Goal: Task Accomplishment & Management: Manage account settings

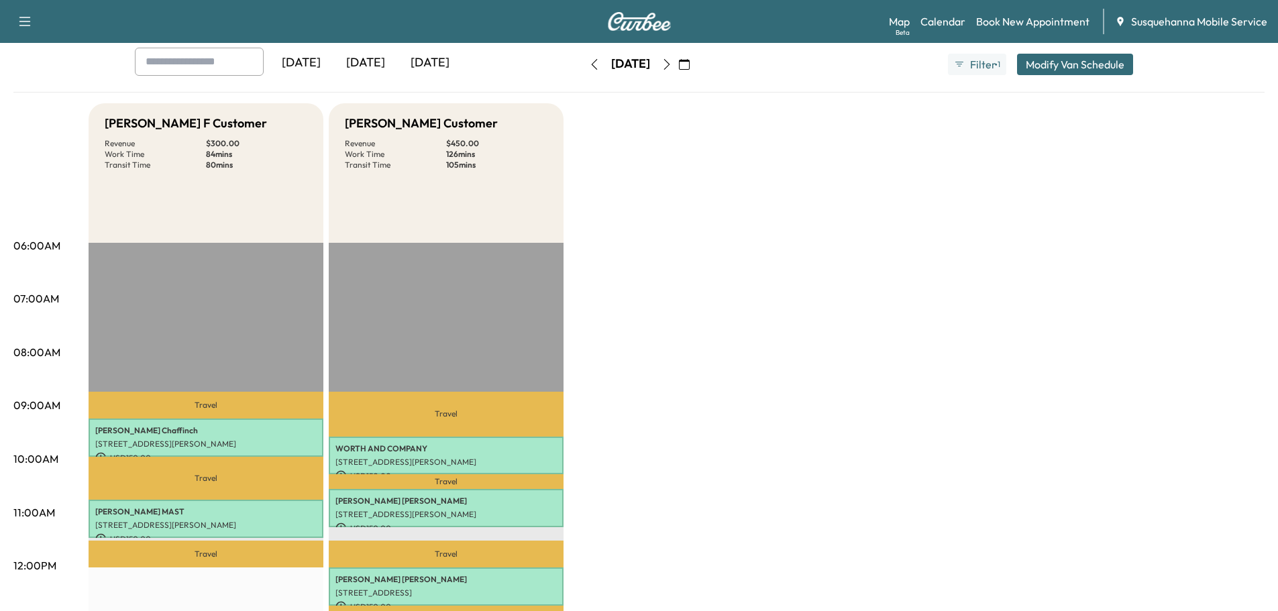
scroll to position [72, 0]
click at [1038, 16] on link "Book New Appointment" at bounding box center [1032, 21] width 113 height 16
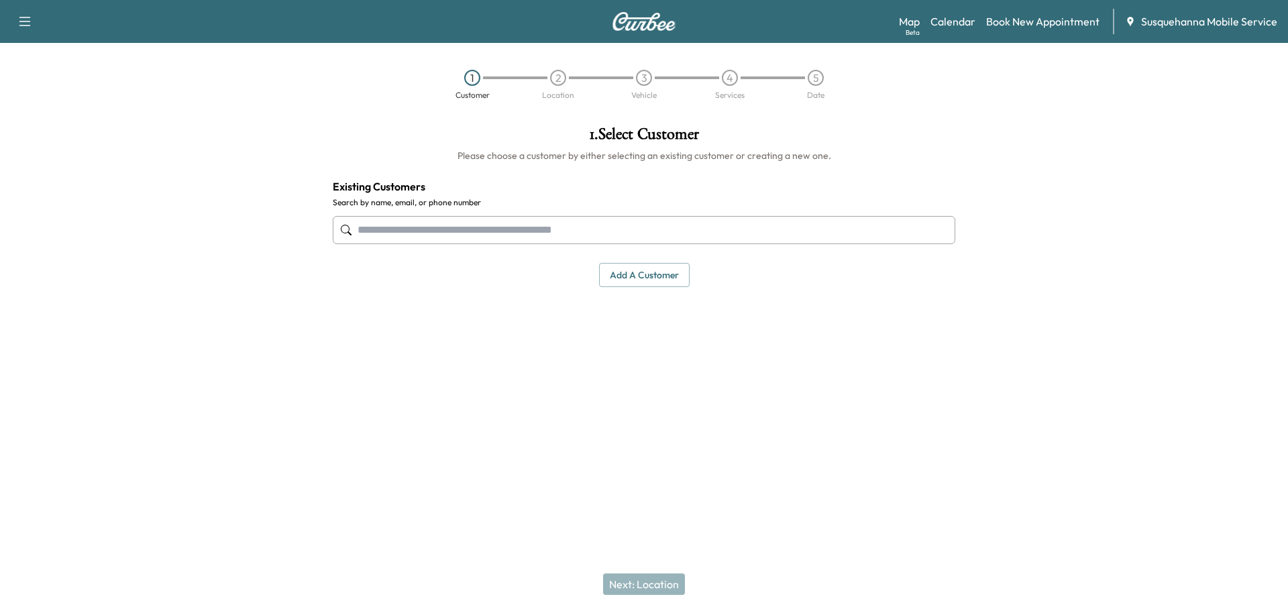
click at [594, 230] on input "text" at bounding box center [644, 230] width 623 height 28
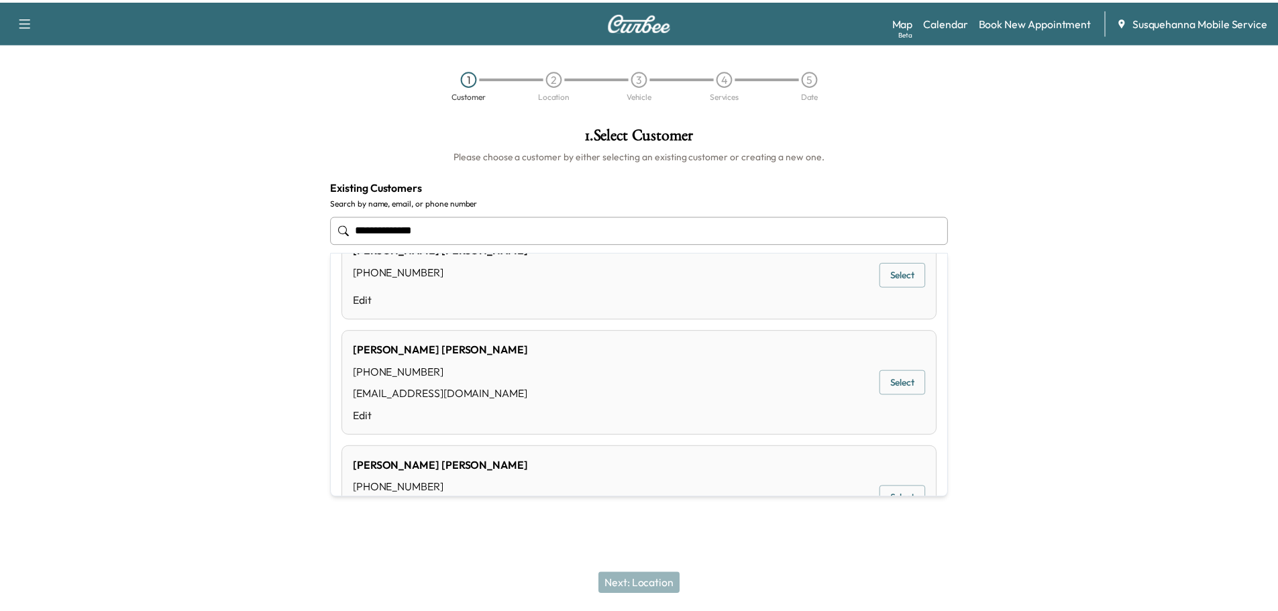
scroll to position [858, 0]
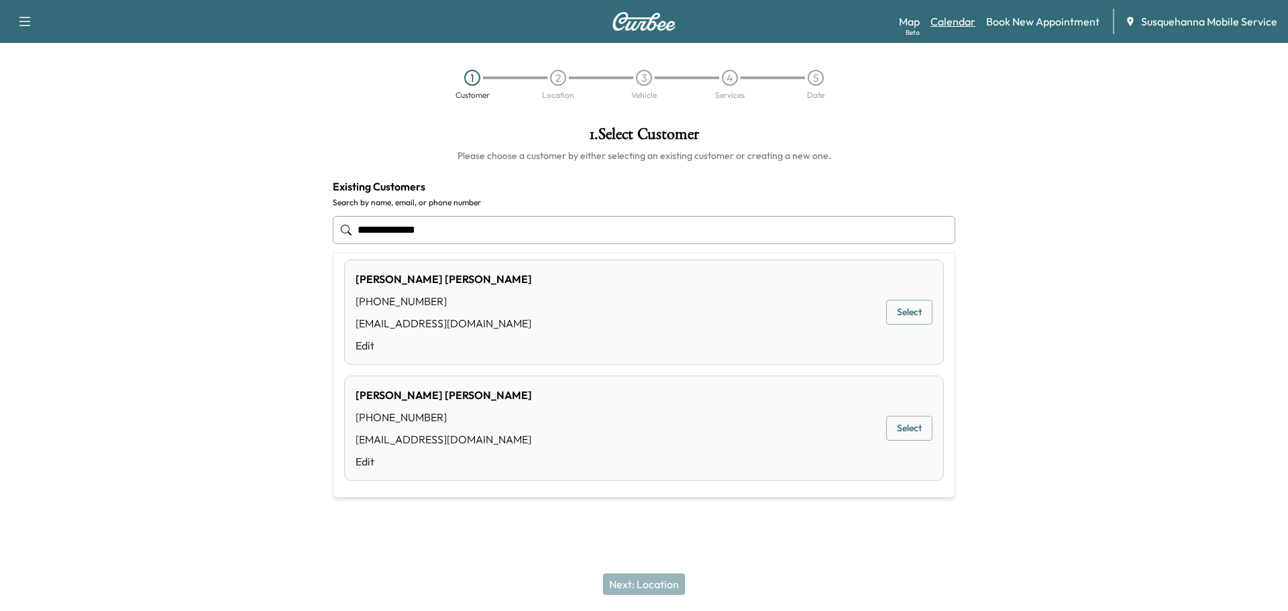
type input "**********"
click at [956, 25] on link "Calendar" at bounding box center [953, 21] width 45 height 16
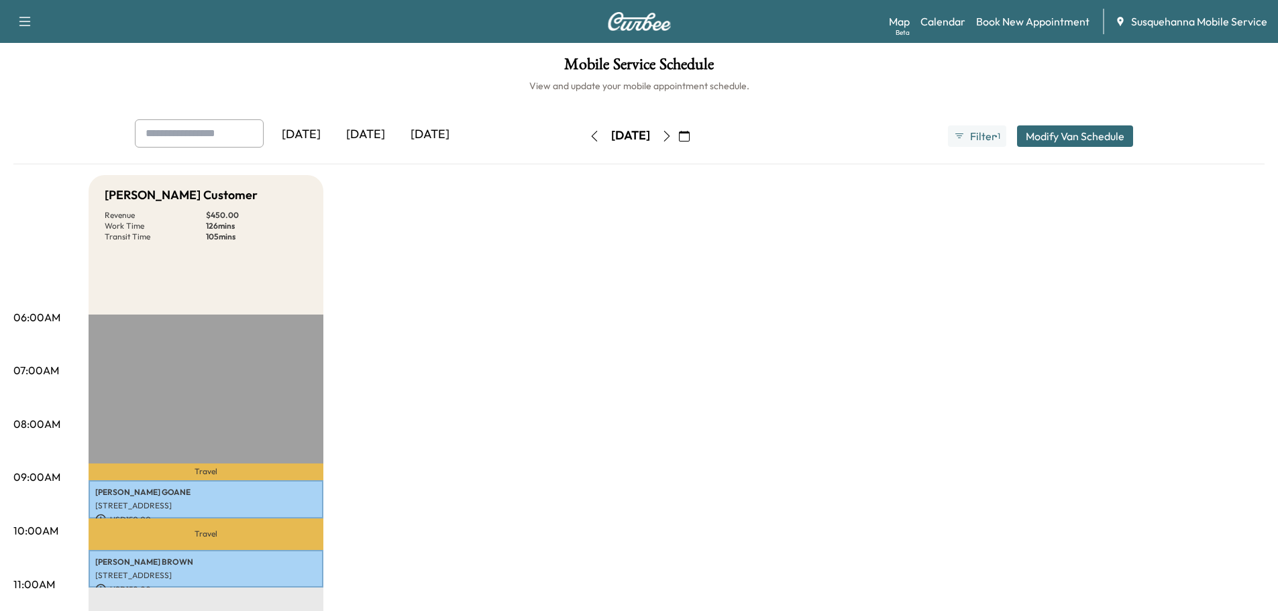
click at [672, 136] on icon "button" at bounding box center [667, 136] width 11 height 11
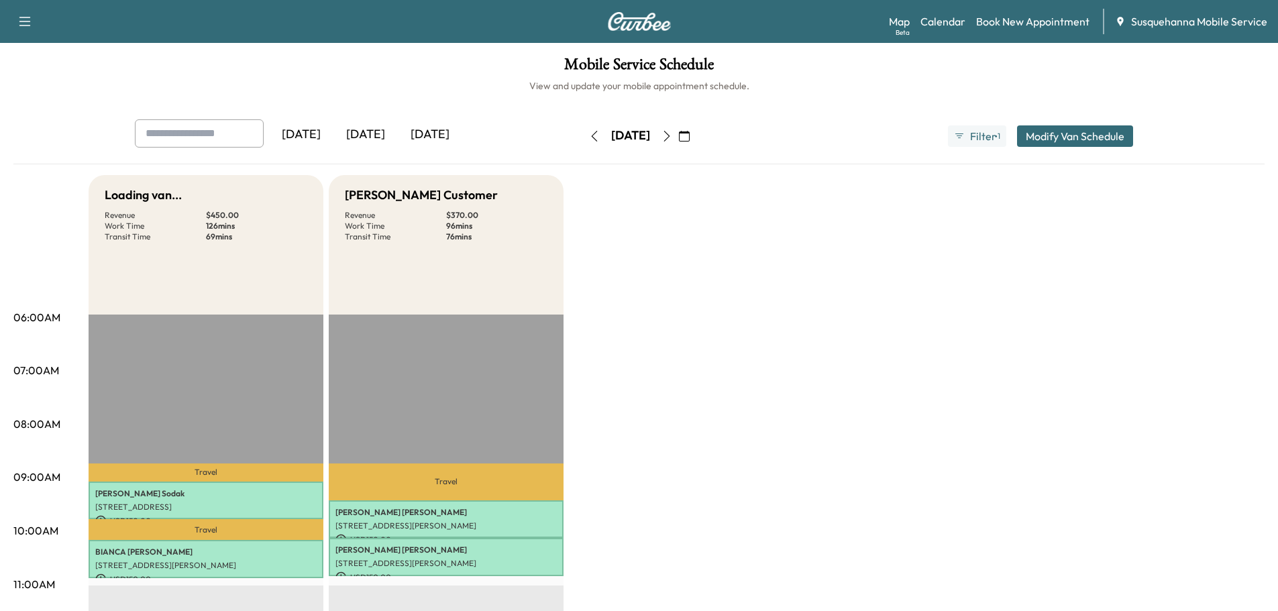
click at [672, 136] on icon "button" at bounding box center [667, 136] width 11 height 11
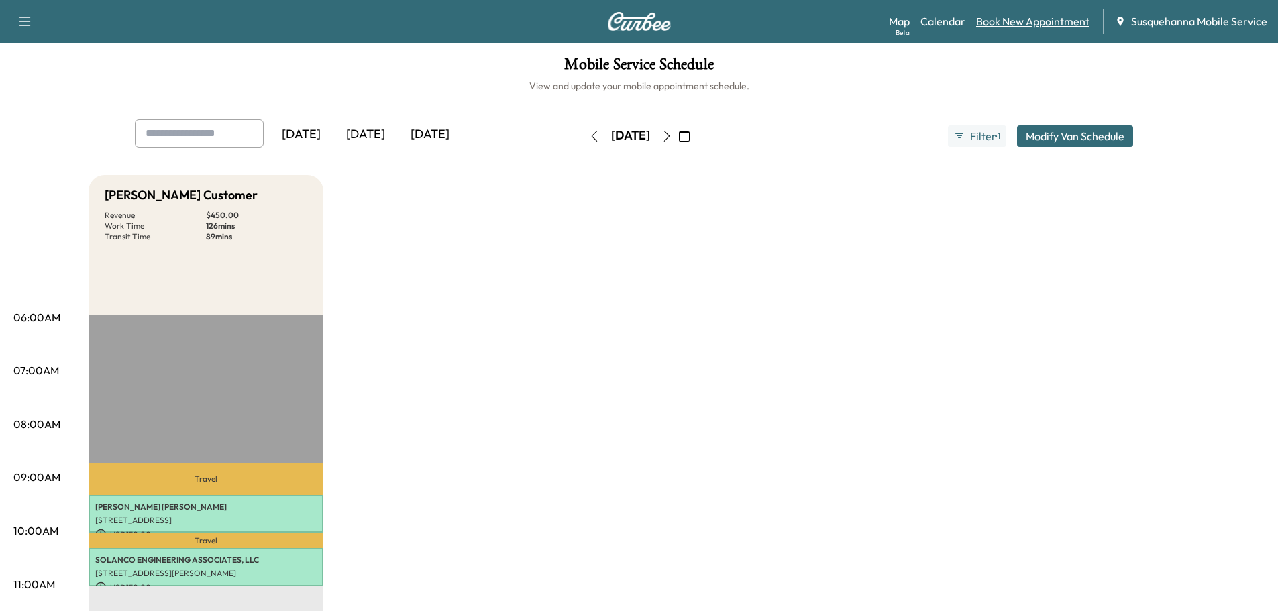
click at [1032, 21] on link "Book New Appointment" at bounding box center [1032, 21] width 113 height 16
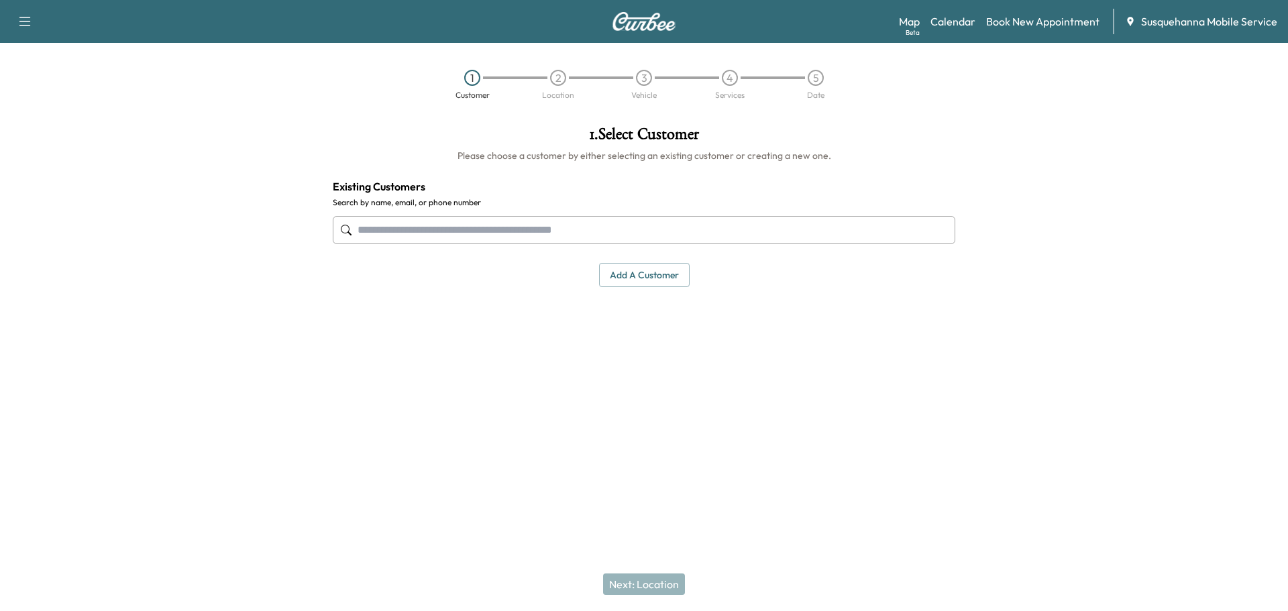
click at [554, 225] on input "text" at bounding box center [644, 230] width 623 height 28
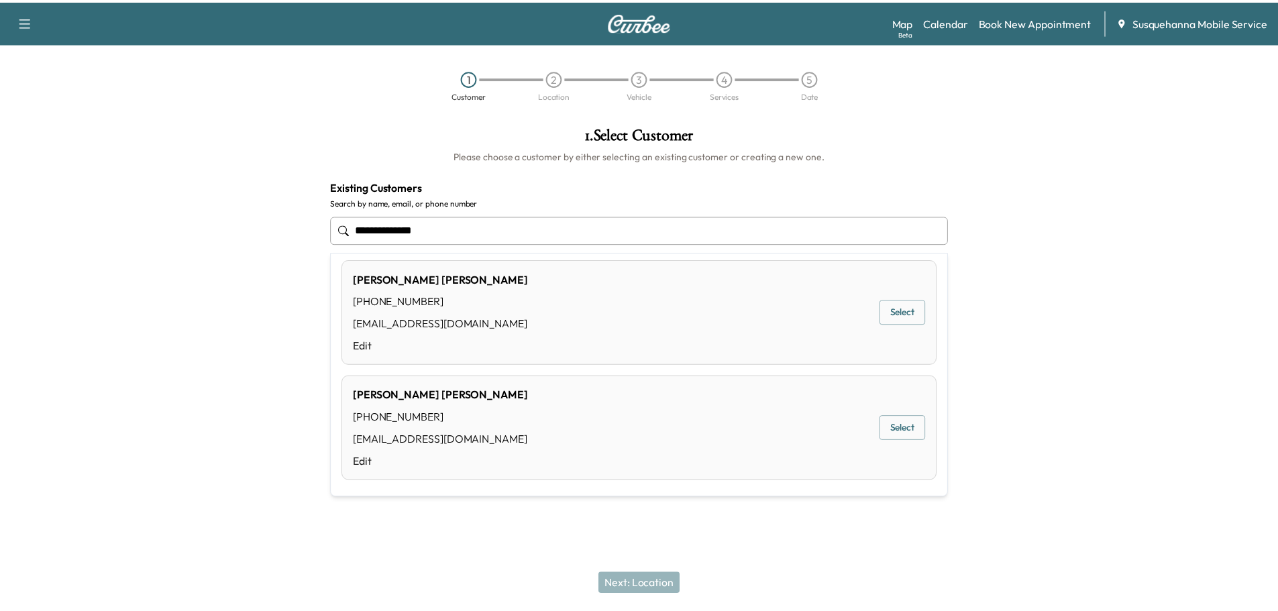
scroll to position [428, 0]
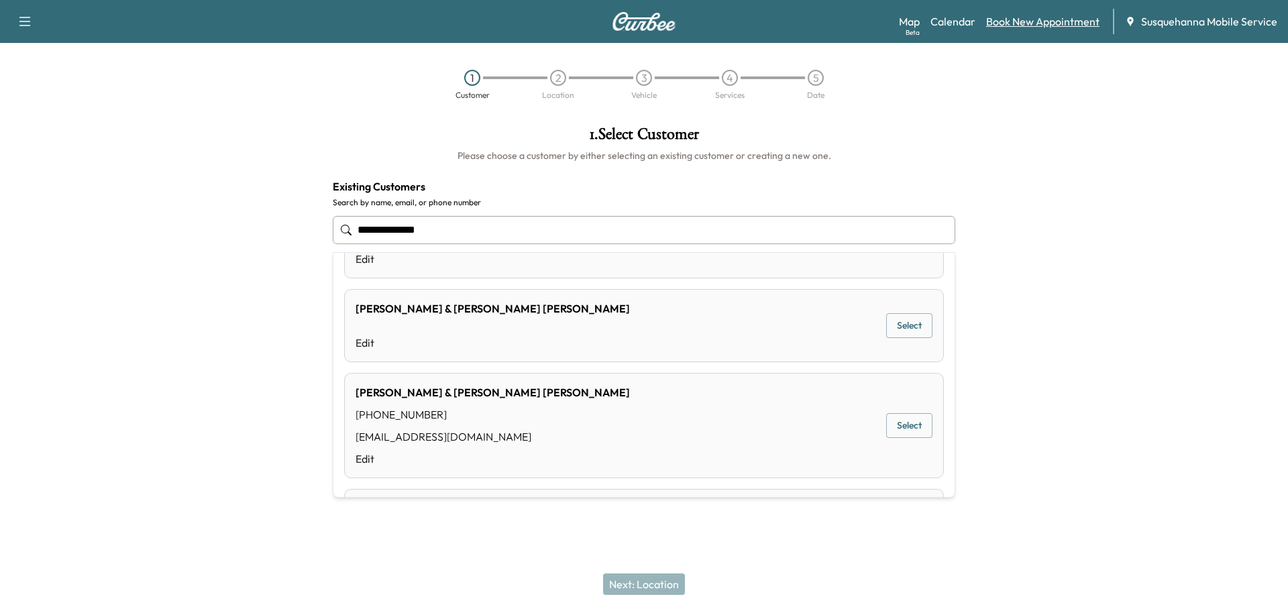
type input "**********"
click at [1035, 20] on link "Book New Appointment" at bounding box center [1042, 21] width 113 height 16
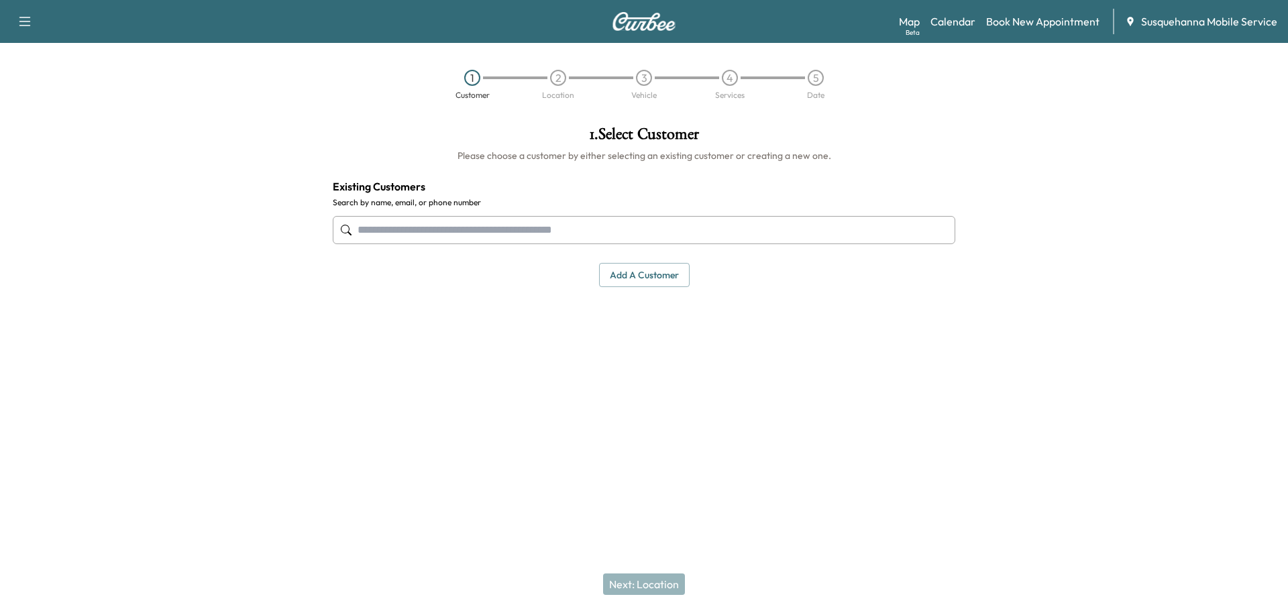
click at [676, 291] on div "1 . Select Customer Please choose a customer by either selecting an existing cu…" at bounding box center [644, 206] width 644 height 183
click at [678, 281] on button "Add a customer" at bounding box center [644, 275] width 91 height 25
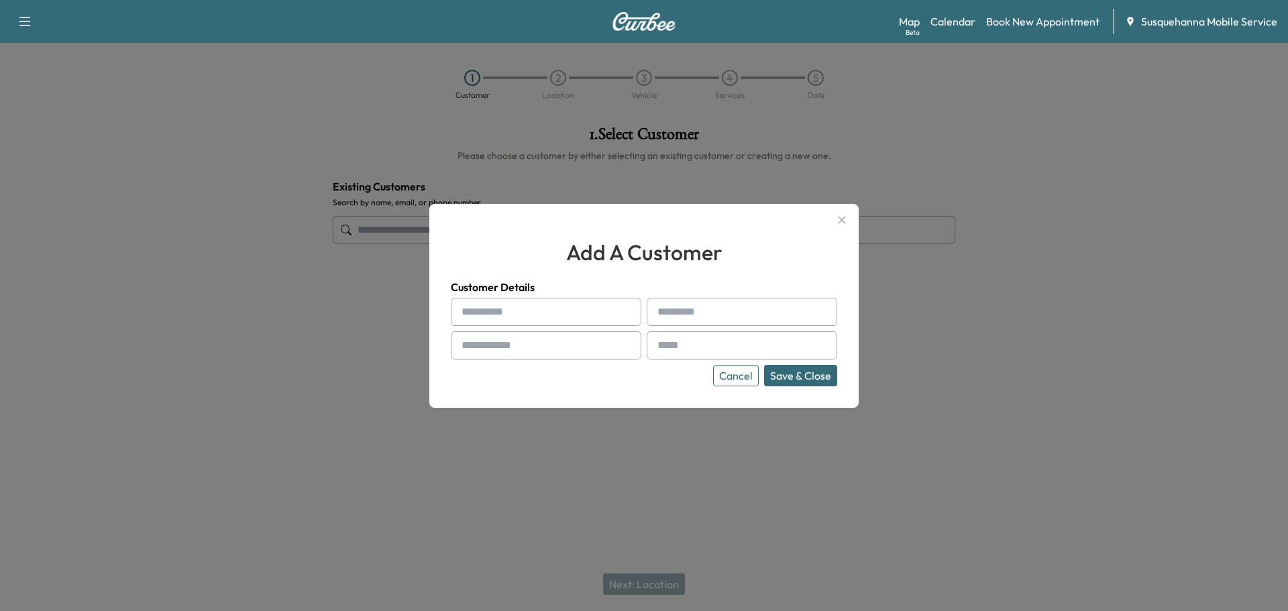
click at [535, 311] on input "text" at bounding box center [546, 312] width 191 height 28
type input "******"
click at [705, 310] on input "text" at bounding box center [742, 312] width 191 height 28
type input "*******"
click at [560, 340] on input "text" at bounding box center [546, 345] width 191 height 28
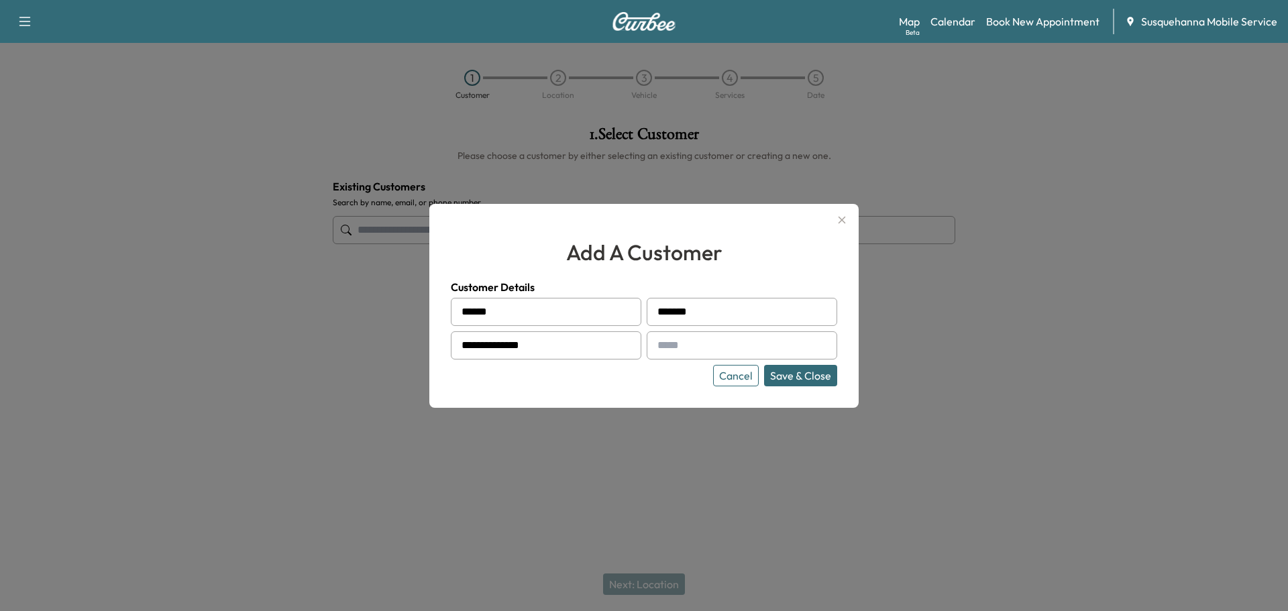
type input "**********"
click at [740, 342] on input "text" at bounding box center [742, 345] width 191 height 28
type input "**********"
click at [786, 376] on button "Save & Close" at bounding box center [800, 375] width 73 height 21
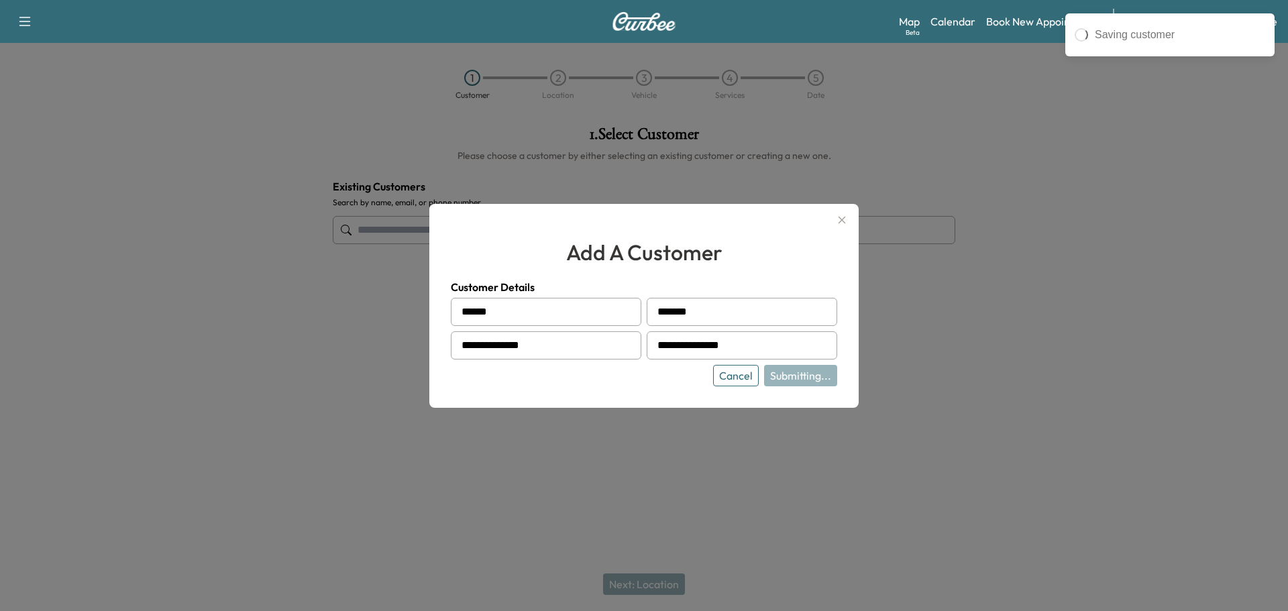
type input "**********"
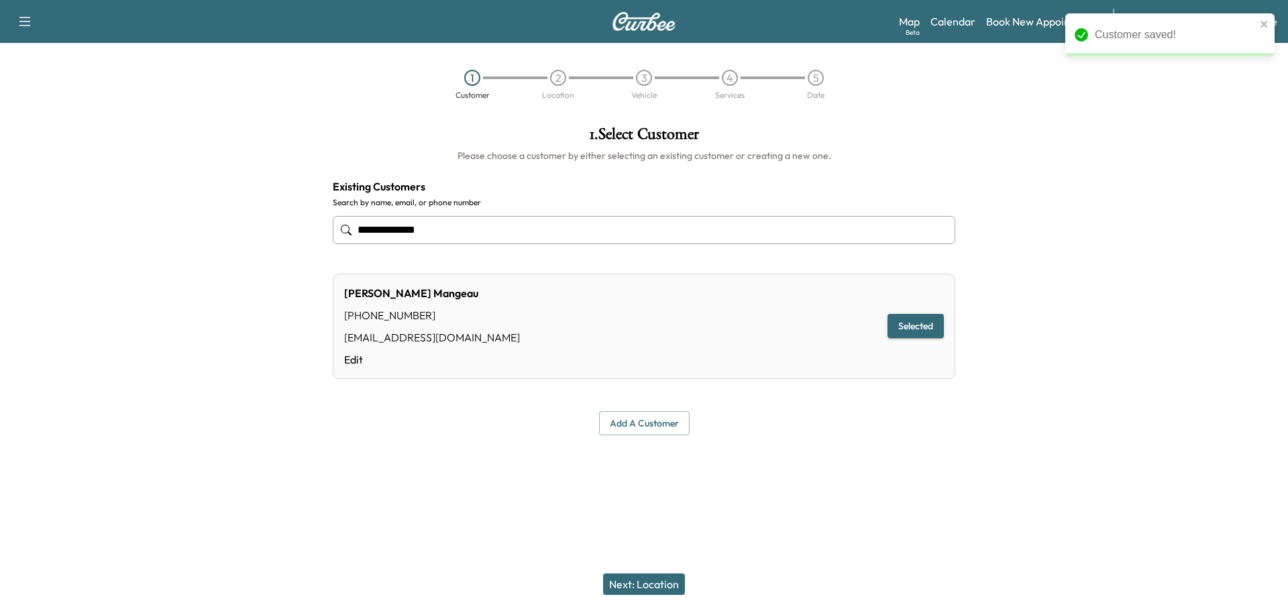
click at [661, 576] on button "Next: Location" at bounding box center [644, 584] width 82 height 21
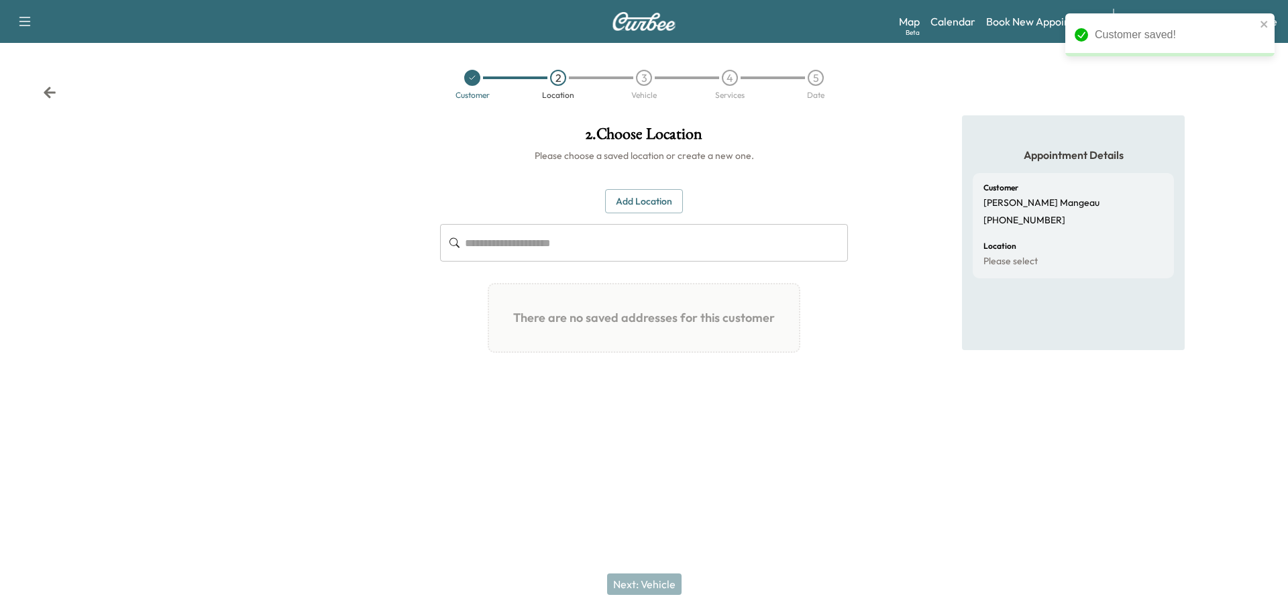
click at [661, 206] on button "Add Location" at bounding box center [644, 201] width 78 height 25
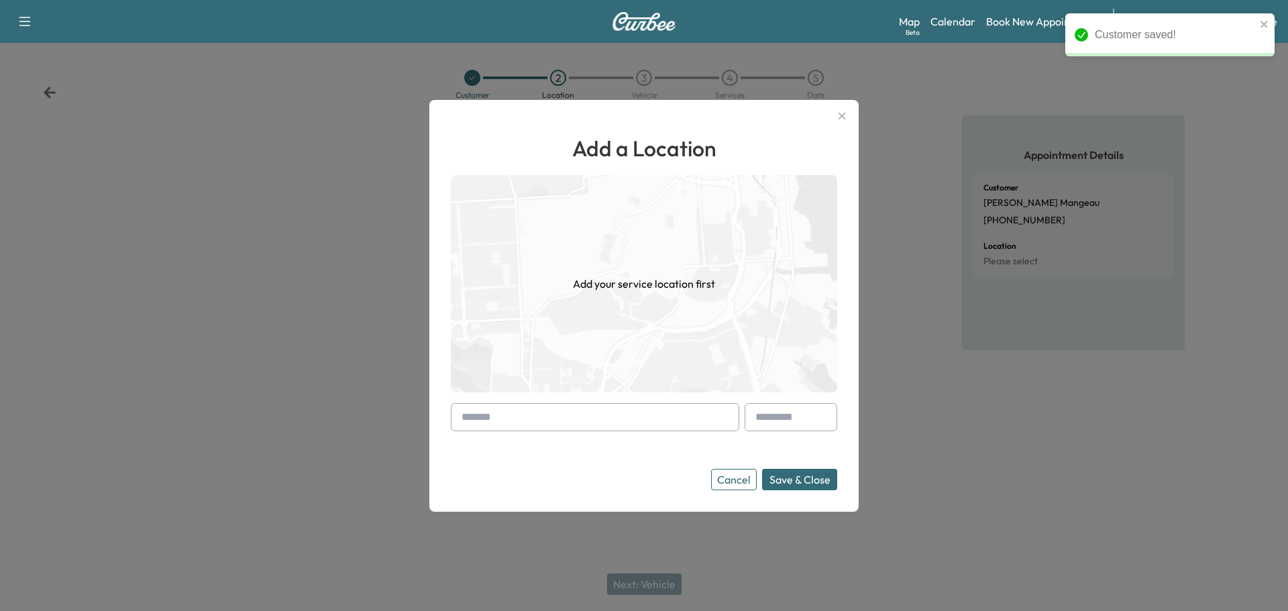
click at [589, 422] on input "text" at bounding box center [595, 417] width 289 height 28
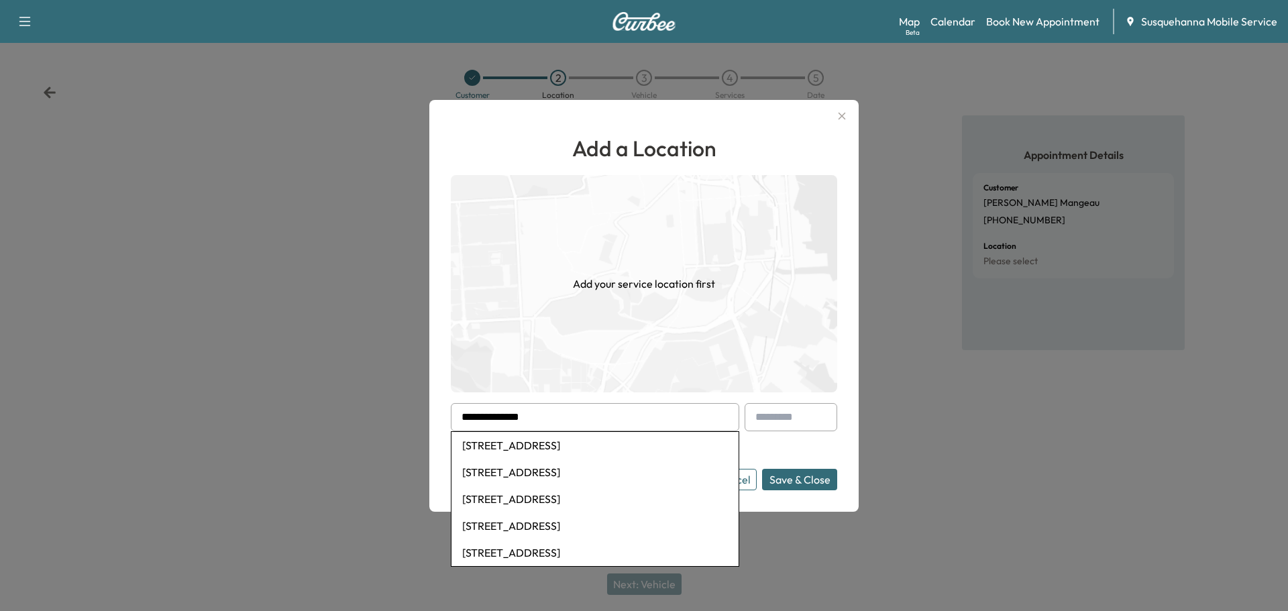
click at [588, 443] on li "[STREET_ADDRESS]" at bounding box center [595, 445] width 287 height 27
type input "**********"
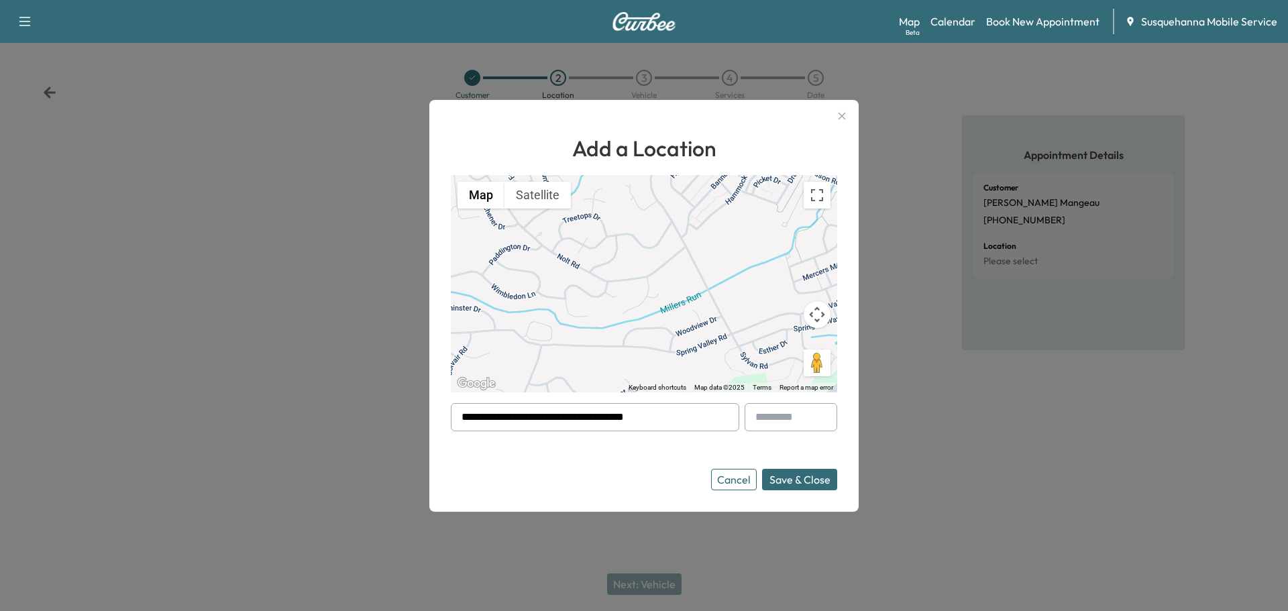
click at [828, 482] on button "Save & Close" at bounding box center [799, 479] width 75 height 21
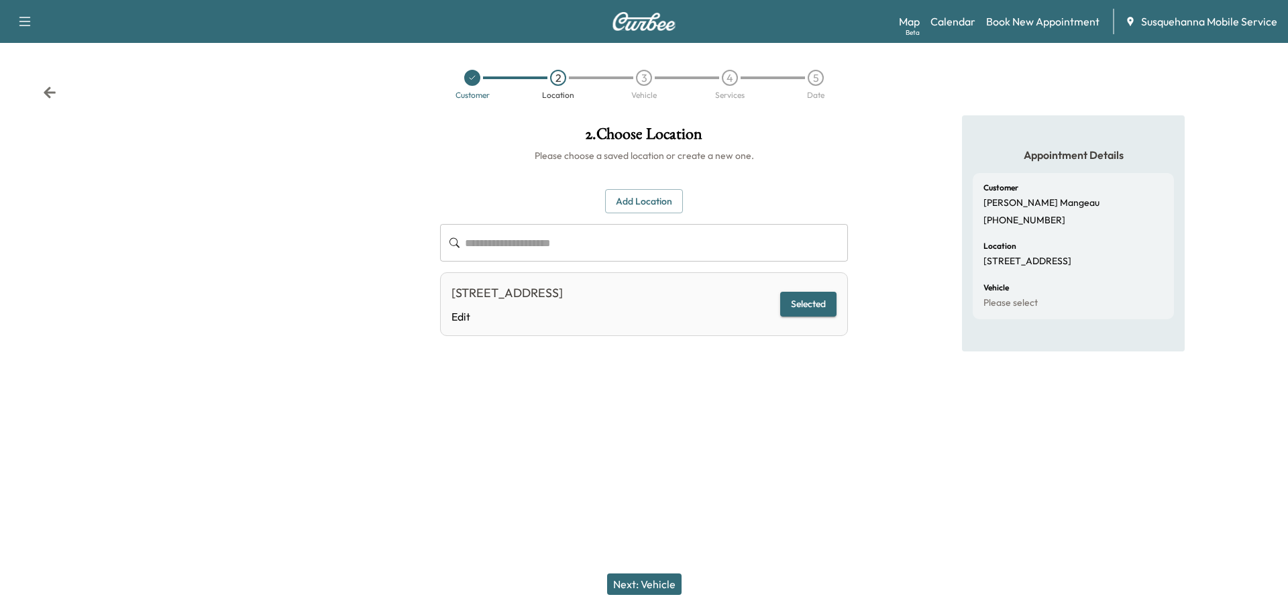
click at [643, 585] on button "Next: Vehicle" at bounding box center [644, 584] width 74 height 21
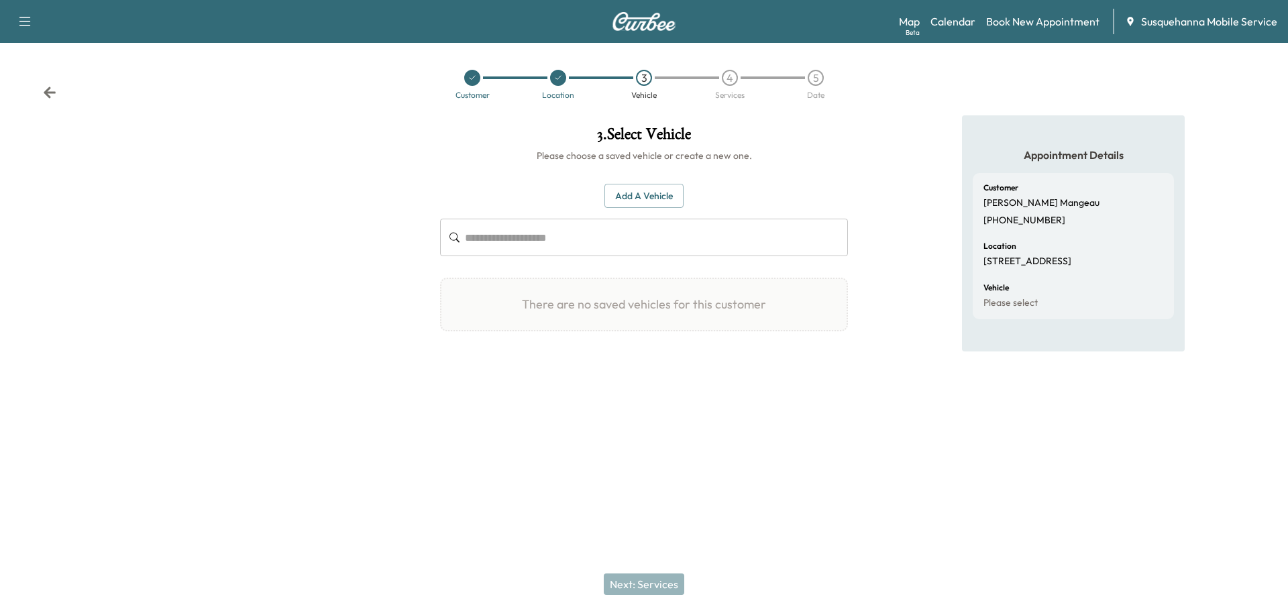
click at [621, 203] on button "Add a Vehicle" at bounding box center [644, 196] width 79 height 25
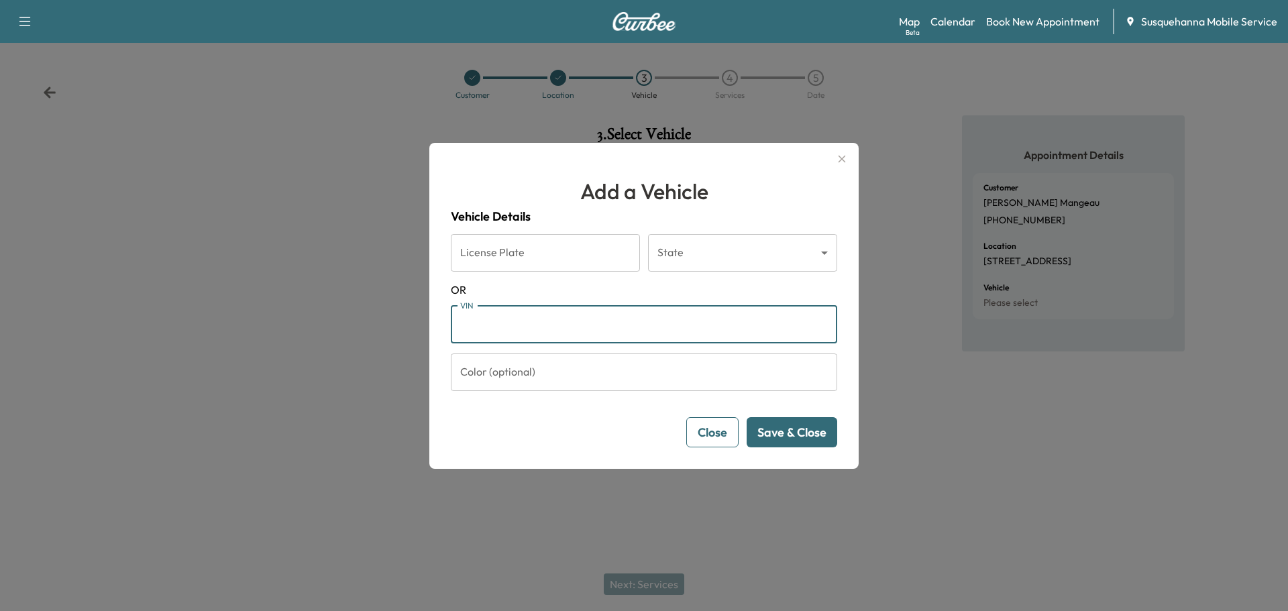
paste input "**********"
type input "**********"
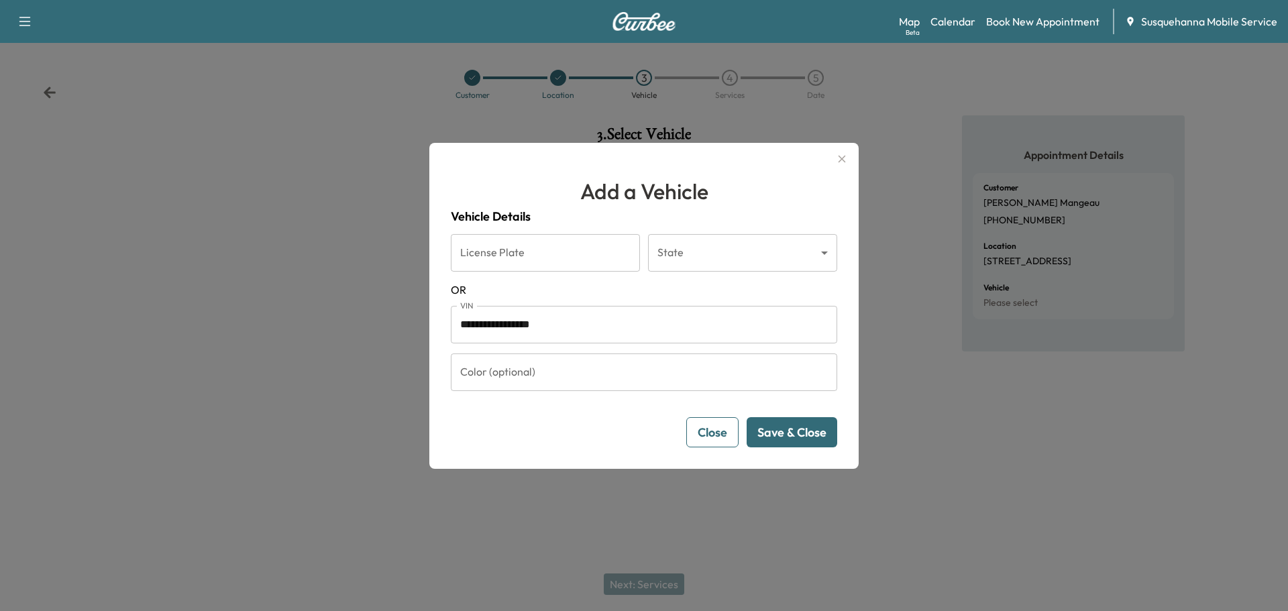
click at [811, 438] on button "Save & Close" at bounding box center [792, 432] width 91 height 30
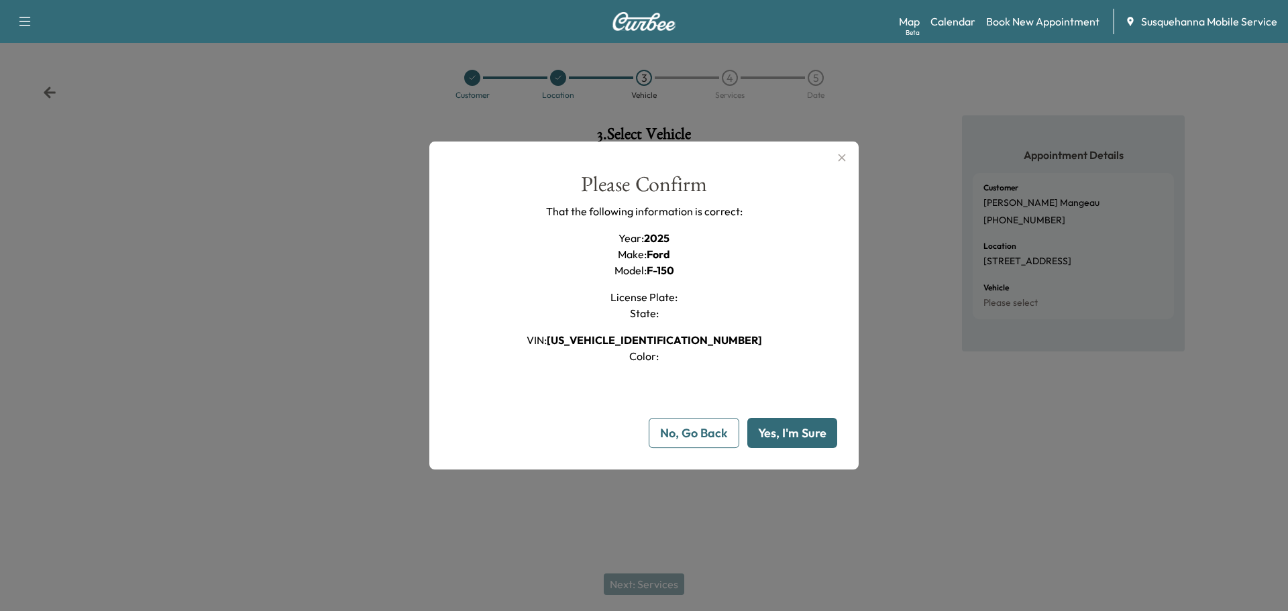
click at [807, 438] on button "Yes, I'm Sure" at bounding box center [793, 433] width 90 height 30
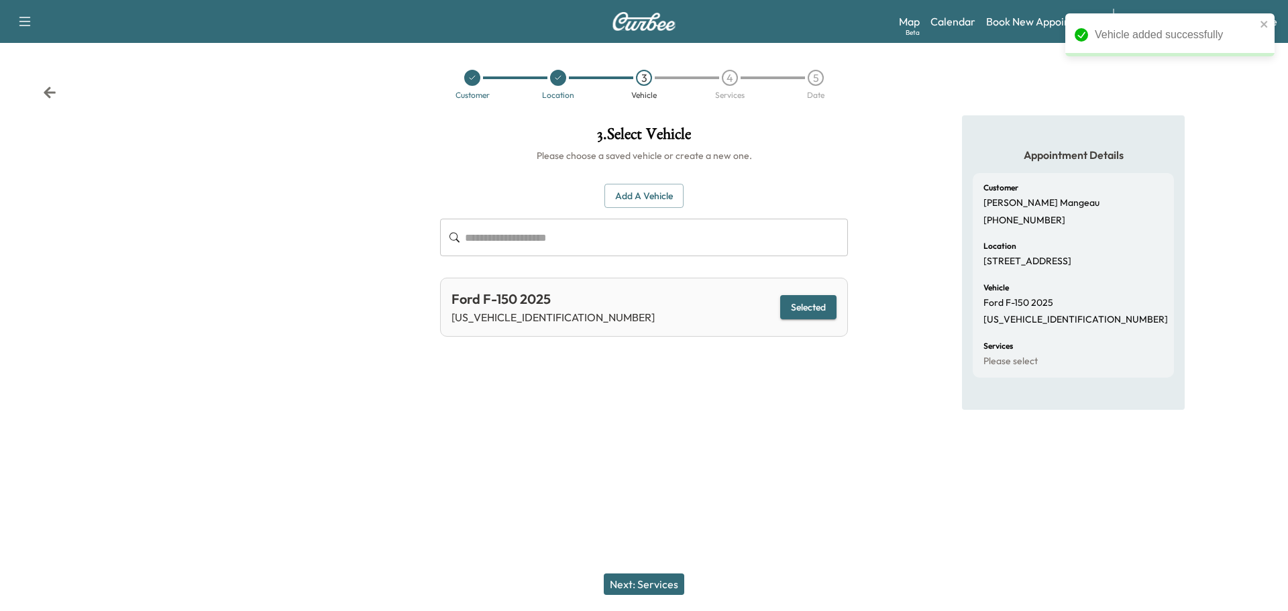
click at [668, 586] on button "Next: Services" at bounding box center [644, 584] width 81 height 21
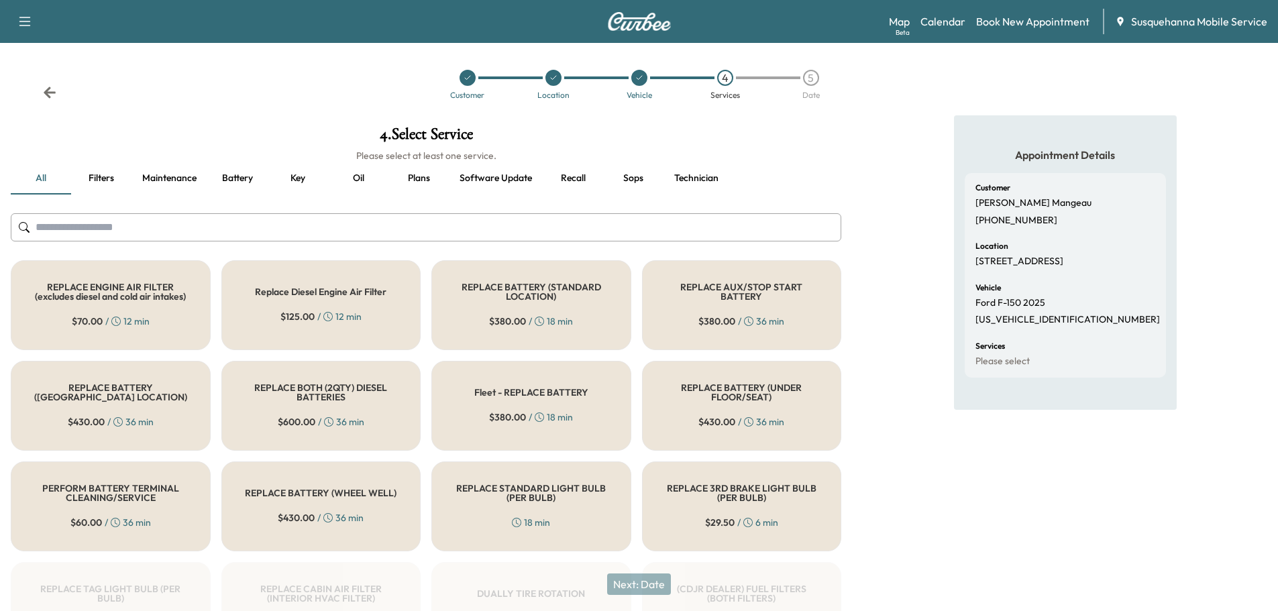
click at [571, 179] on button "Recall" at bounding box center [573, 178] width 60 height 32
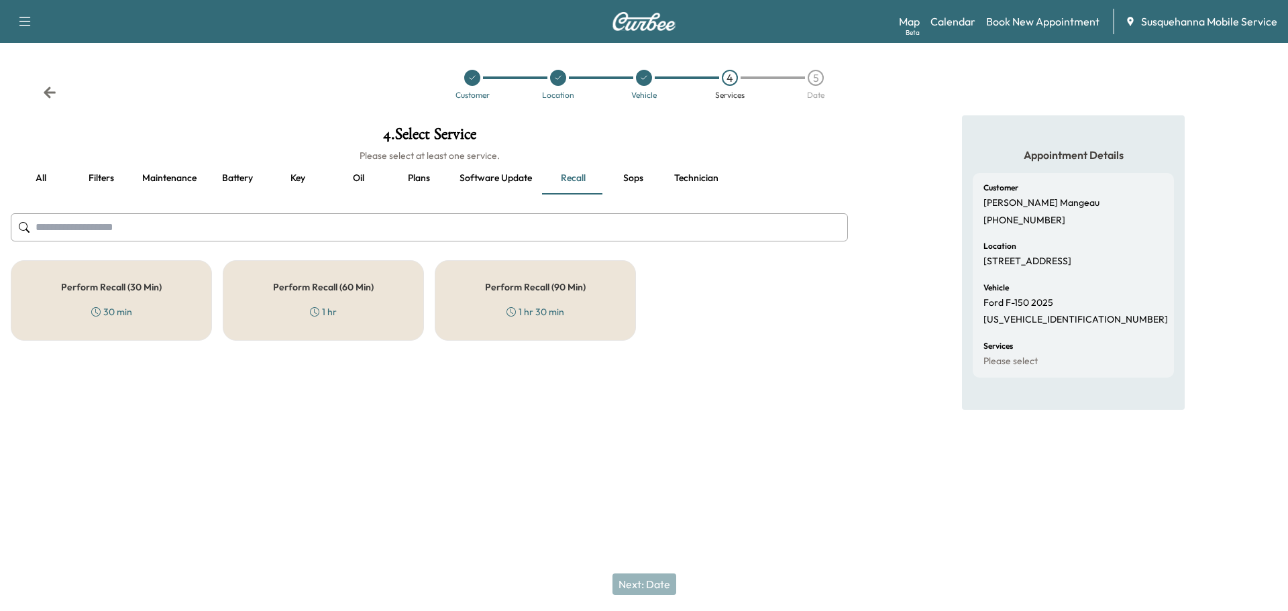
click at [559, 309] on div "1 hr 30 min" at bounding box center [536, 311] width 58 height 13
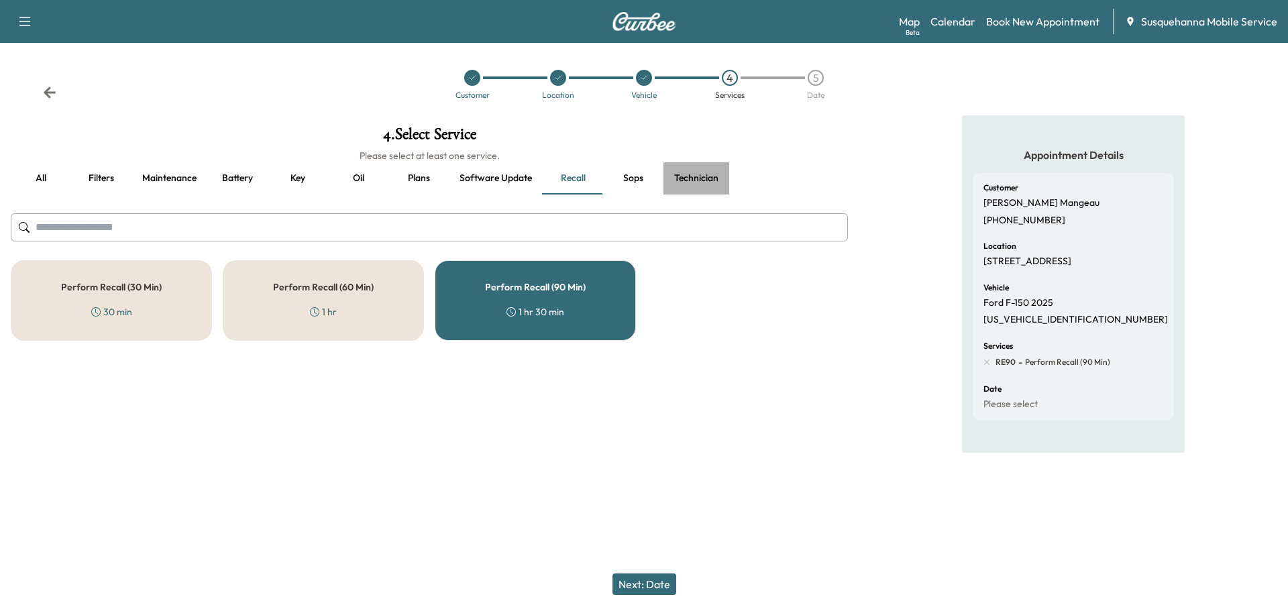
click at [695, 176] on button "Technician" at bounding box center [697, 178] width 66 height 32
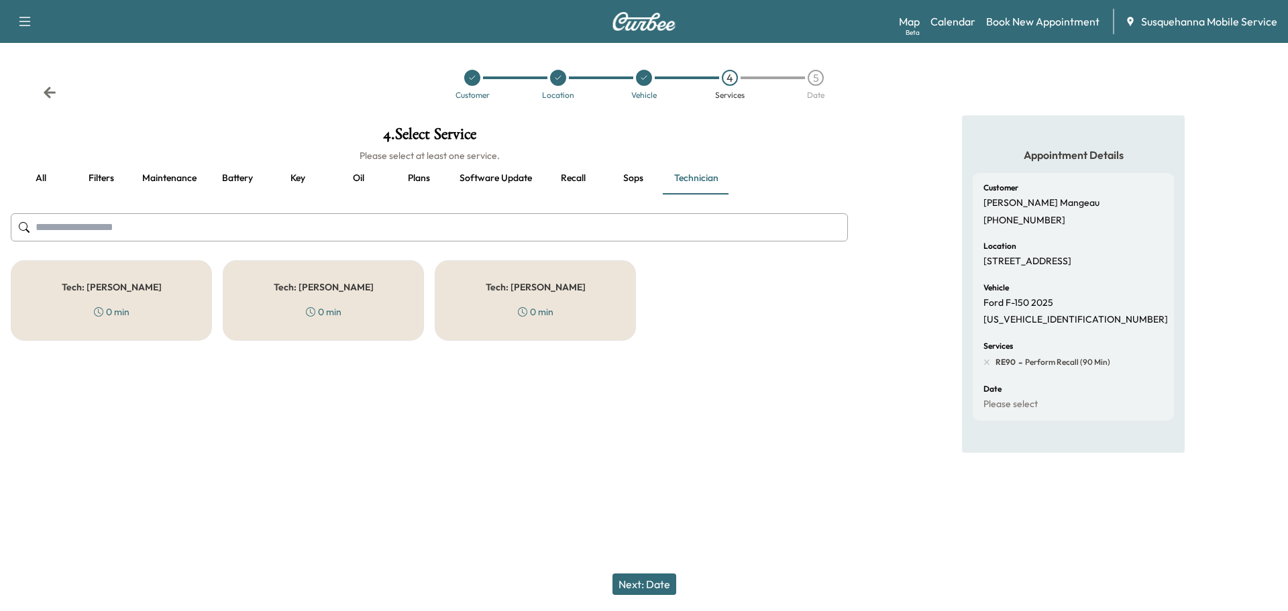
click at [556, 311] on div "Tech: [PERSON_NAME] 0 min" at bounding box center [535, 300] width 201 height 81
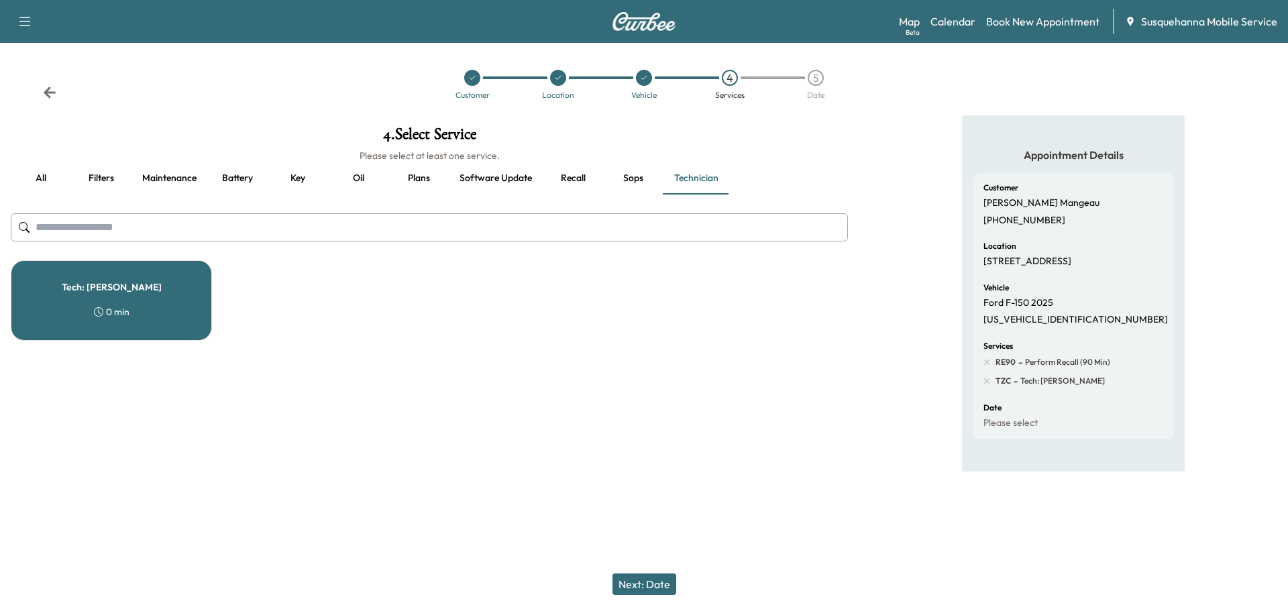
click at [662, 583] on button "Next: Date" at bounding box center [645, 584] width 64 height 21
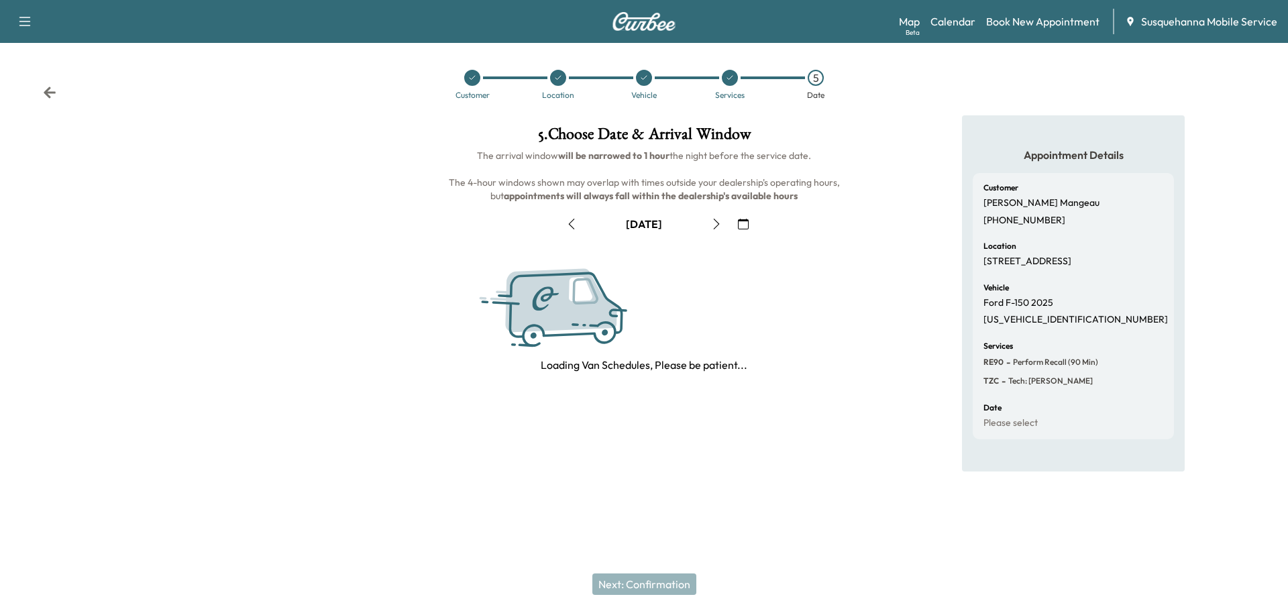
click at [742, 228] on icon "button" at bounding box center [743, 224] width 11 height 11
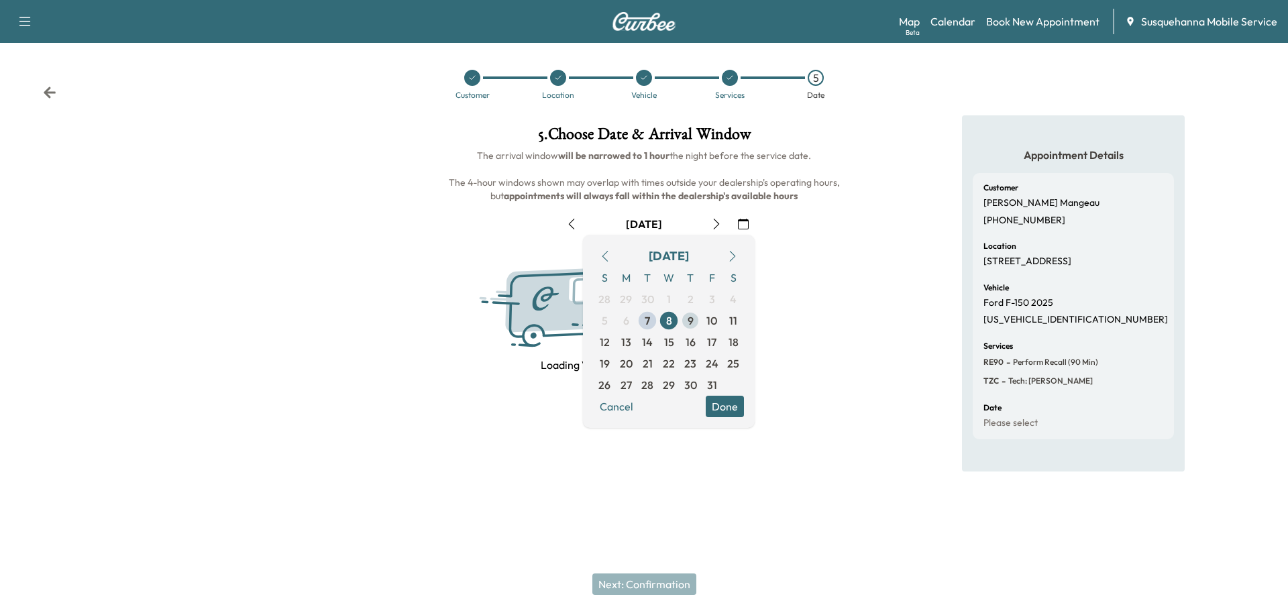
click at [692, 325] on span "9" at bounding box center [691, 321] width 6 height 16
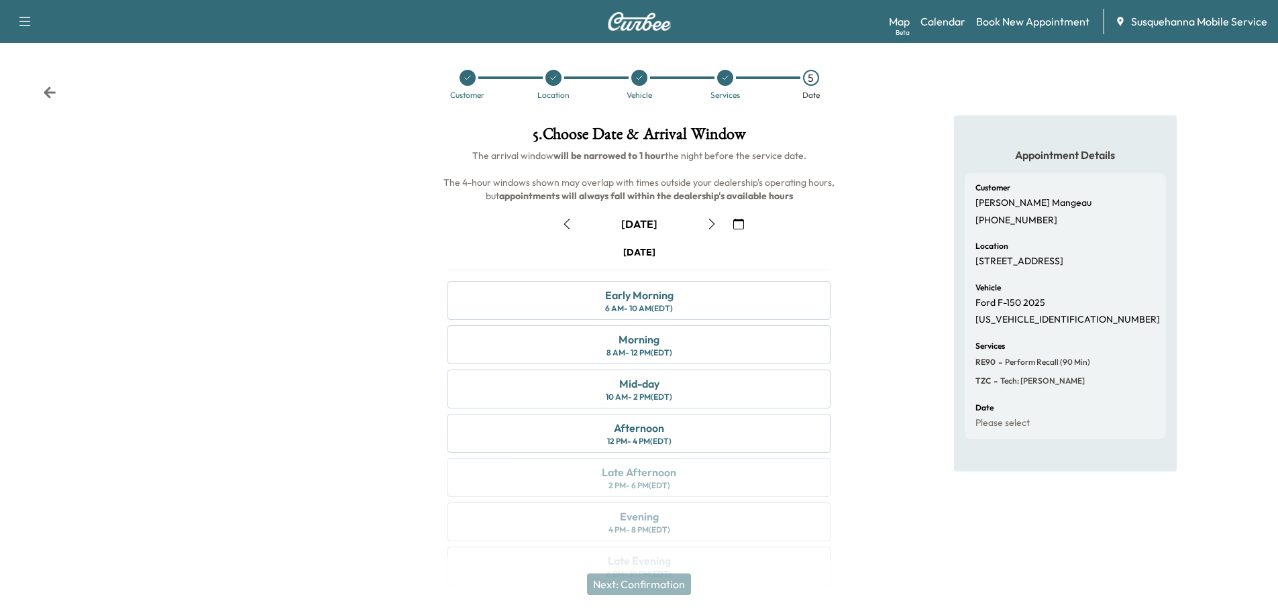
click at [703, 292] on div "Early Morning 6 AM - 10 AM (EDT)" at bounding box center [639, 300] width 383 height 39
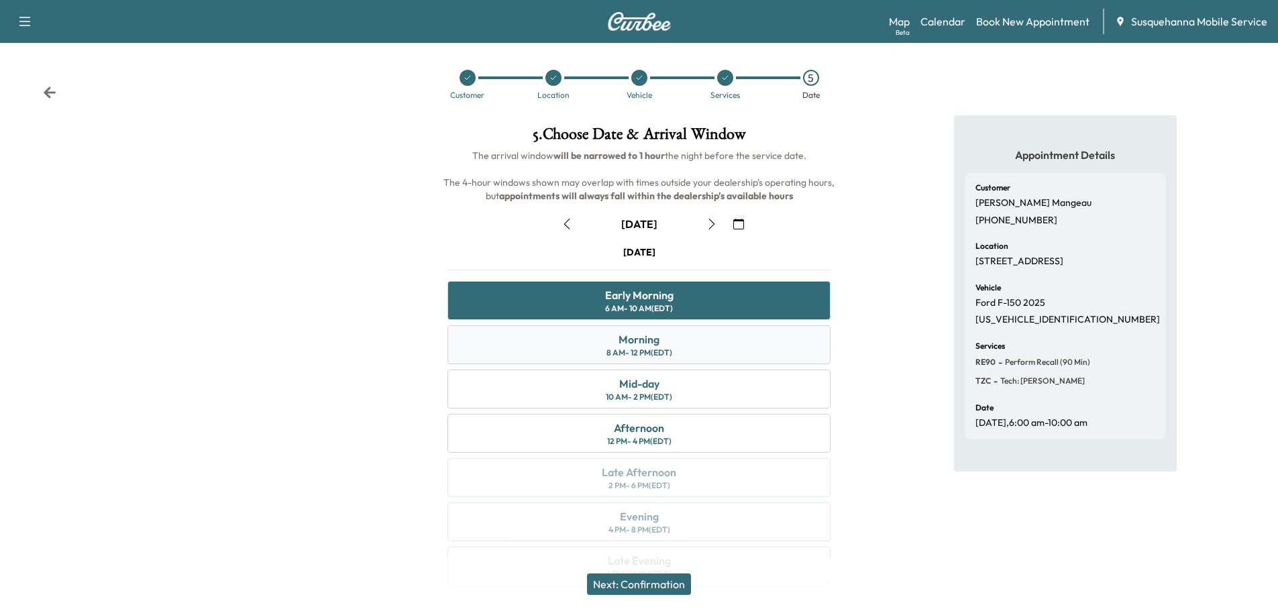
click at [685, 342] on div "Morning 8 AM - 12 PM (EDT)" at bounding box center [639, 344] width 383 height 39
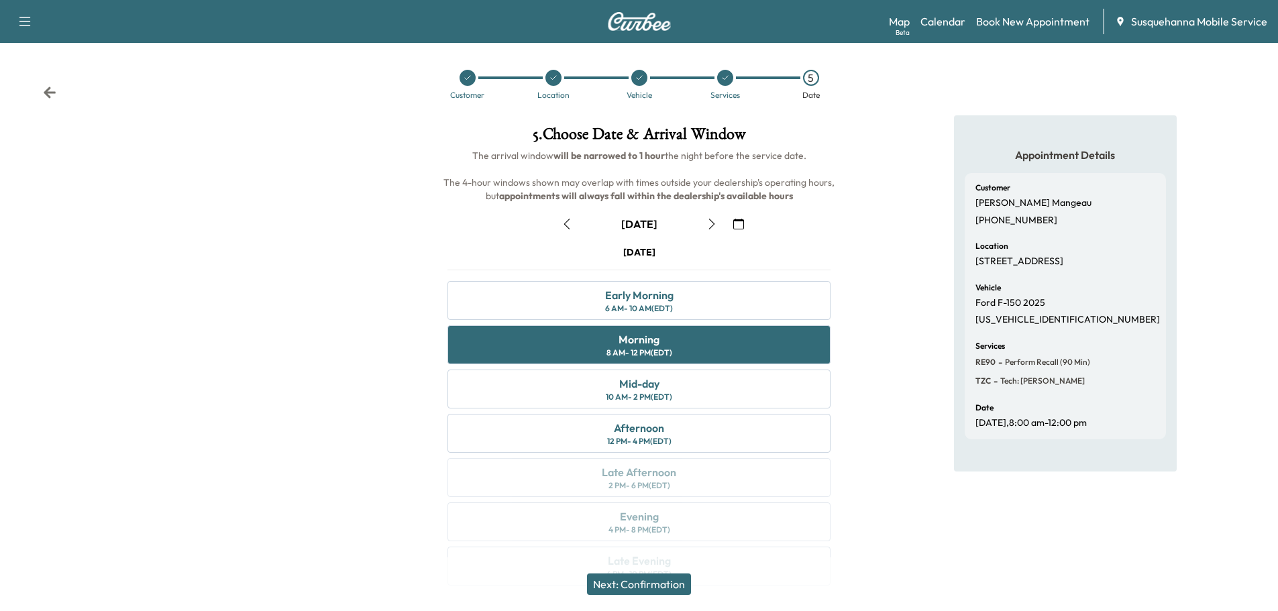
click at [656, 585] on button "Next: Confirmation" at bounding box center [639, 584] width 104 height 21
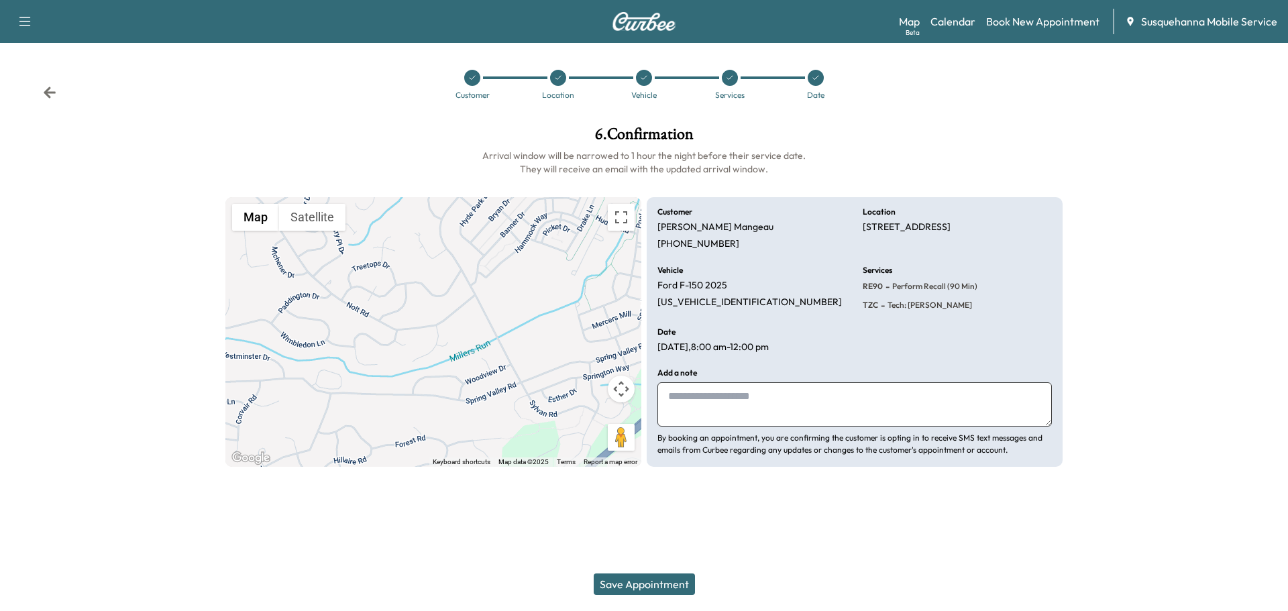
click at [766, 387] on textarea at bounding box center [855, 404] width 395 height 44
type textarea "**********"
click at [674, 586] on button "Save Appointment" at bounding box center [644, 584] width 101 height 21
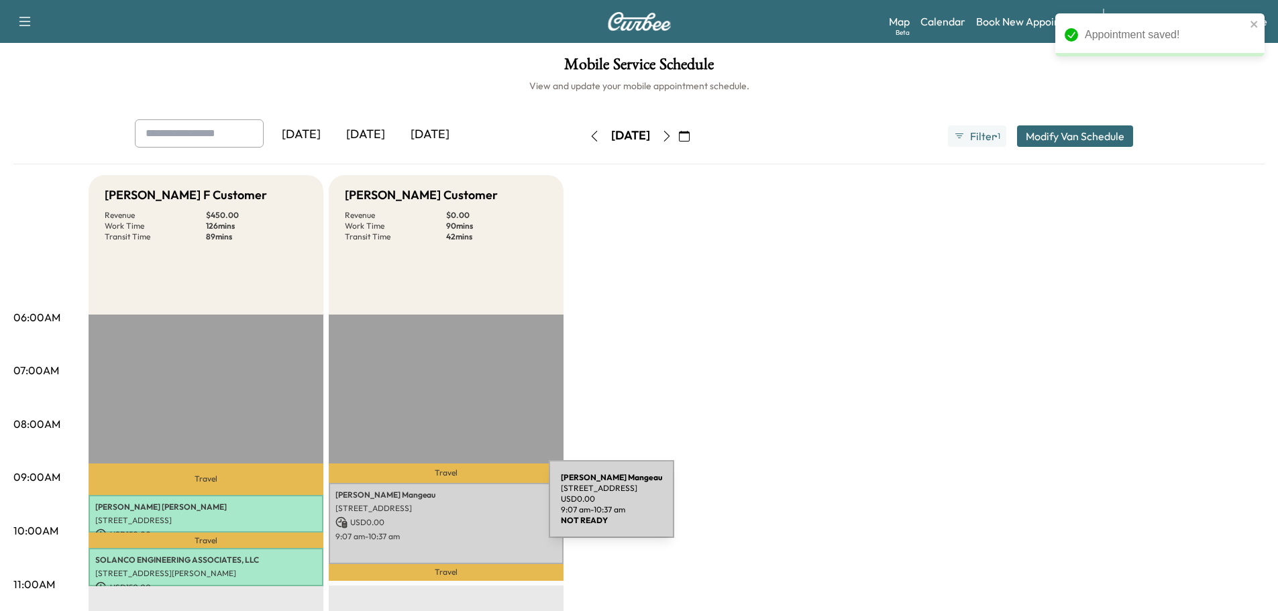
click at [449, 507] on p "[STREET_ADDRESS]" at bounding box center [446, 508] width 221 height 11
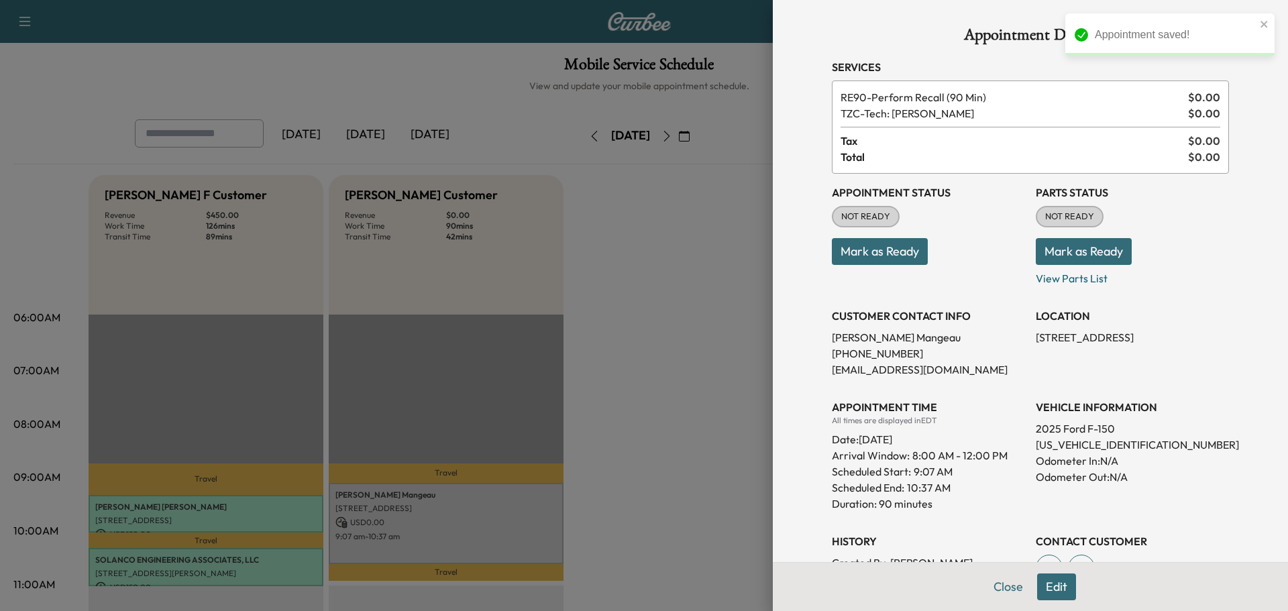
click at [1085, 262] on button "Mark as Ready" at bounding box center [1084, 251] width 96 height 27
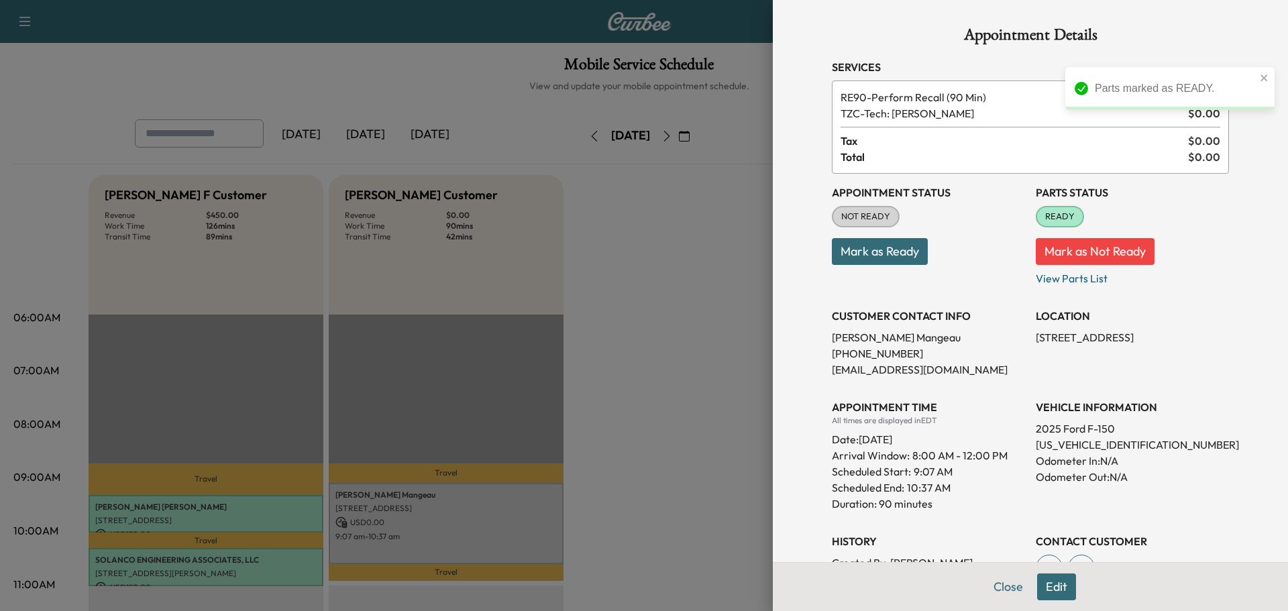
click at [887, 258] on button "Mark as Ready" at bounding box center [880, 251] width 96 height 27
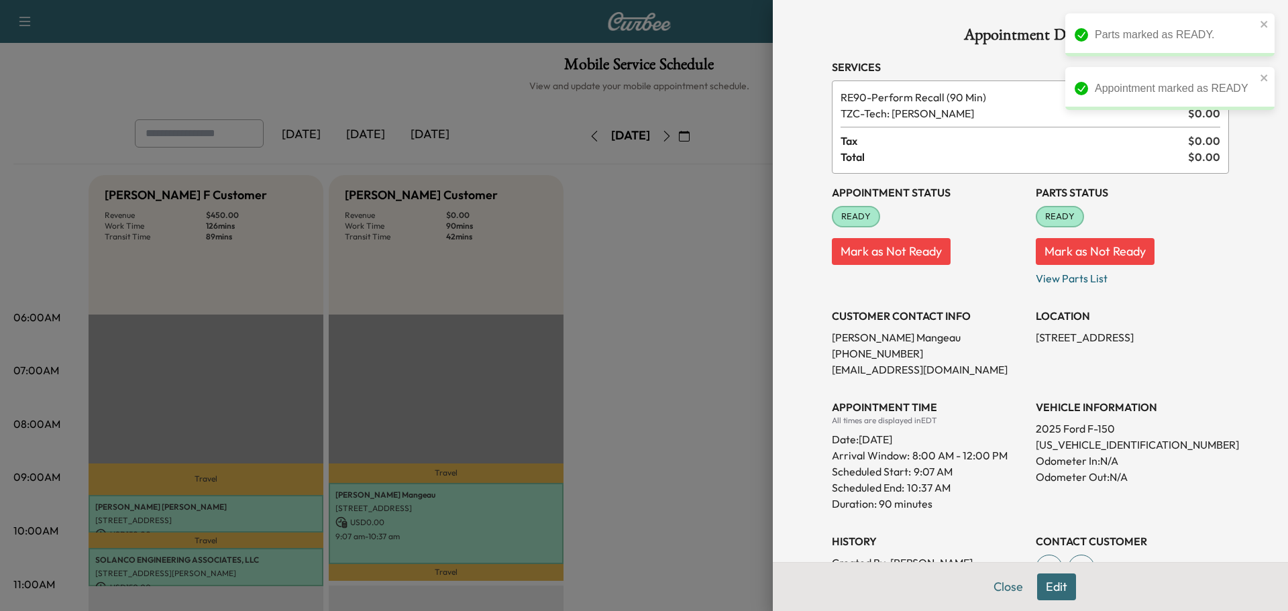
click at [914, 350] on p "[PHONE_NUMBER]" at bounding box center [928, 354] width 193 height 16
click at [1002, 588] on button "Close" at bounding box center [1008, 587] width 47 height 27
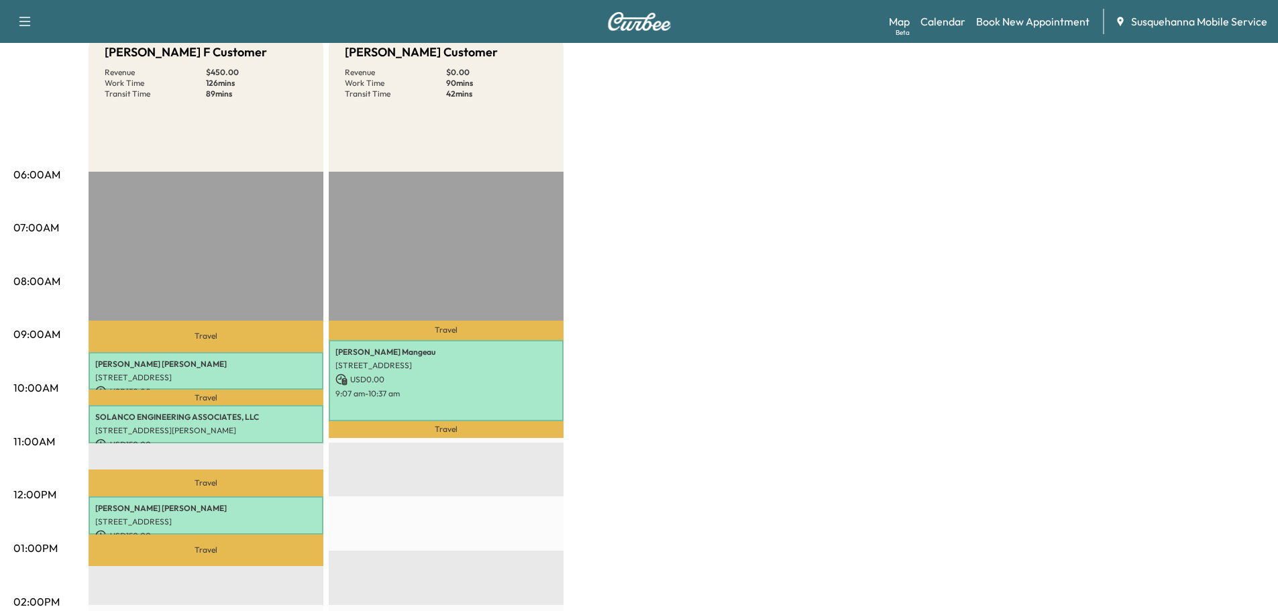
scroll to position [287, 0]
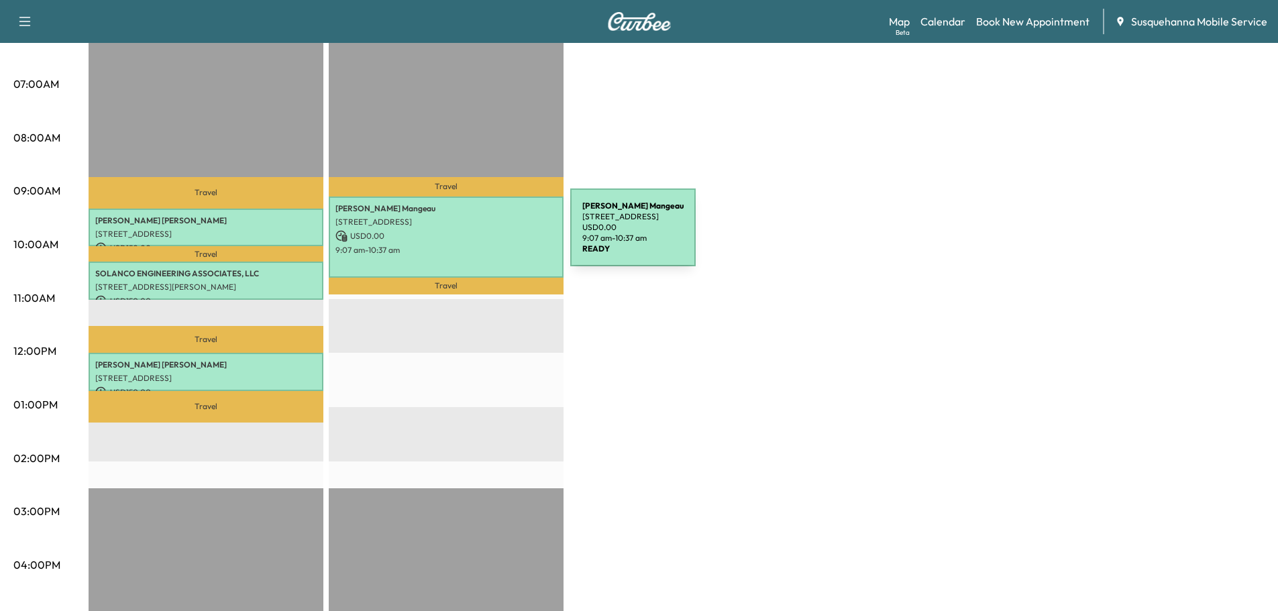
click at [470, 236] on p "USD 0.00" at bounding box center [446, 236] width 221 height 12
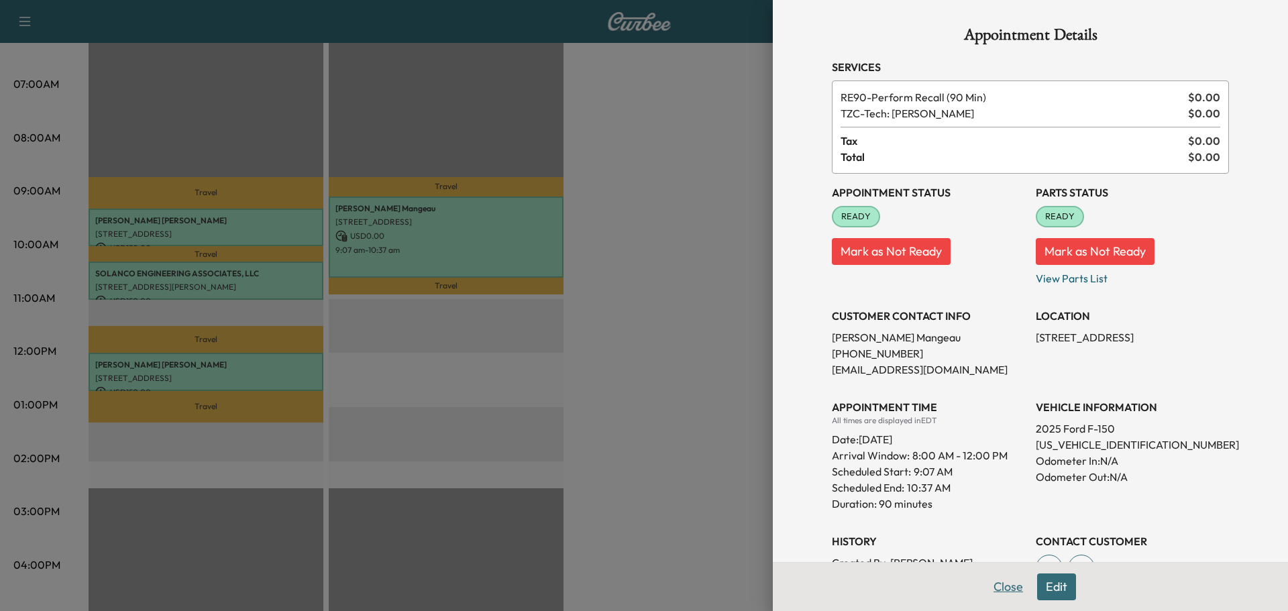
click at [990, 587] on button "Close" at bounding box center [1008, 587] width 47 height 27
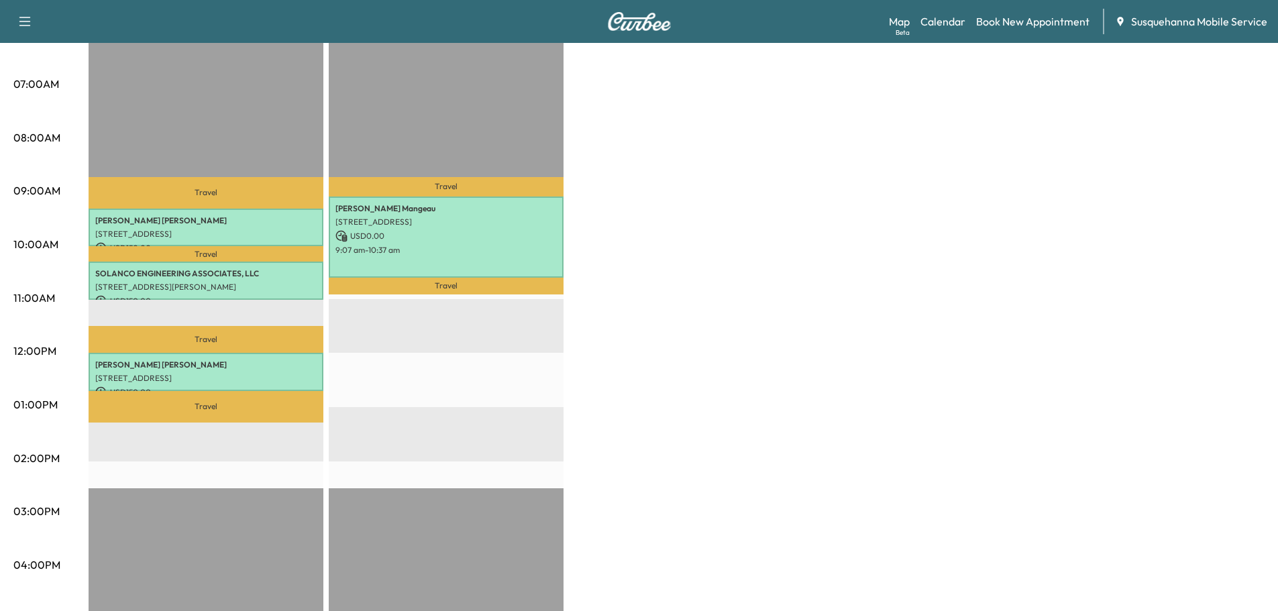
scroll to position [0, 0]
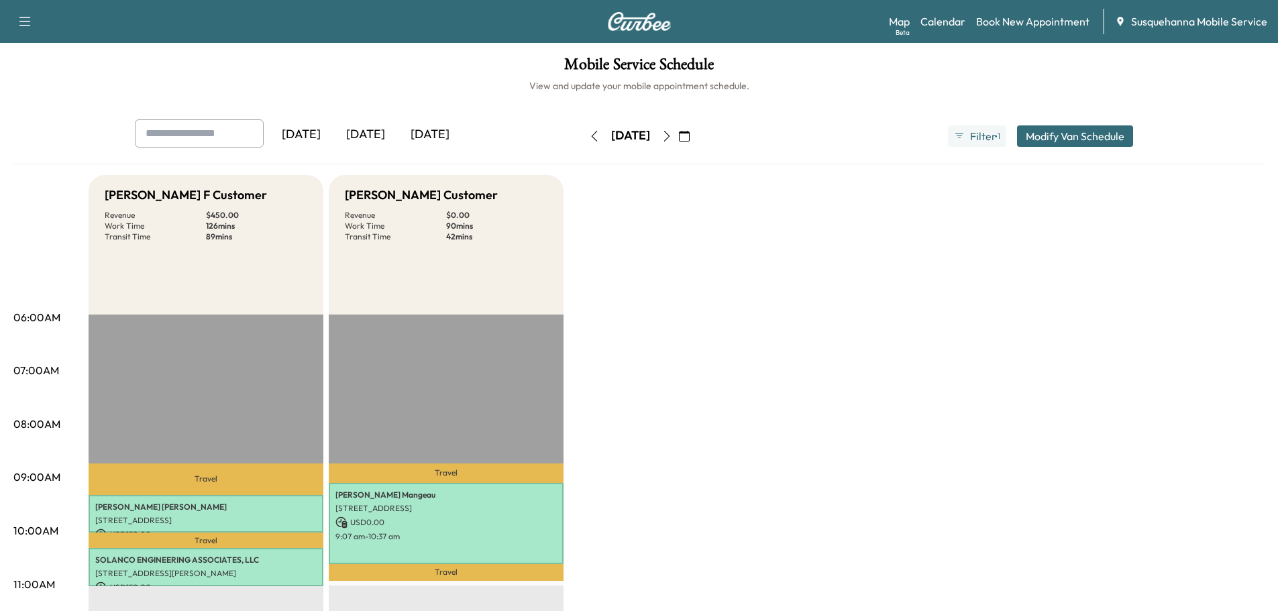
click at [583, 142] on button "button" at bounding box center [594, 135] width 23 height 21
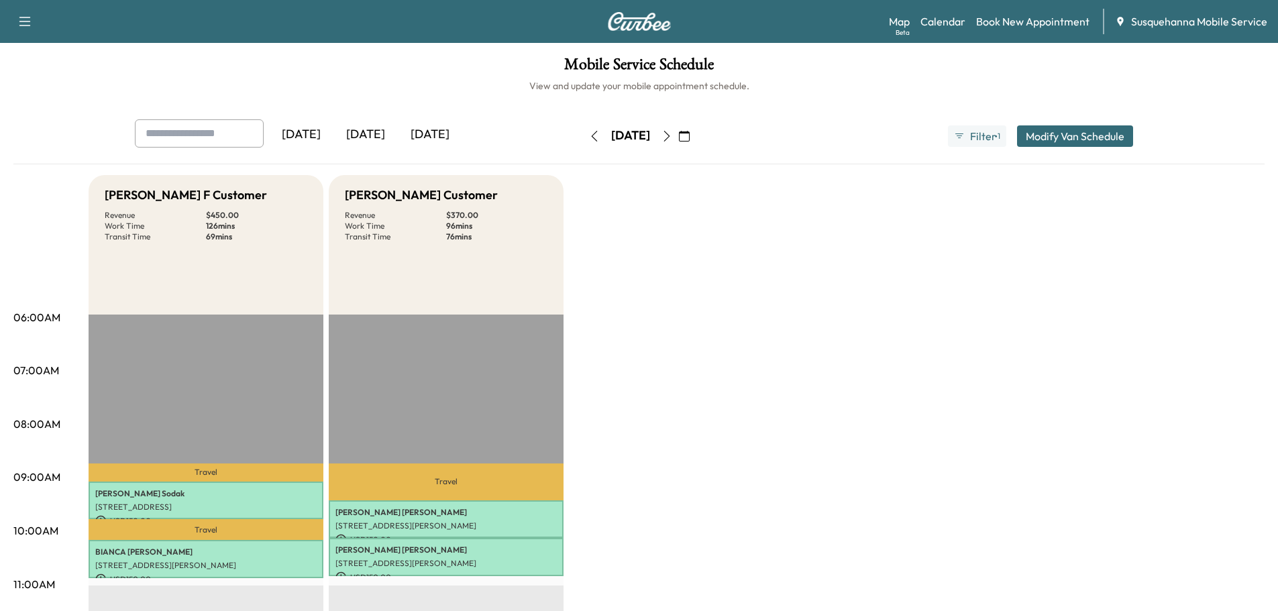
click at [672, 136] on icon "button" at bounding box center [667, 136] width 11 height 11
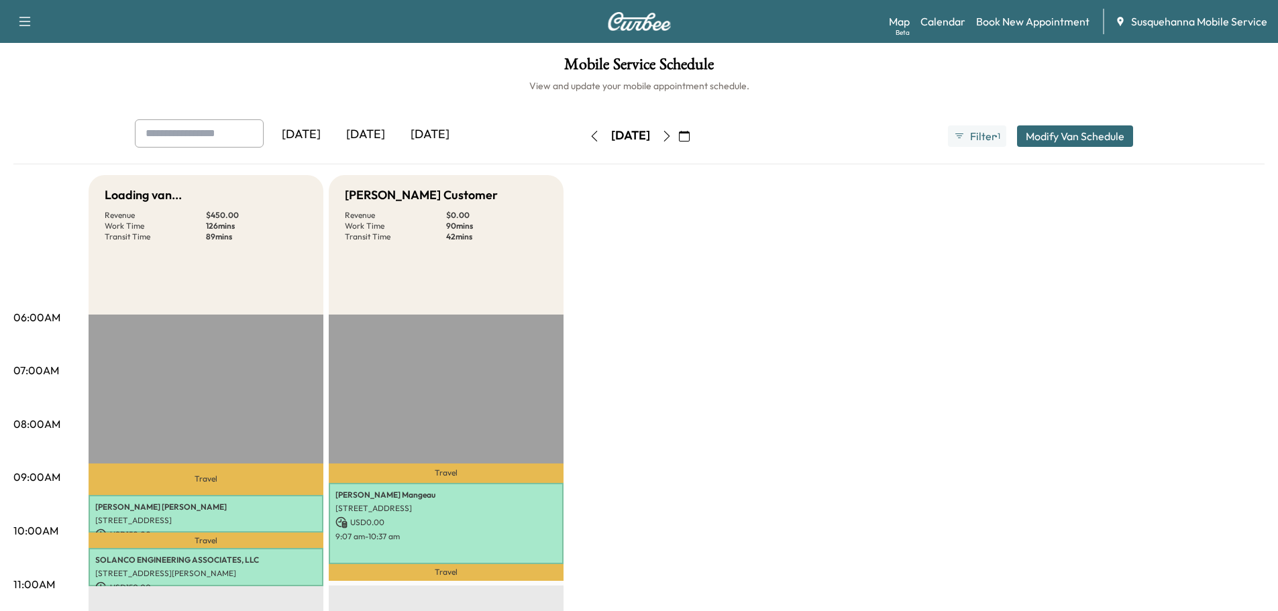
click at [672, 136] on icon "button" at bounding box center [667, 136] width 11 height 11
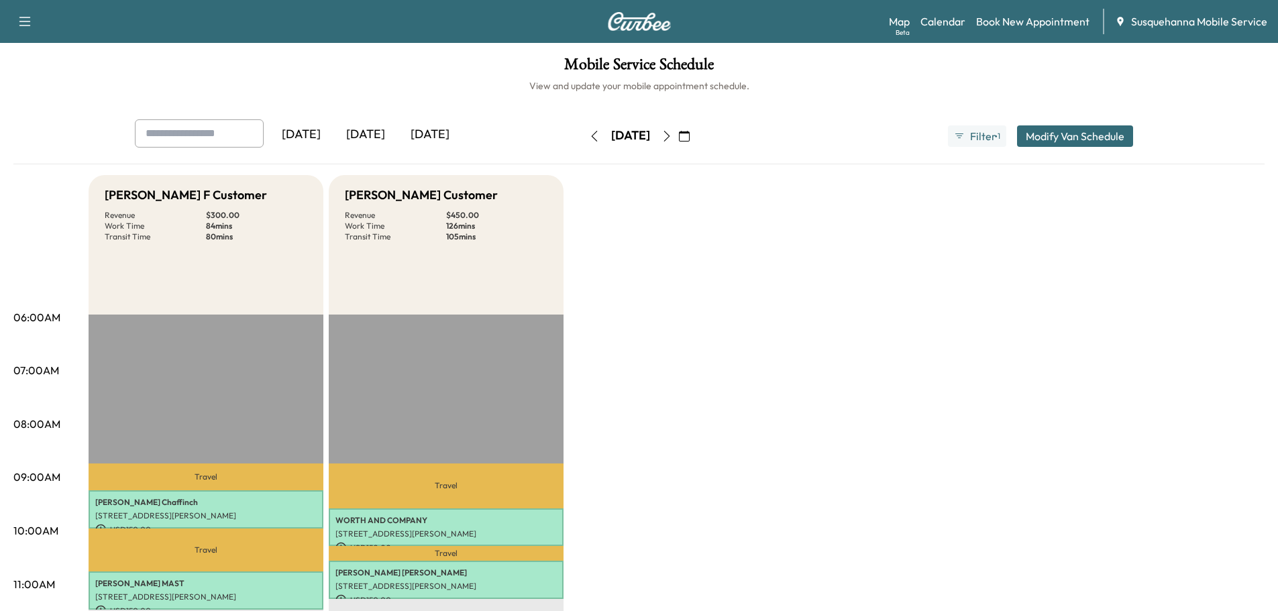
scroll to position [287, 0]
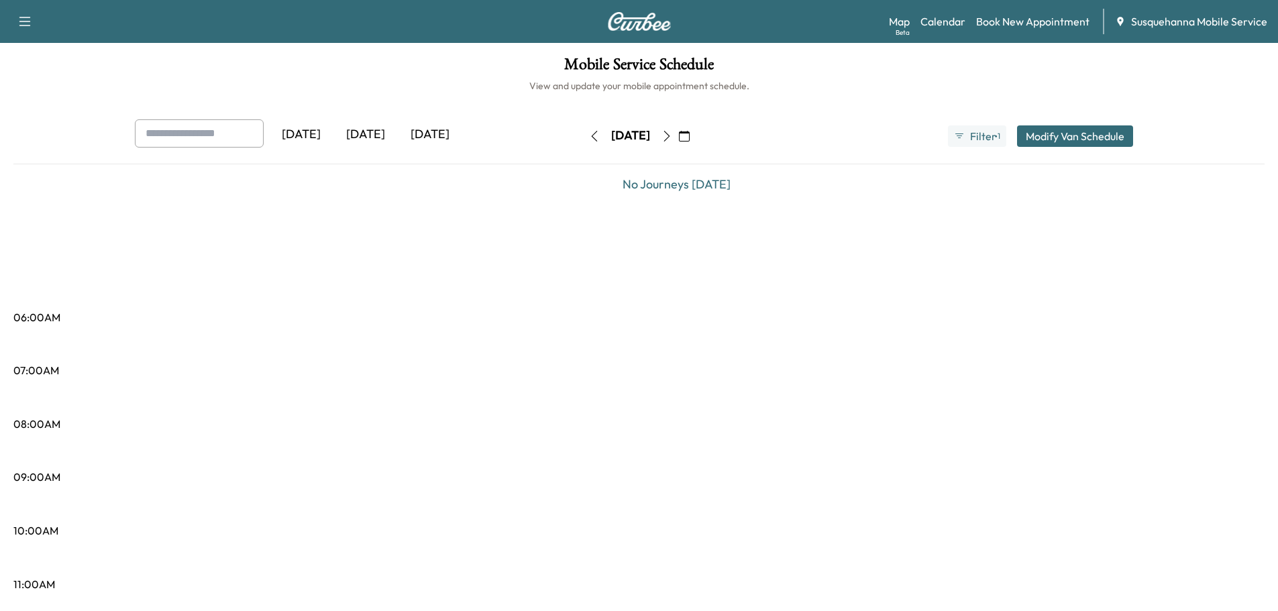
click at [583, 142] on button "button" at bounding box center [594, 135] width 23 height 21
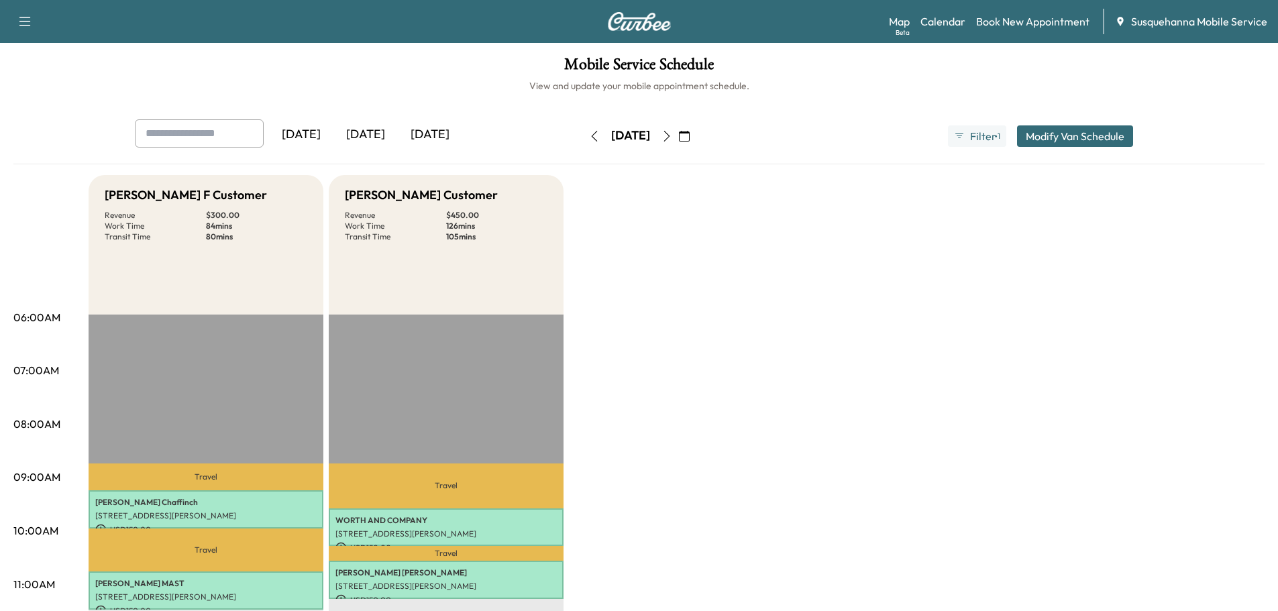
click at [589, 135] on icon "button" at bounding box center [594, 136] width 11 height 11
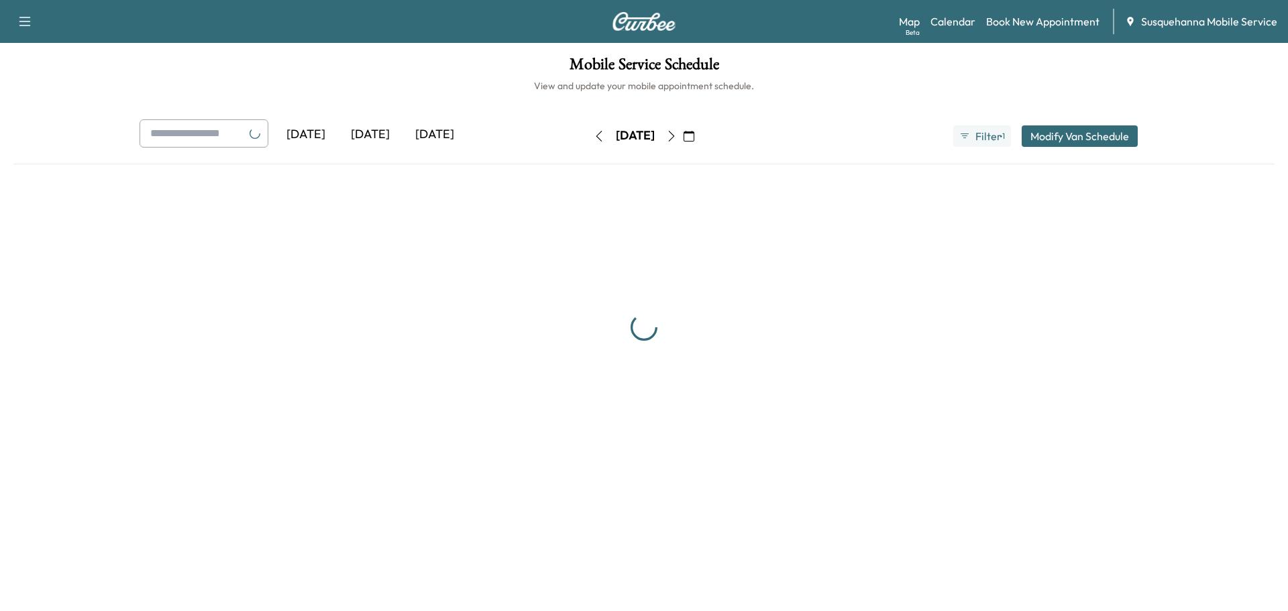
click at [594, 135] on icon "button" at bounding box center [599, 136] width 11 height 11
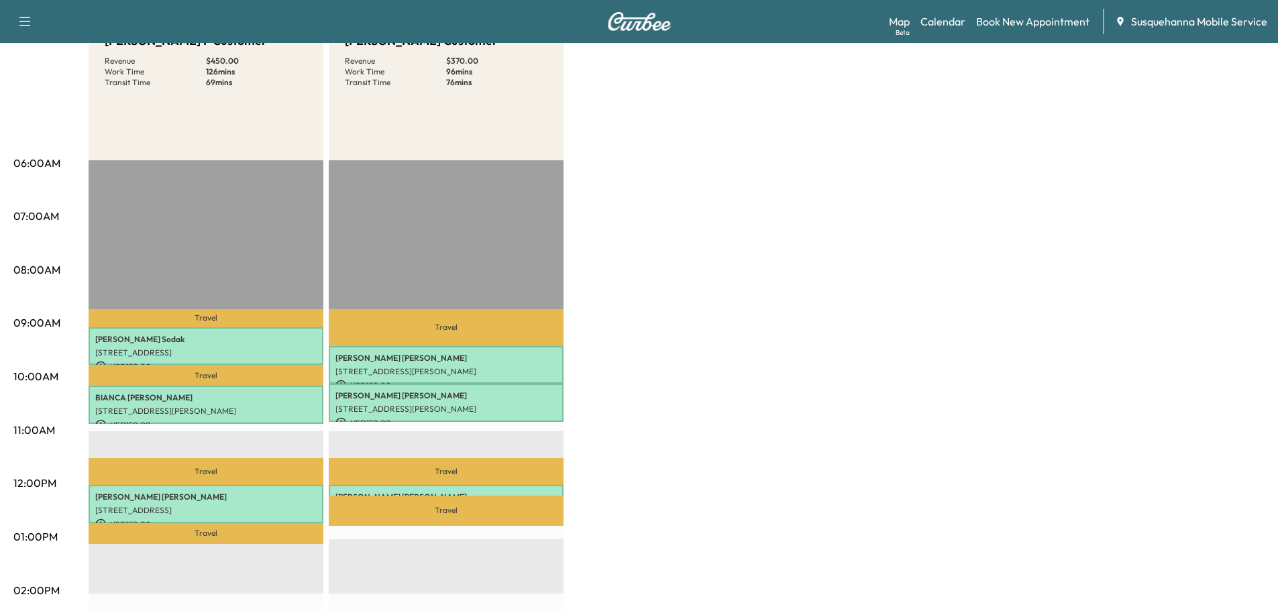
scroll to position [83, 0]
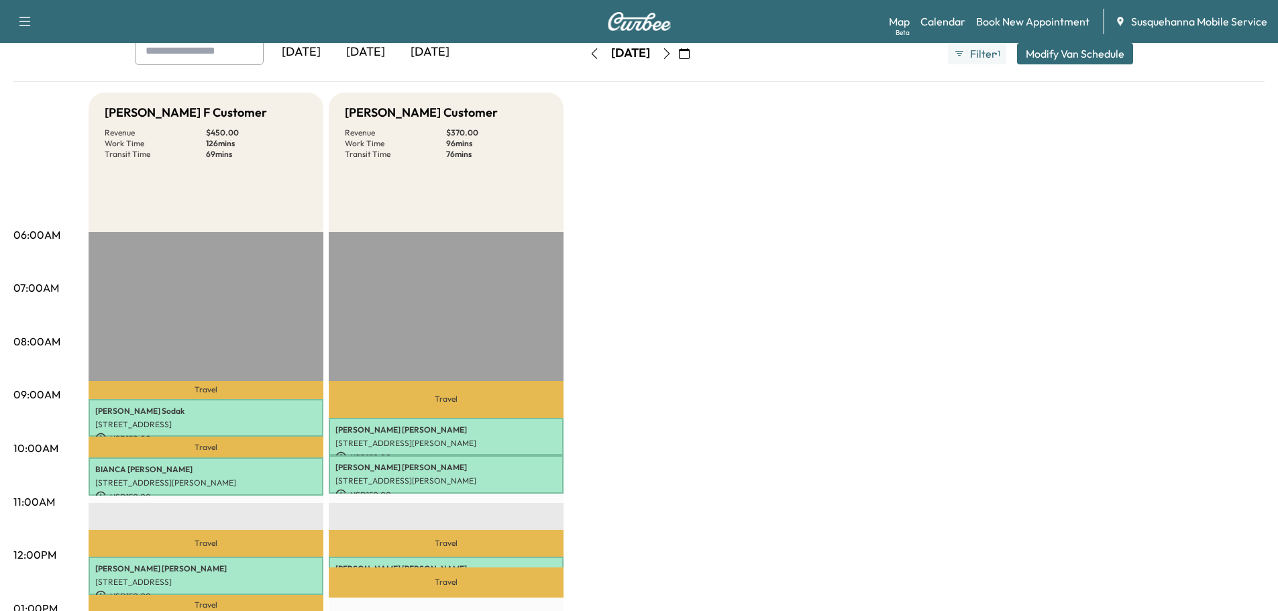
click at [583, 59] on button "button" at bounding box center [594, 53] width 23 height 21
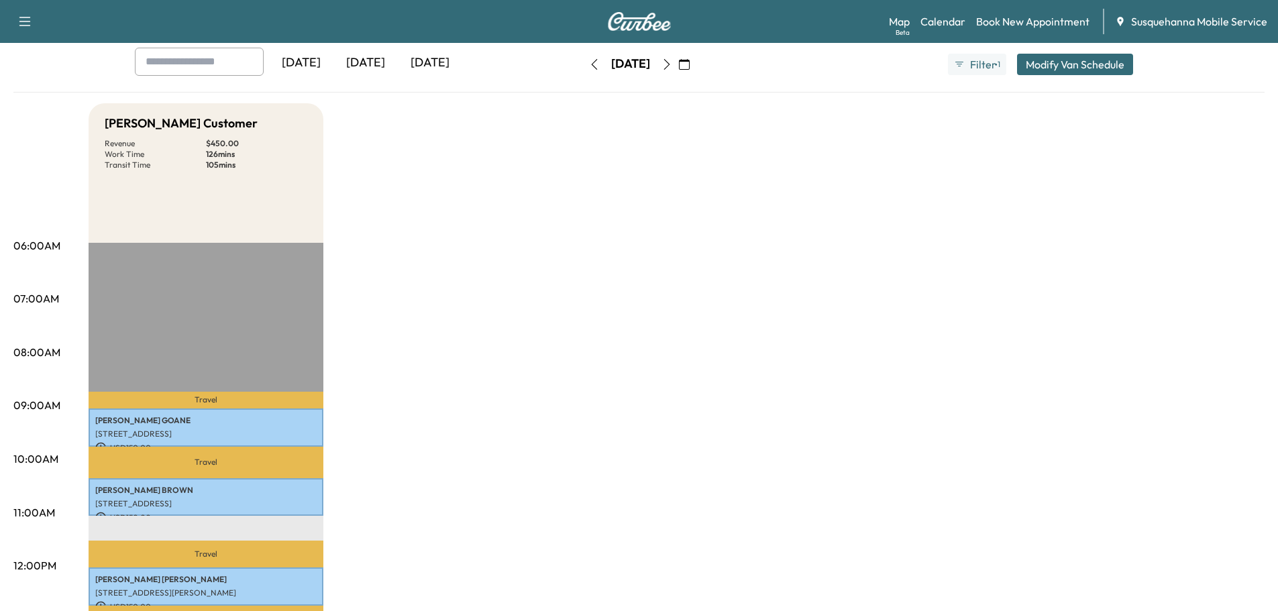
scroll to position [143, 0]
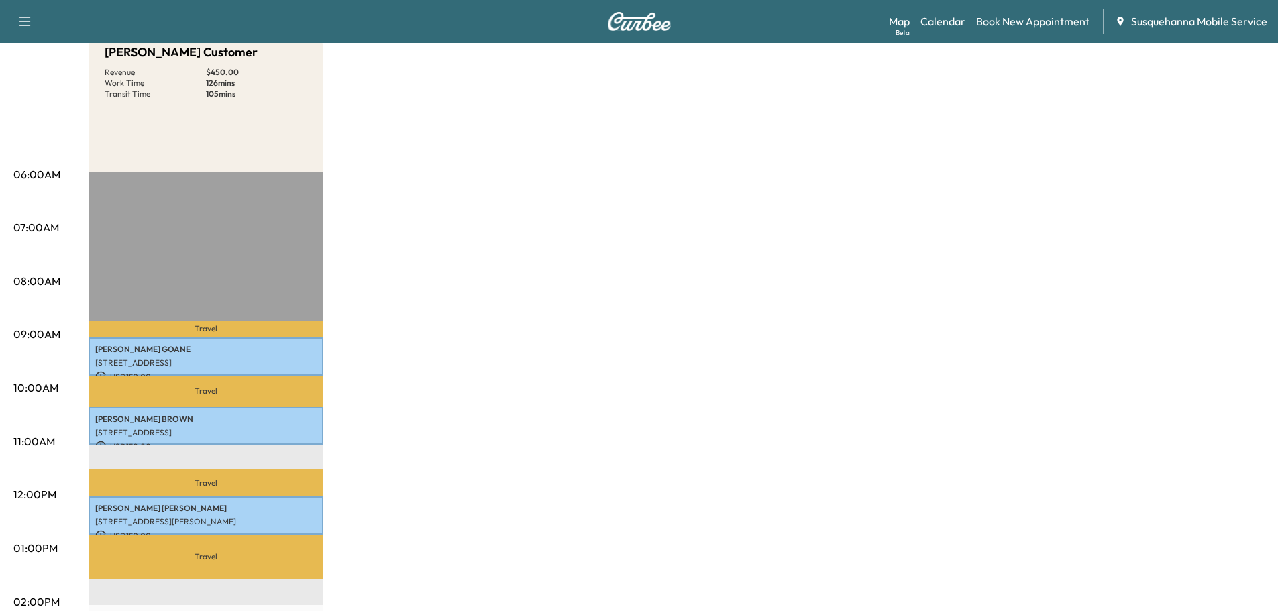
click at [260, 530] on p "USD 150.00" at bounding box center [205, 536] width 221 height 12
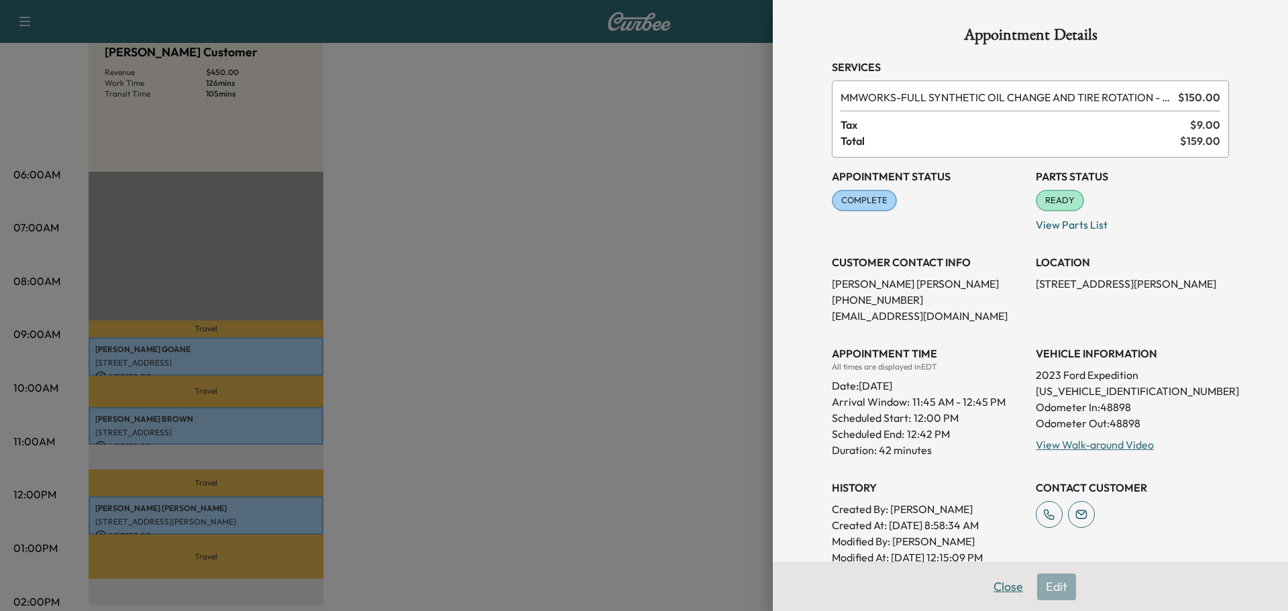
click at [992, 582] on button "Close" at bounding box center [1008, 587] width 47 height 27
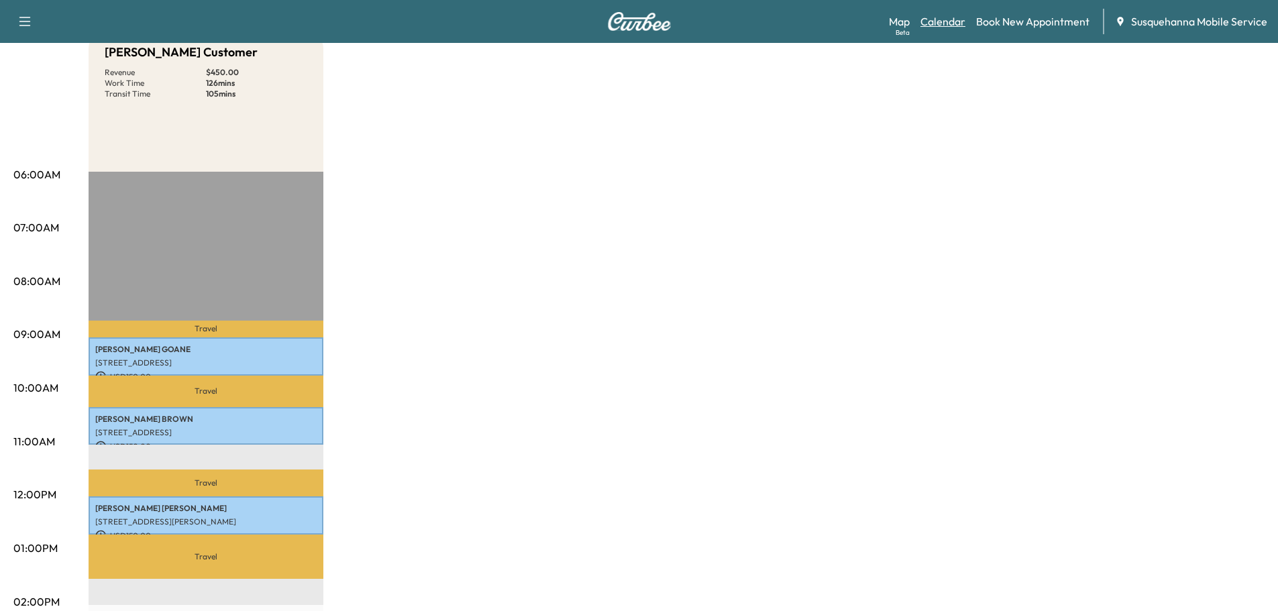
click at [954, 21] on link "Calendar" at bounding box center [943, 21] width 45 height 16
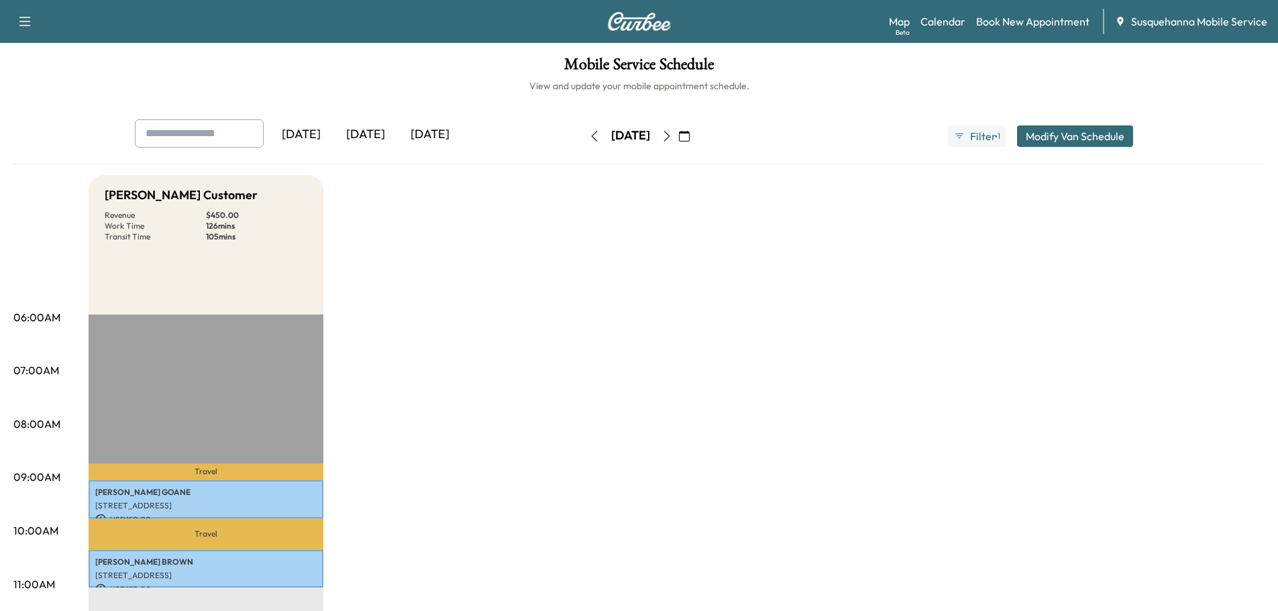
click at [672, 136] on icon "button" at bounding box center [667, 136] width 11 height 11
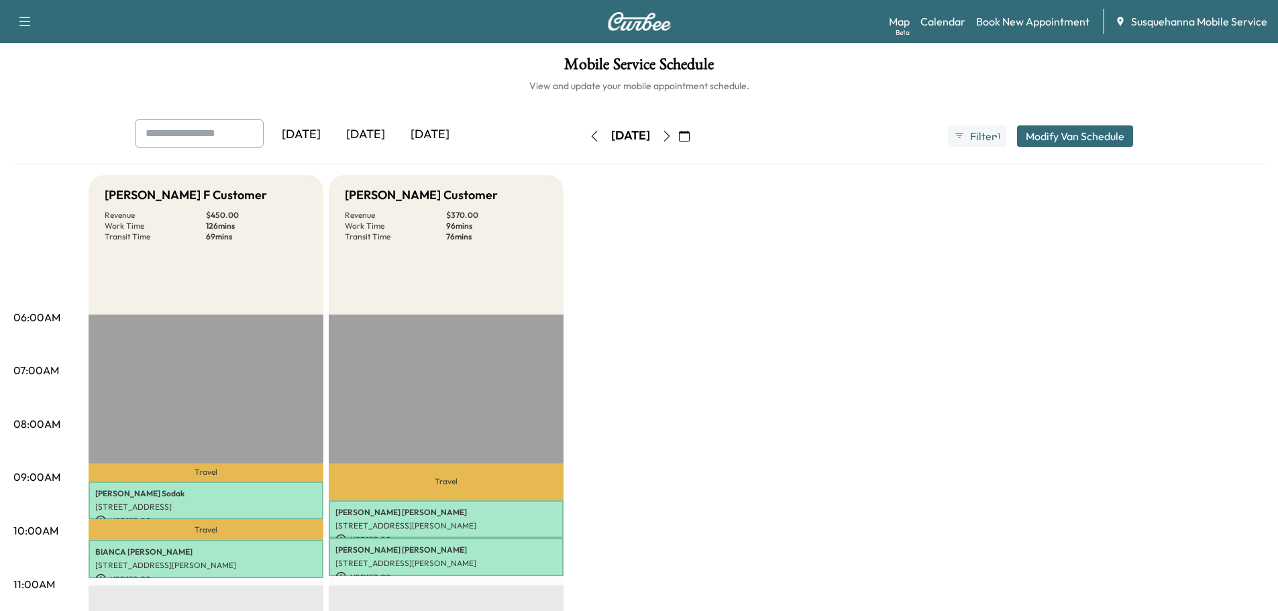
click at [672, 136] on icon "button" at bounding box center [667, 136] width 11 height 11
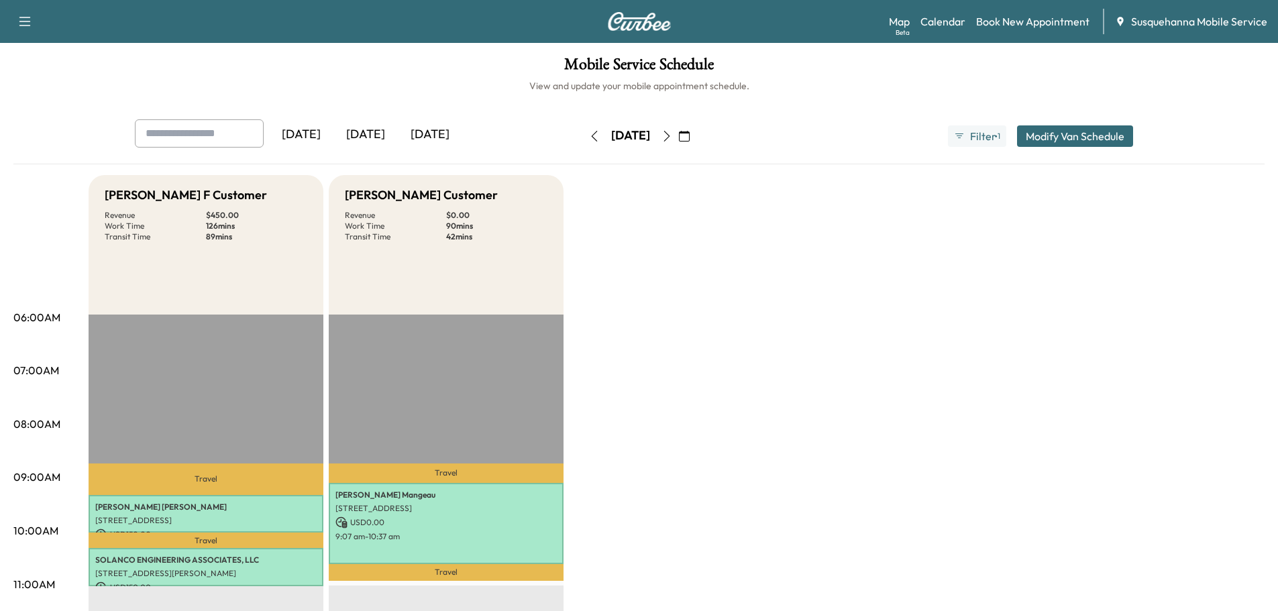
click at [672, 136] on icon "button" at bounding box center [667, 136] width 11 height 11
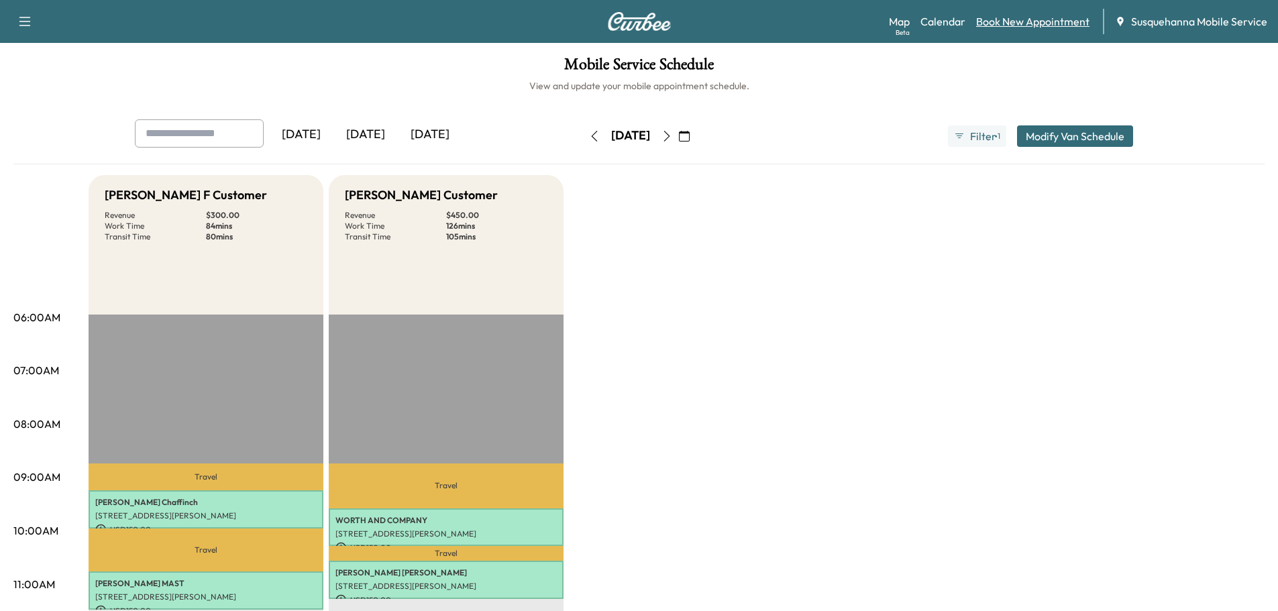
click at [1064, 21] on link "Book New Appointment" at bounding box center [1032, 21] width 113 height 16
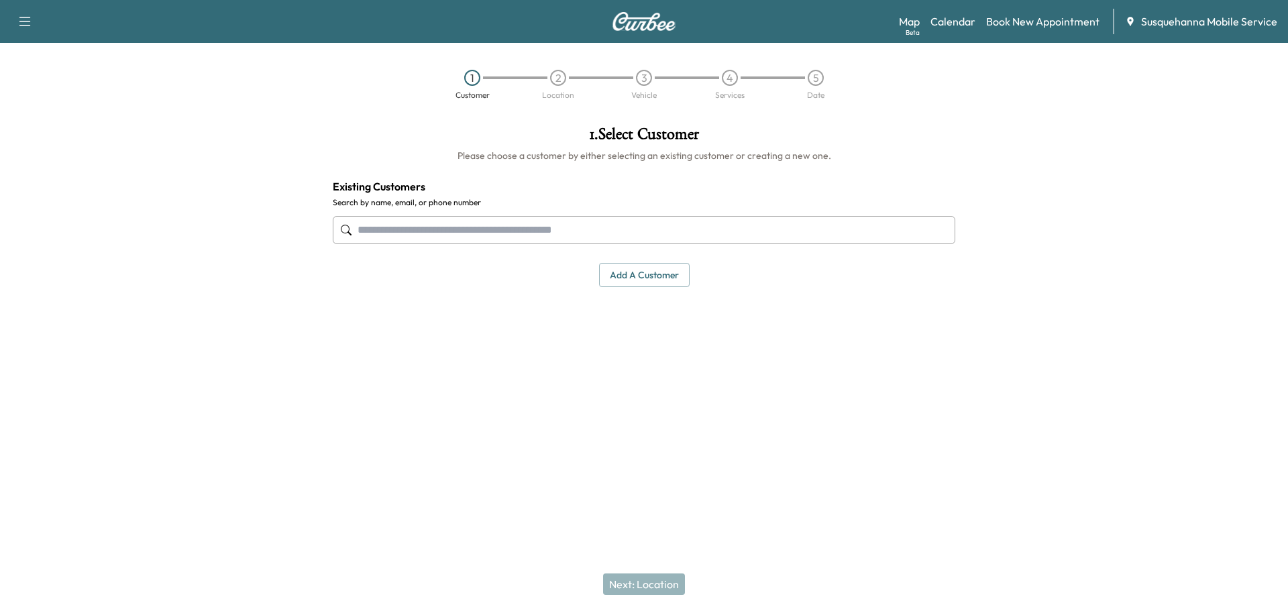
click at [652, 225] on input "text" at bounding box center [644, 230] width 623 height 28
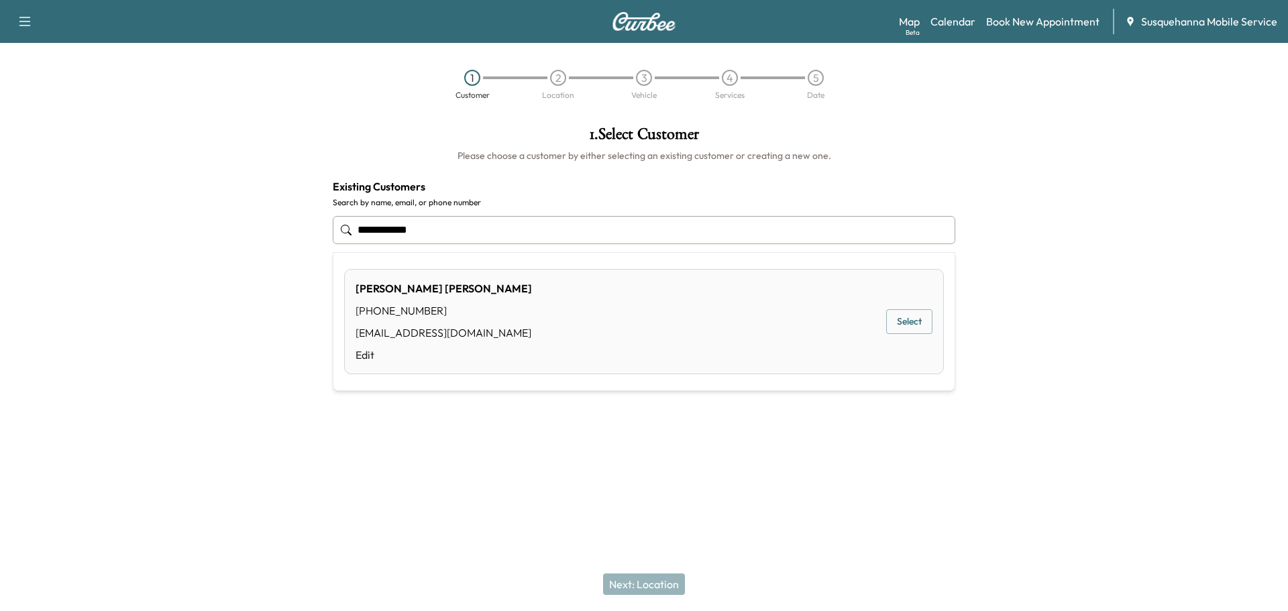
click at [896, 327] on button "Select" at bounding box center [909, 321] width 46 height 25
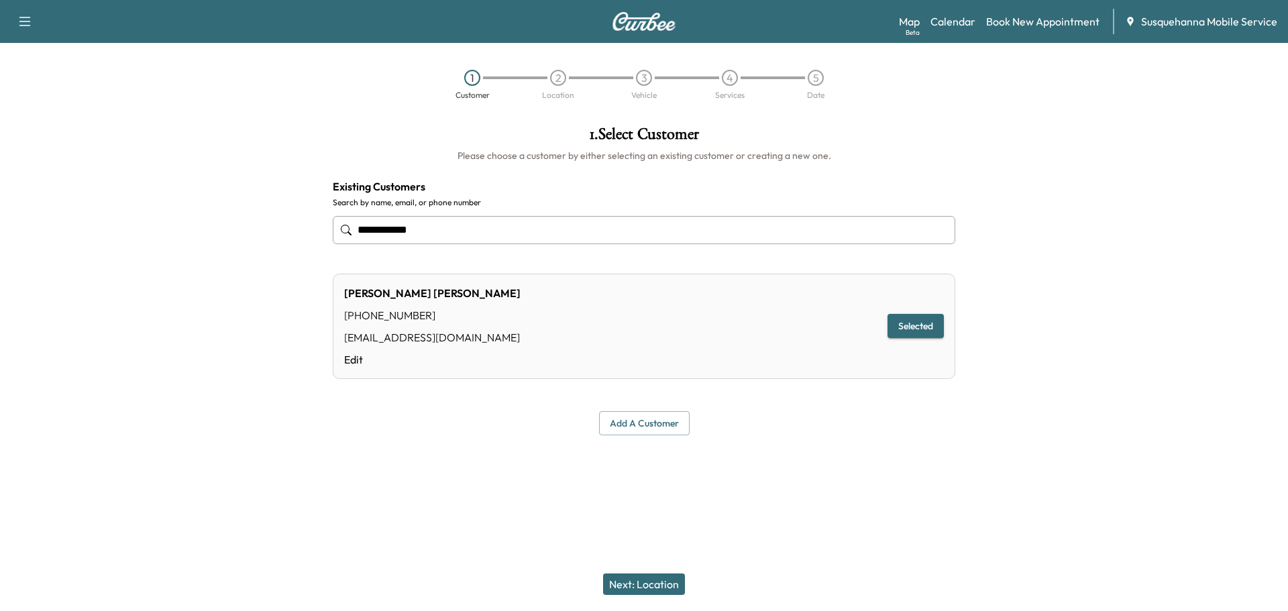
type input "**********"
click at [664, 584] on button "Next: Location" at bounding box center [644, 584] width 82 height 21
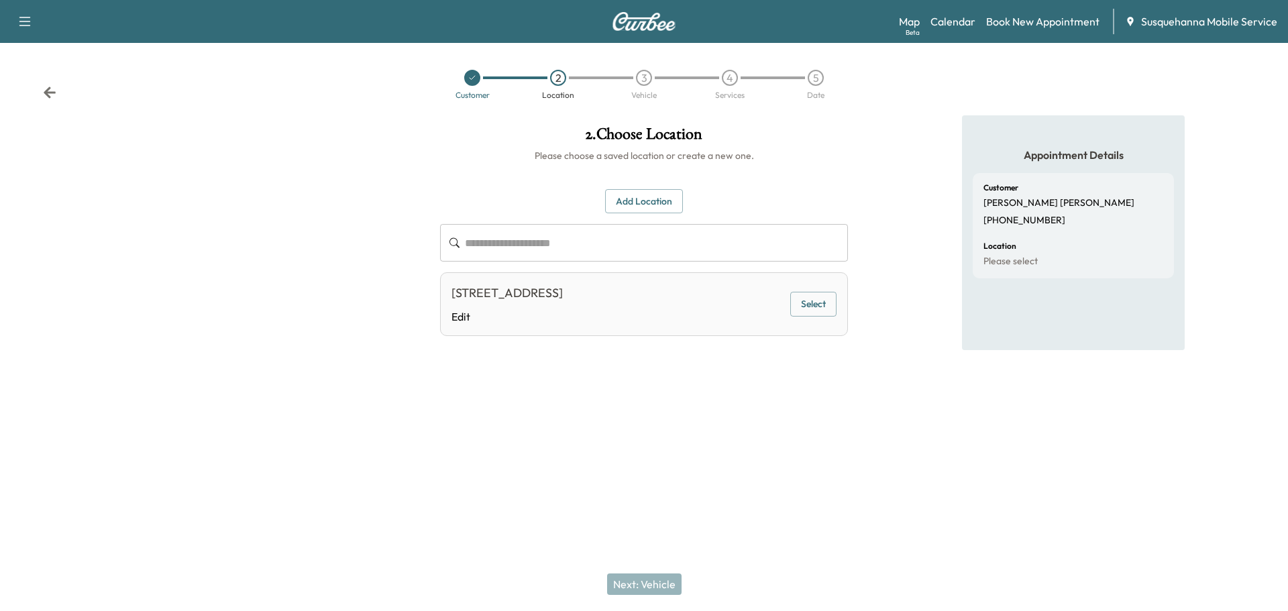
click at [815, 300] on button "Select" at bounding box center [813, 304] width 46 height 25
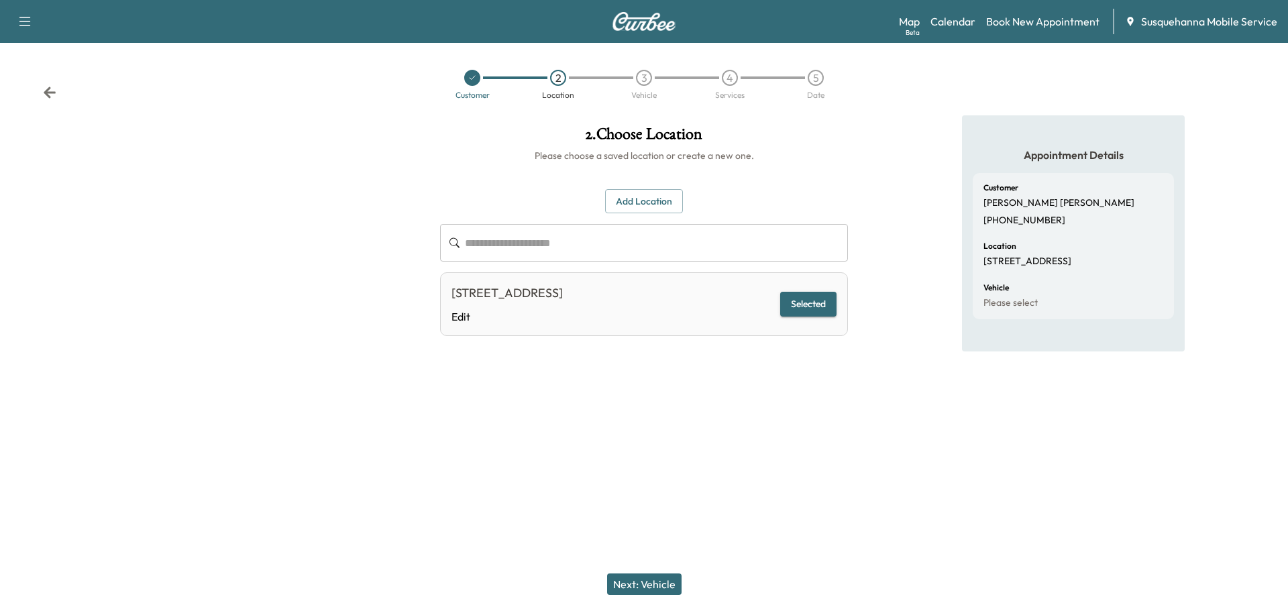
drag, startPoint x: 658, startPoint y: 582, endPoint x: 666, endPoint y: 572, distance: 12.4
click at [658, 581] on button "Next: Vehicle" at bounding box center [644, 584] width 74 height 21
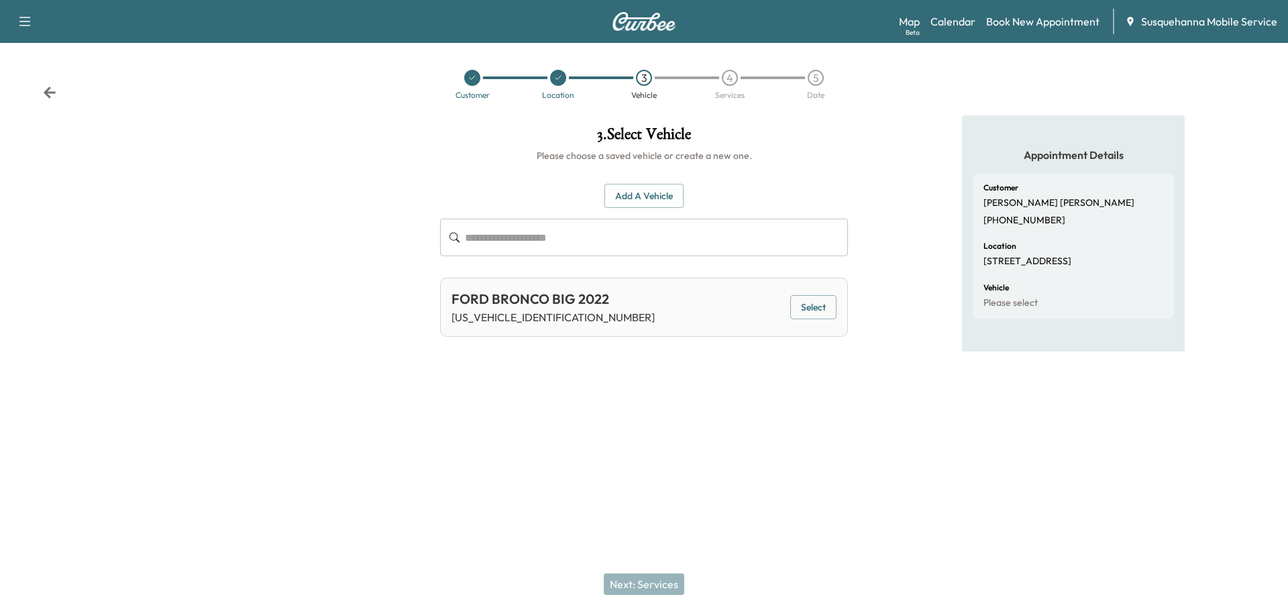
click at [815, 308] on button "Select" at bounding box center [813, 307] width 46 height 25
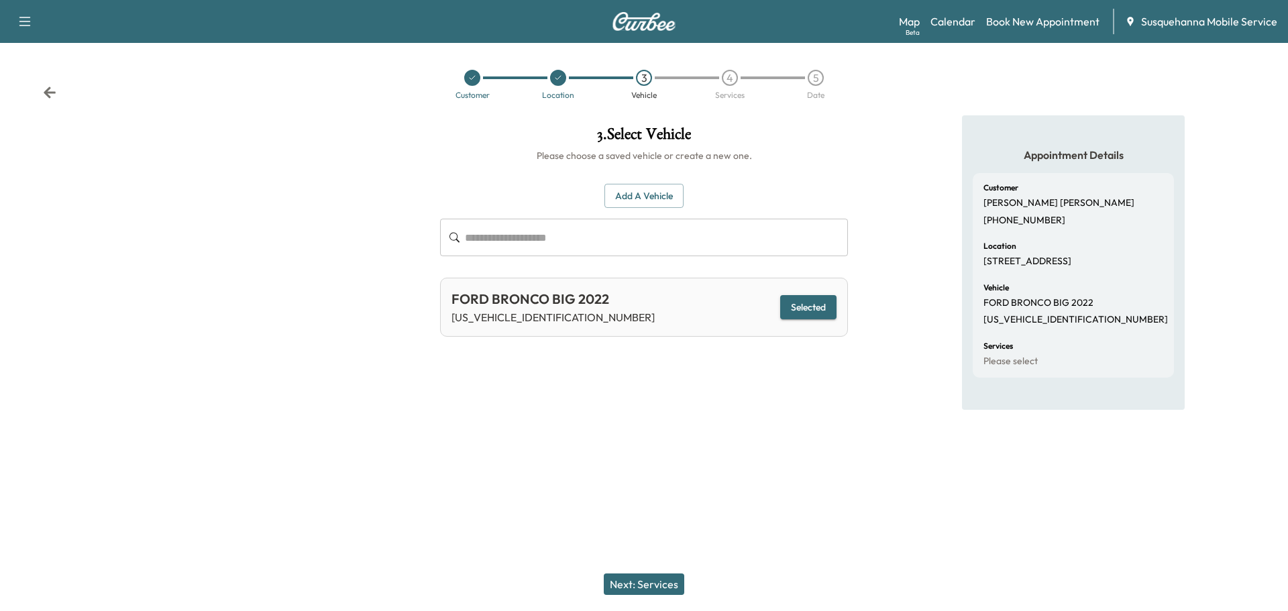
click at [644, 578] on button "Next: Services" at bounding box center [644, 584] width 81 height 21
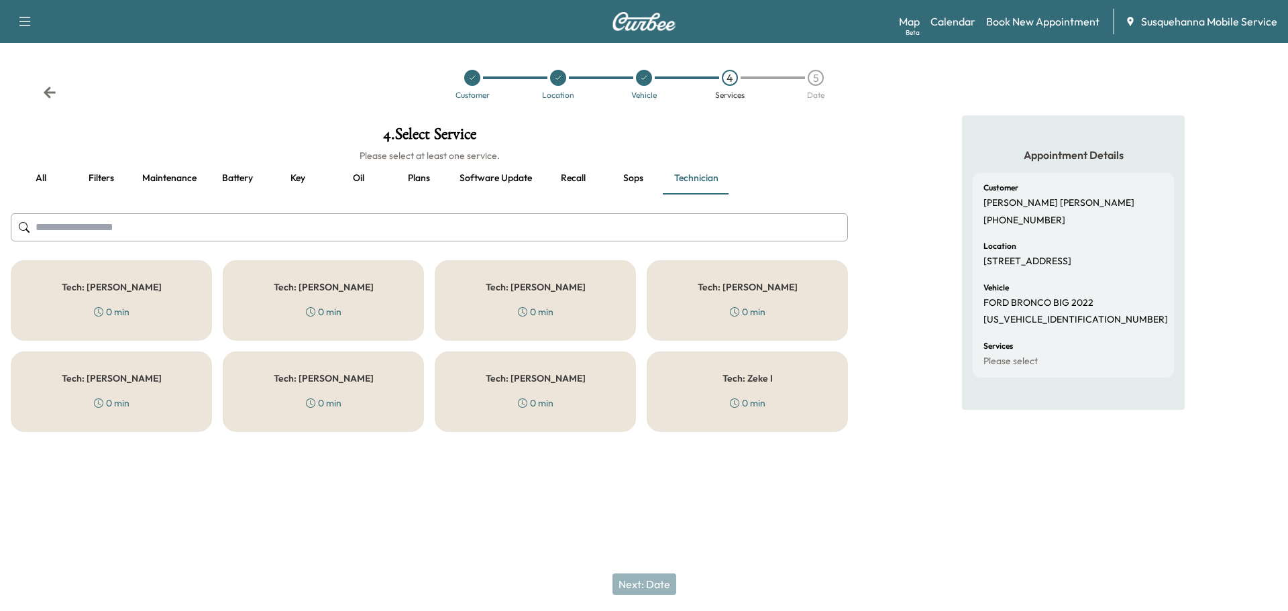
click at [570, 172] on button "Recall" at bounding box center [573, 178] width 60 height 32
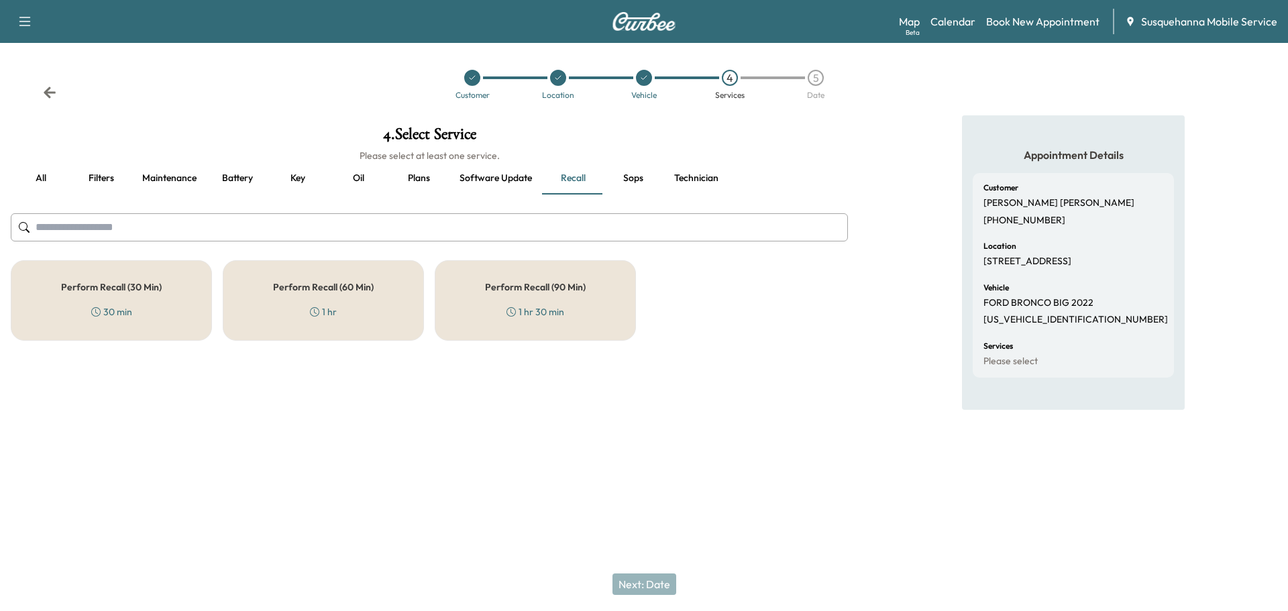
drag, startPoint x: 148, startPoint y: 283, endPoint x: 509, endPoint y: 281, distance: 361.0
click at [149, 283] on h5 "Perform Recall (30 Min)" at bounding box center [111, 287] width 101 height 9
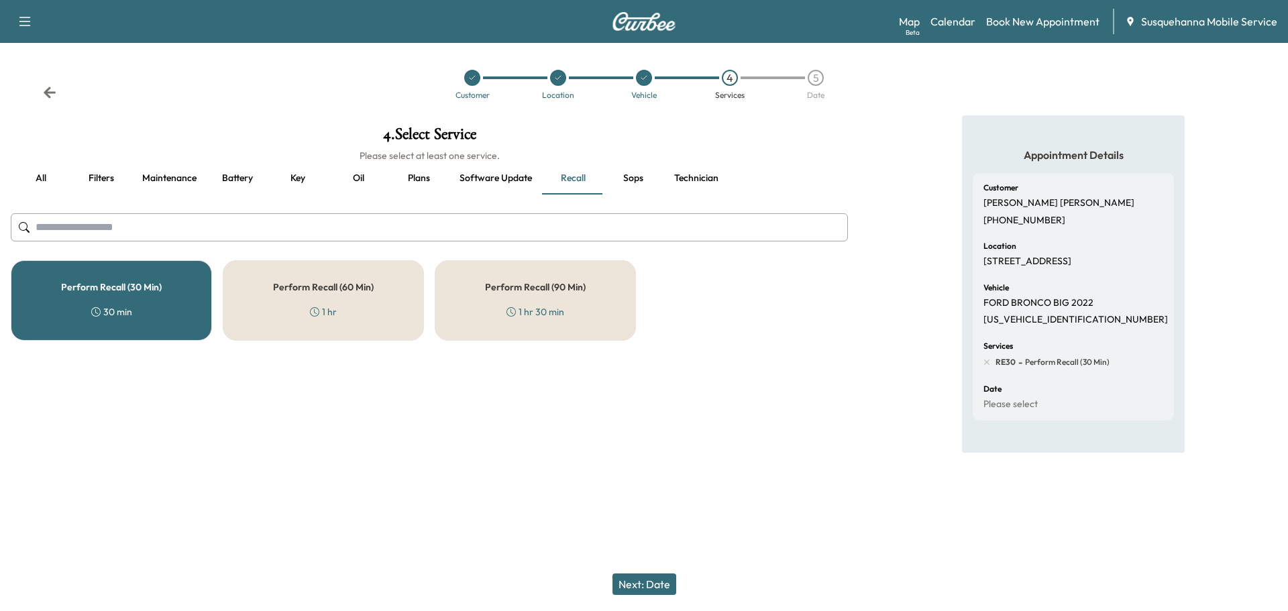
click at [719, 176] on button "Technician" at bounding box center [697, 178] width 66 height 32
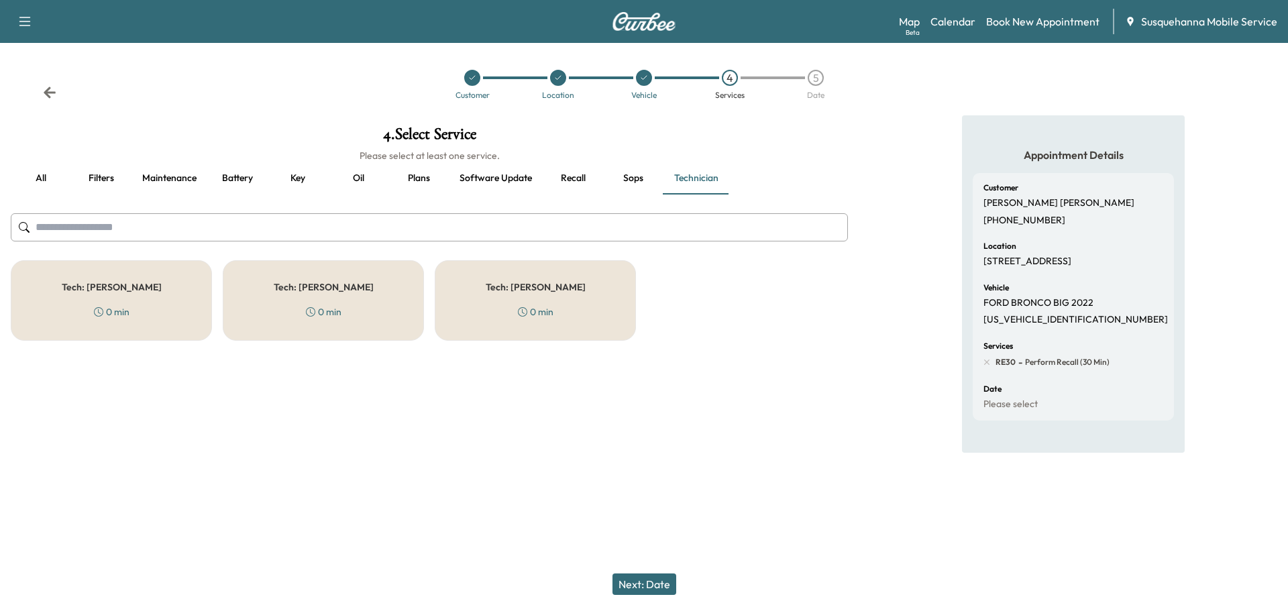
click at [582, 313] on div "Tech: [PERSON_NAME] 0 min" at bounding box center [535, 300] width 201 height 81
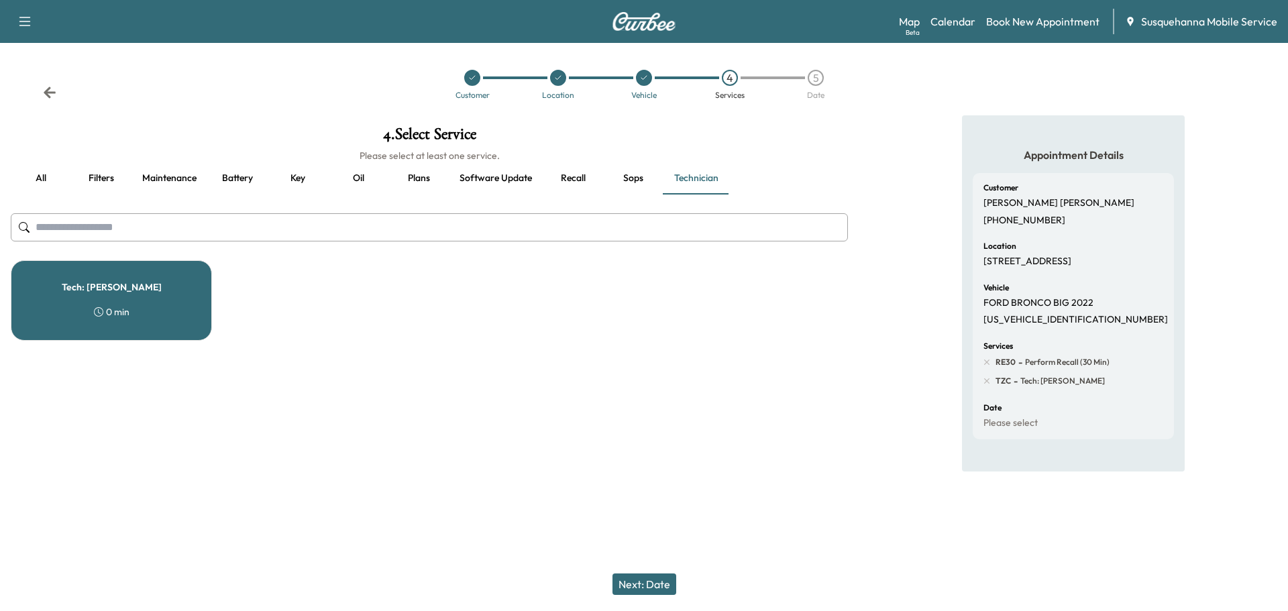
click at [644, 582] on button "Next: Date" at bounding box center [645, 584] width 64 height 21
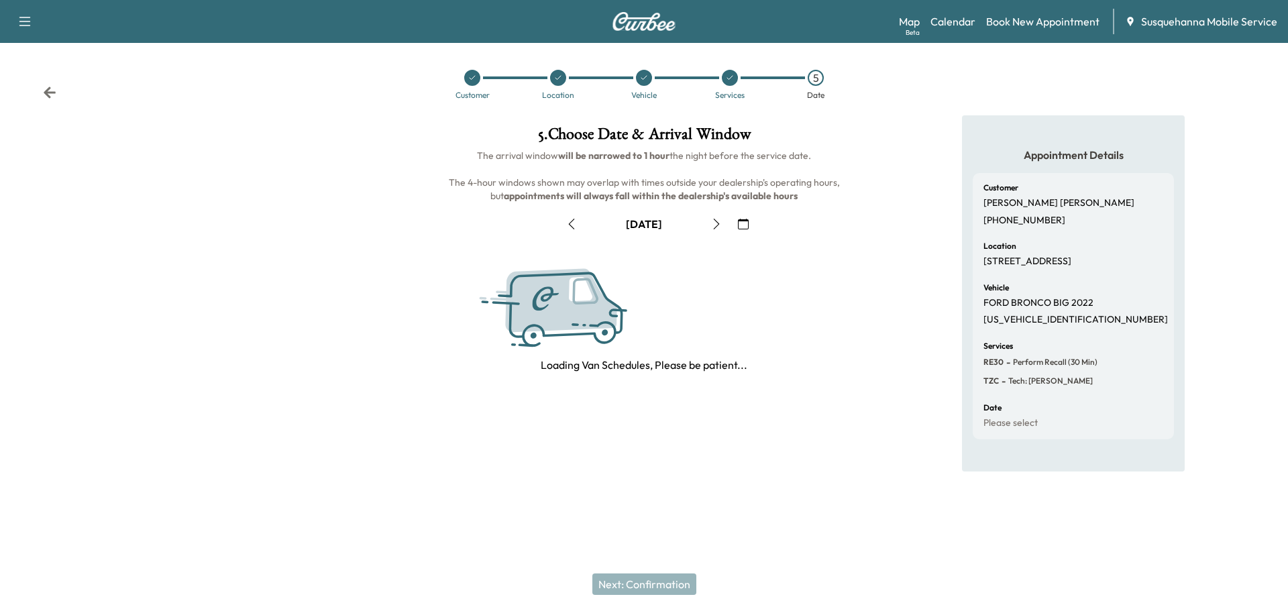
click at [741, 223] on icon "button" at bounding box center [743, 224] width 11 height 11
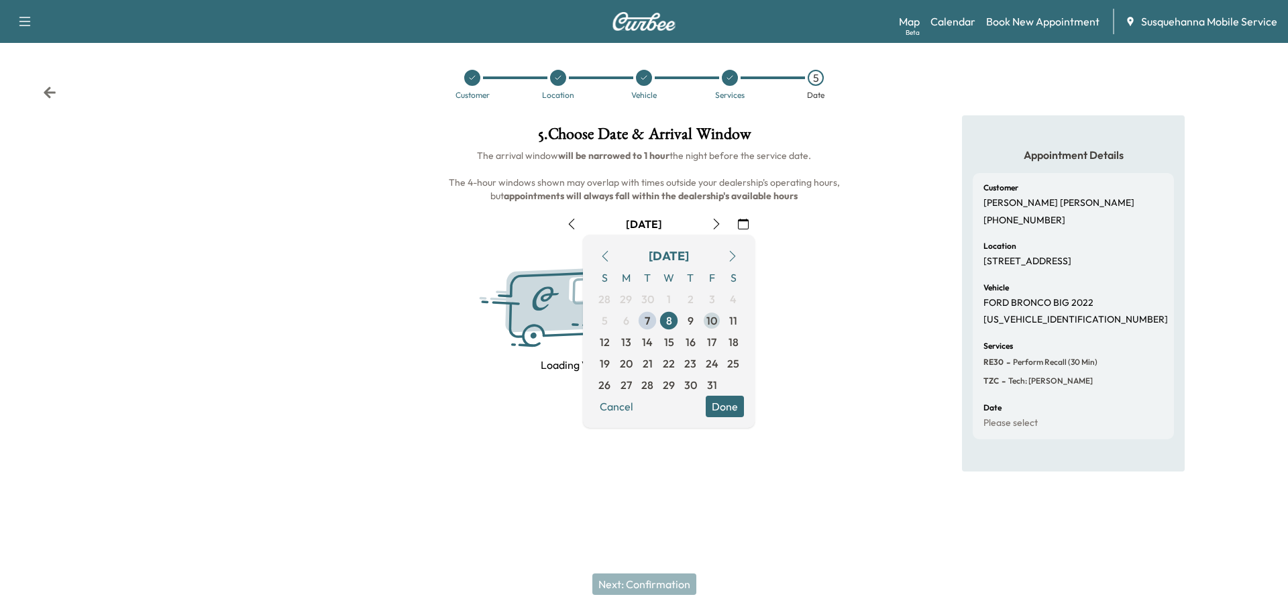
click at [712, 327] on span "10" at bounding box center [712, 321] width 11 height 16
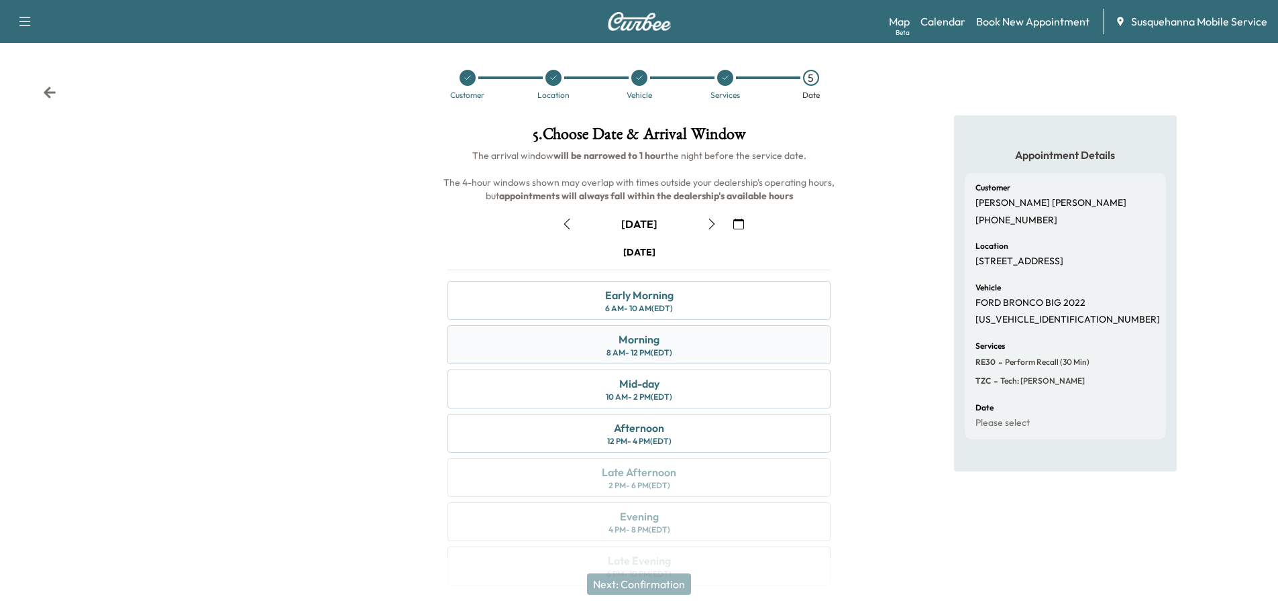
click at [662, 348] on div "8 AM - 12 PM (EDT)" at bounding box center [640, 353] width 66 height 11
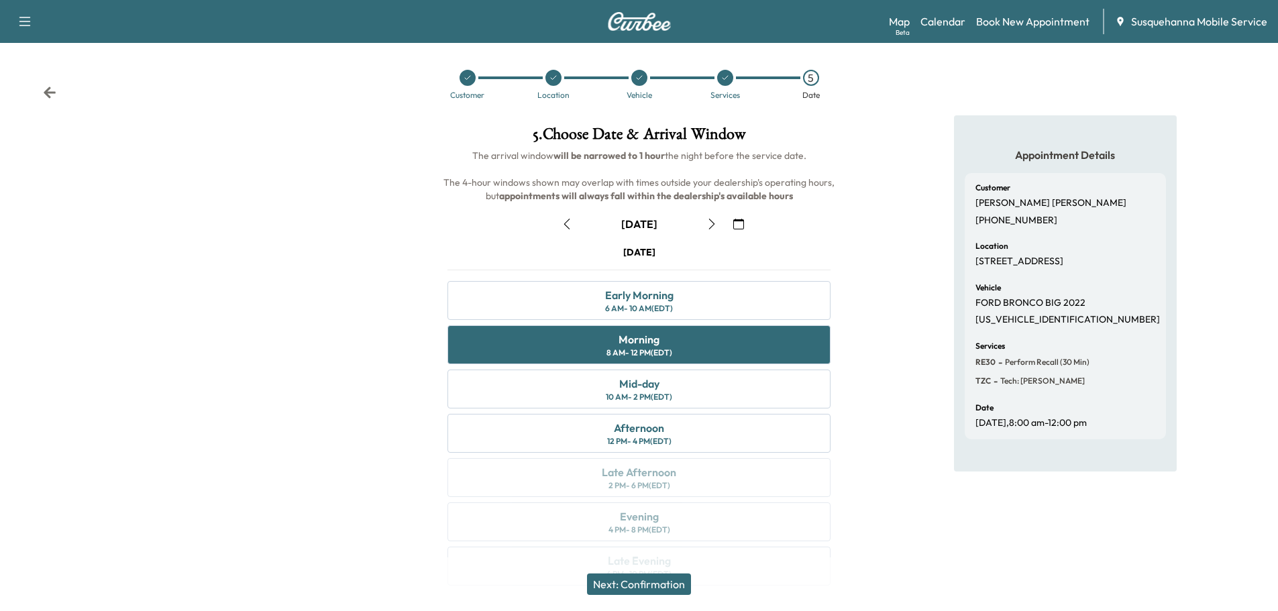
click at [656, 580] on button "Next: Confirmation" at bounding box center [639, 584] width 104 height 21
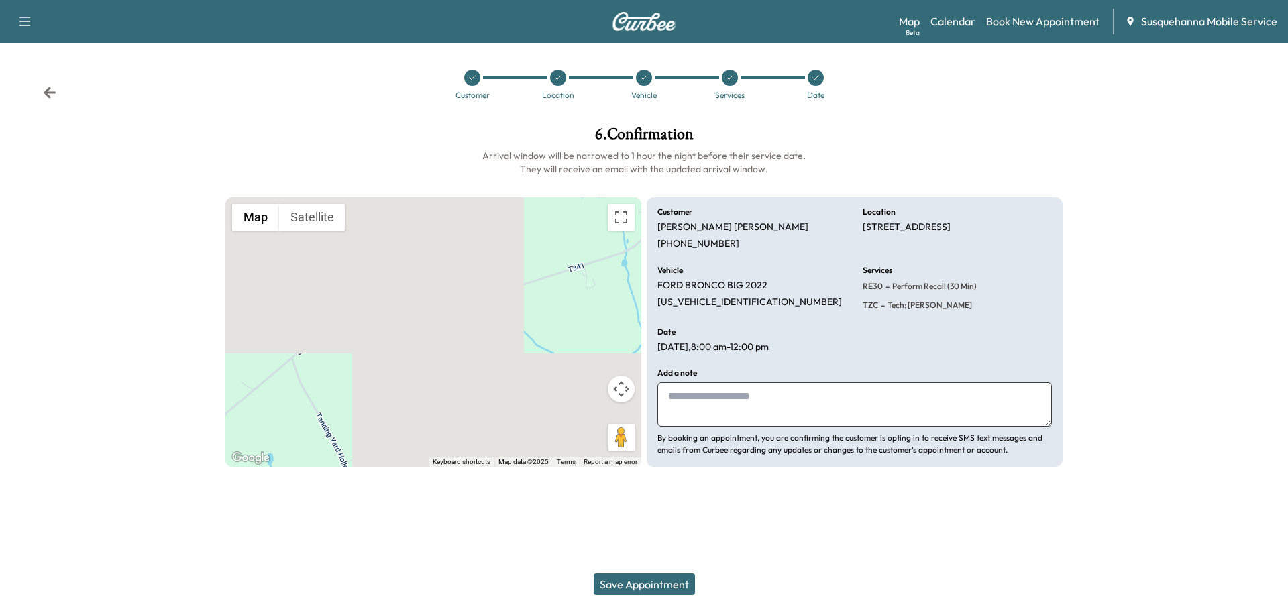
click at [737, 411] on textarea at bounding box center [855, 404] width 395 height 44
type textarea "**********"
click at [644, 595] on div "Save Appointment" at bounding box center [644, 585] width 1288 height 54
click at [647, 588] on button "Save Appointment" at bounding box center [644, 584] width 101 height 21
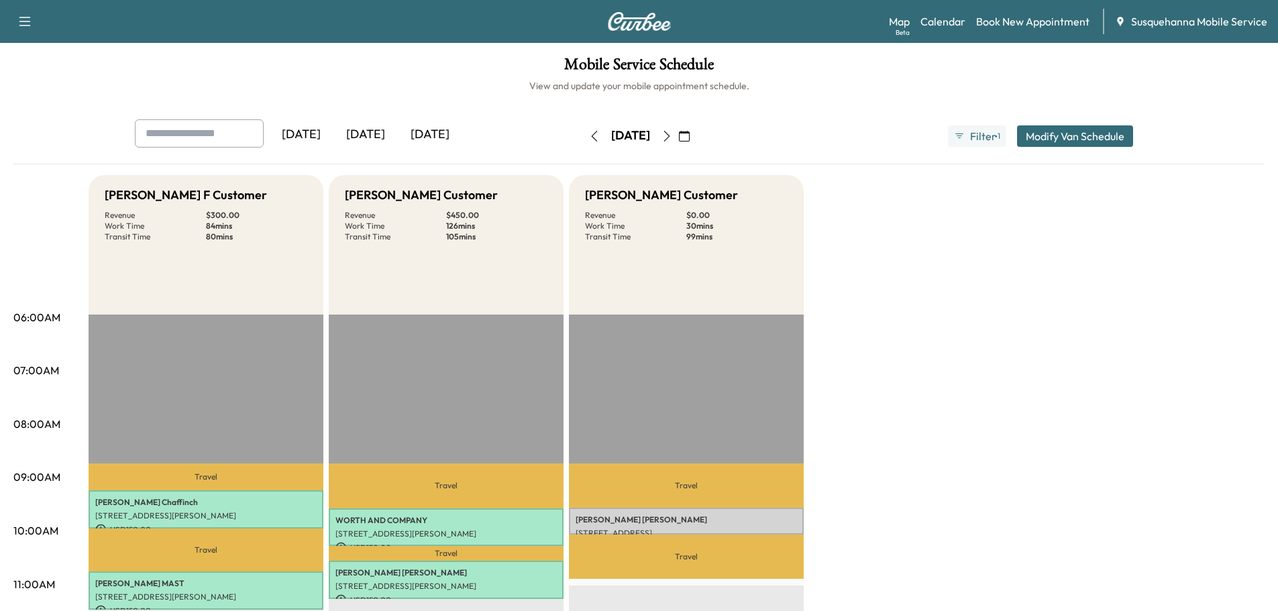
click at [726, 504] on p "Travel" at bounding box center [686, 486] width 235 height 44
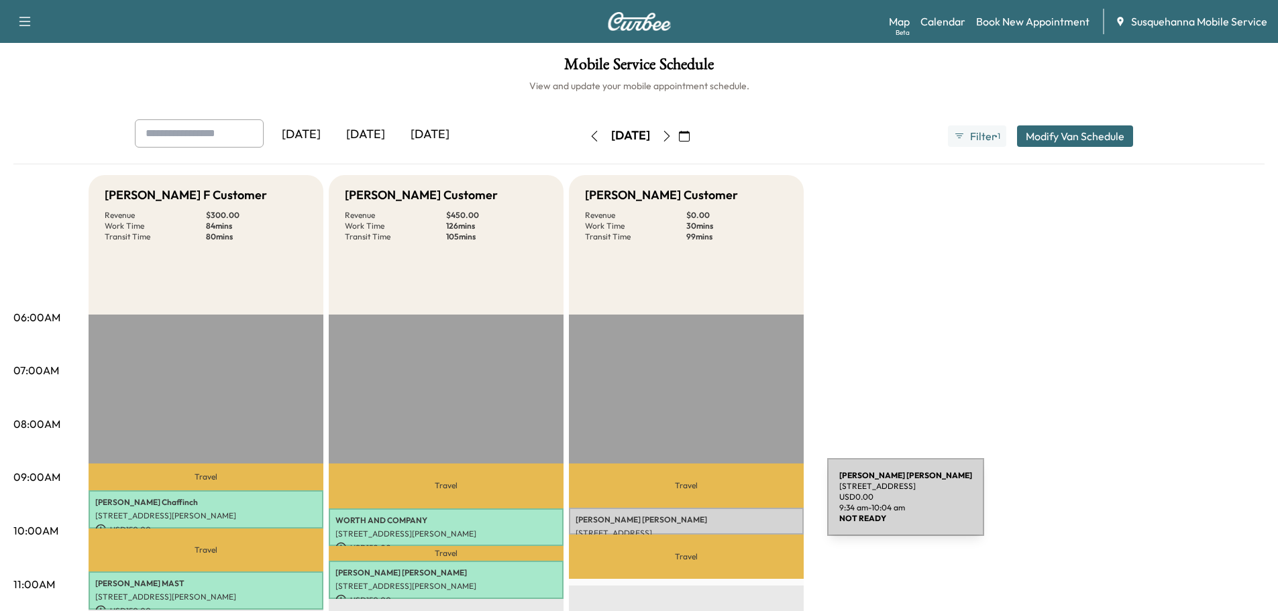
click at [731, 515] on p "[PERSON_NAME]" at bounding box center [686, 520] width 221 height 11
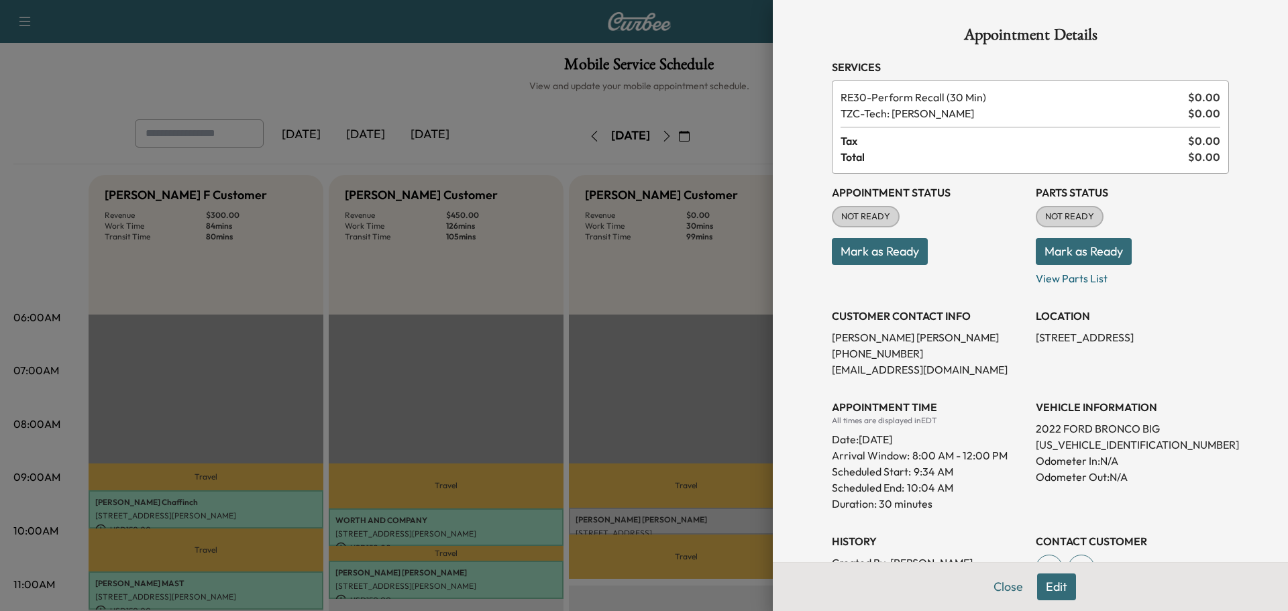
click at [1052, 251] on button "Mark as Ready" at bounding box center [1084, 251] width 96 height 27
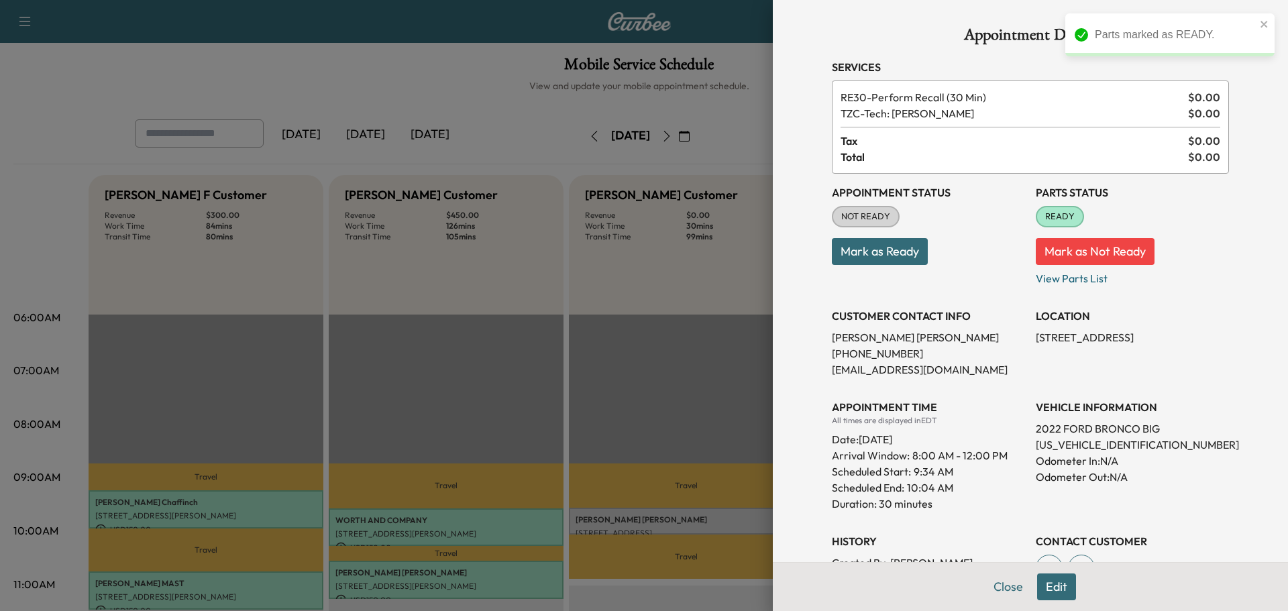
click at [870, 258] on button "Mark as Ready" at bounding box center [880, 251] width 96 height 27
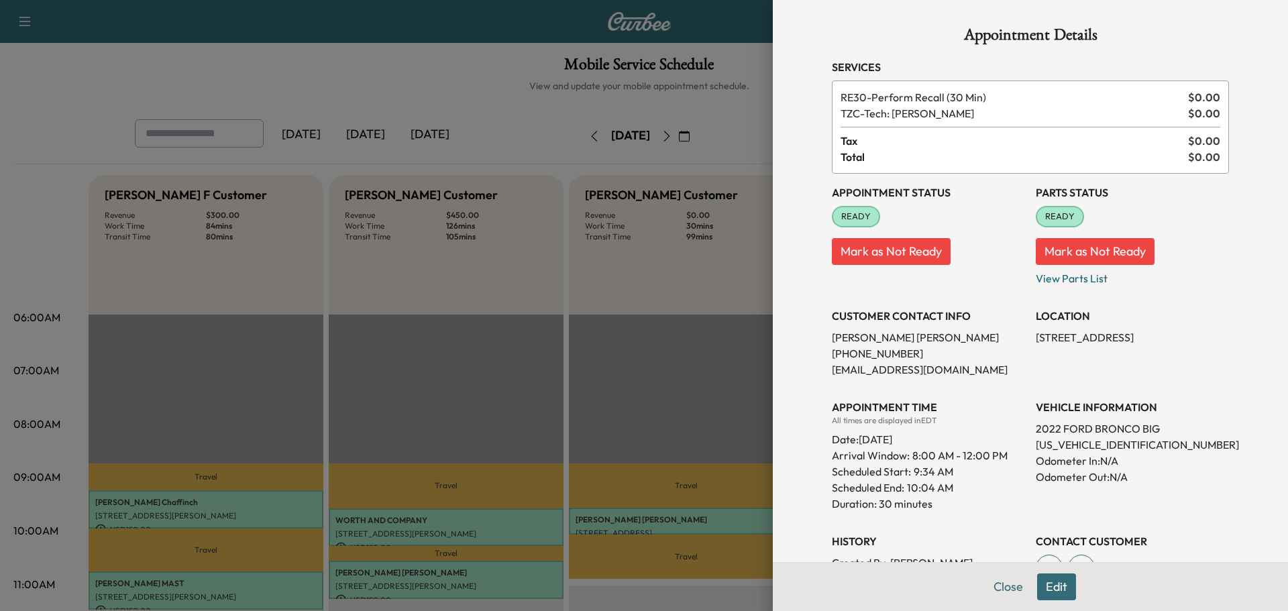
click at [997, 585] on button "Close" at bounding box center [1008, 587] width 47 height 27
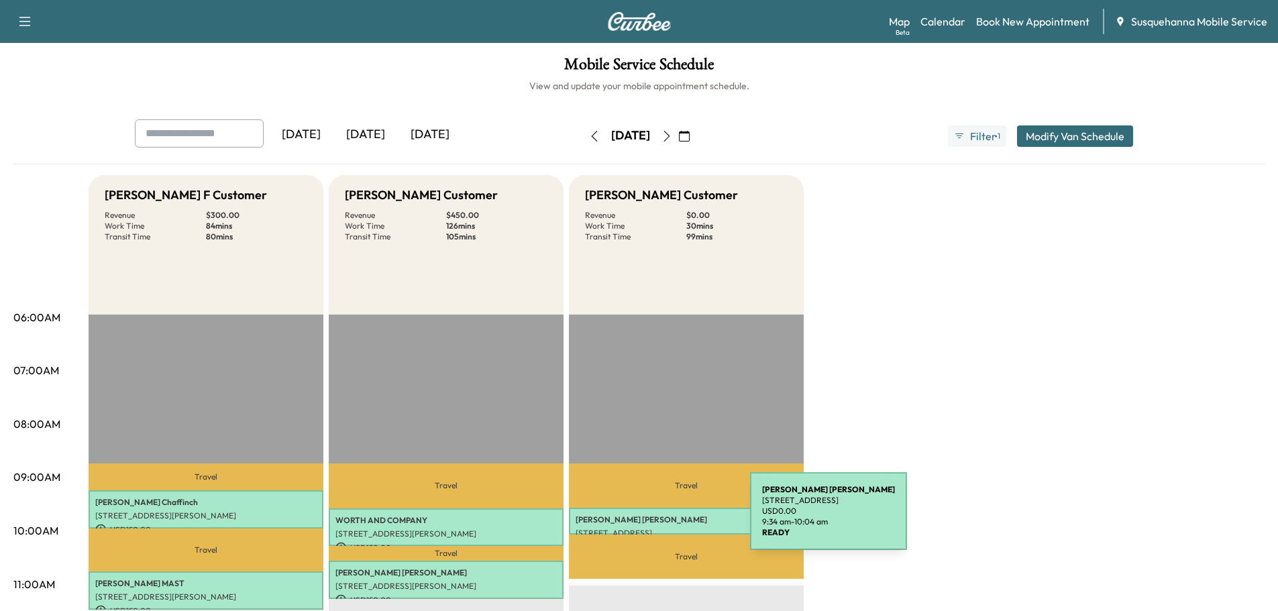
click at [650, 519] on p "[PERSON_NAME]" at bounding box center [686, 520] width 221 height 11
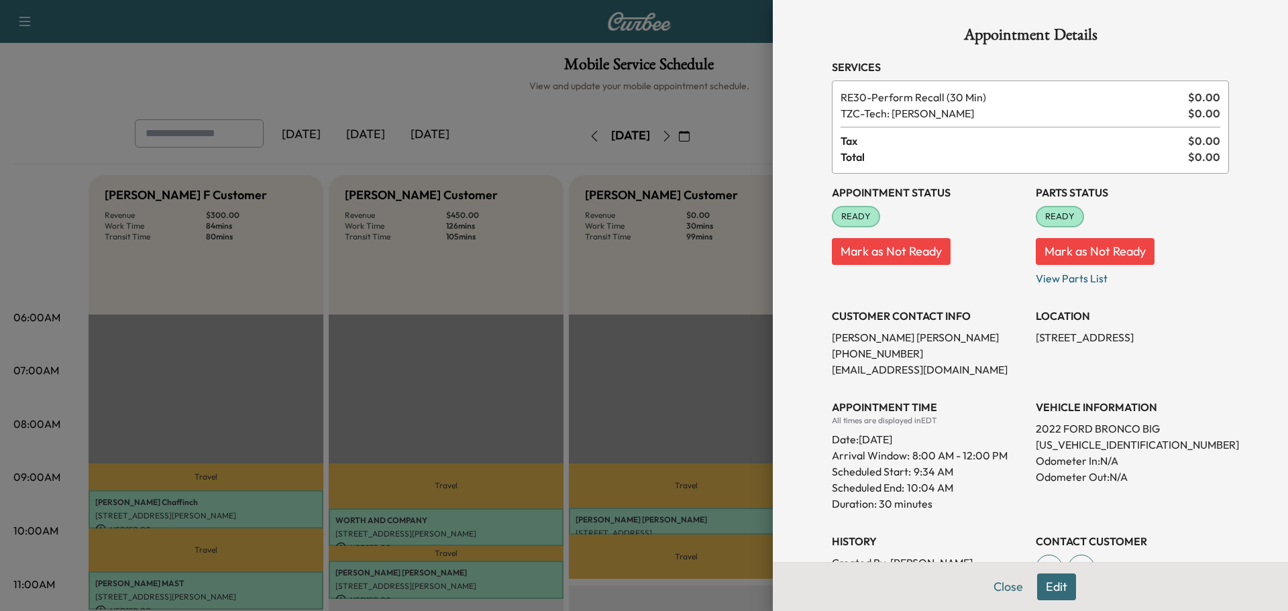
click at [1074, 447] on p "[US_VEHICLE_IDENTIFICATION_NUMBER]" at bounding box center [1132, 445] width 193 height 16
copy p "[US_VEHICLE_IDENTIFICATION_NUMBER]"
click at [1008, 587] on button "Close" at bounding box center [1008, 587] width 47 height 27
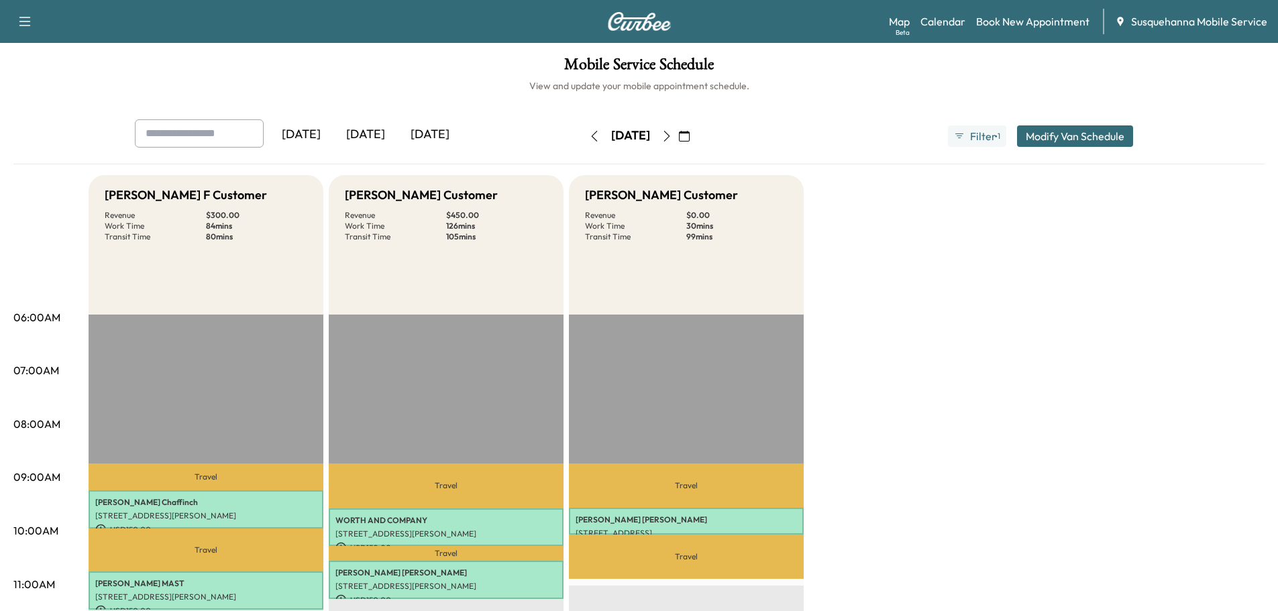
click at [583, 142] on button "button" at bounding box center [594, 135] width 23 height 21
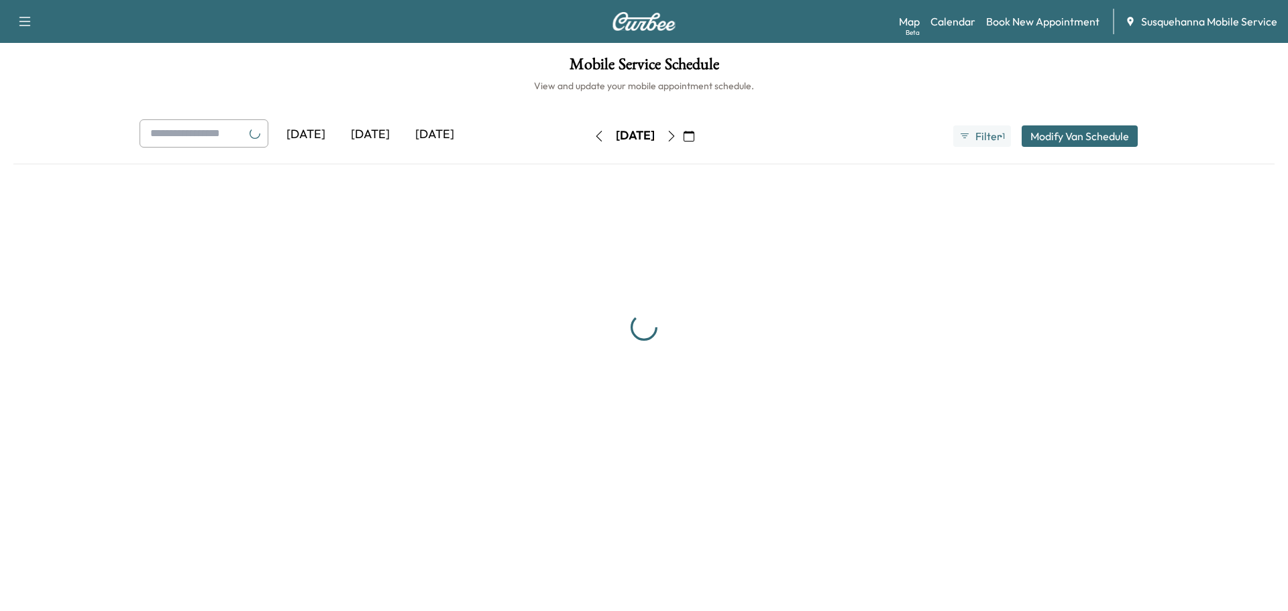
click at [588, 142] on button "button" at bounding box center [599, 135] width 23 height 21
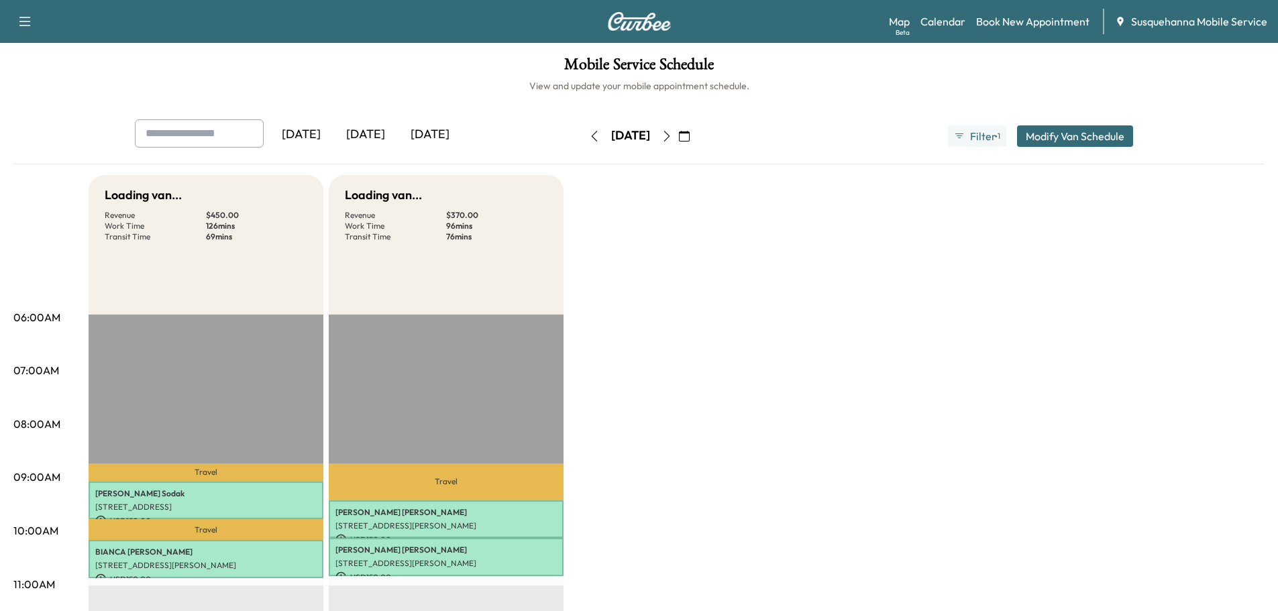
click at [583, 142] on div "[DATE]" at bounding box center [630, 135] width 95 height 21
click at [583, 140] on button "button" at bounding box center [594, 135] width 23 height 21
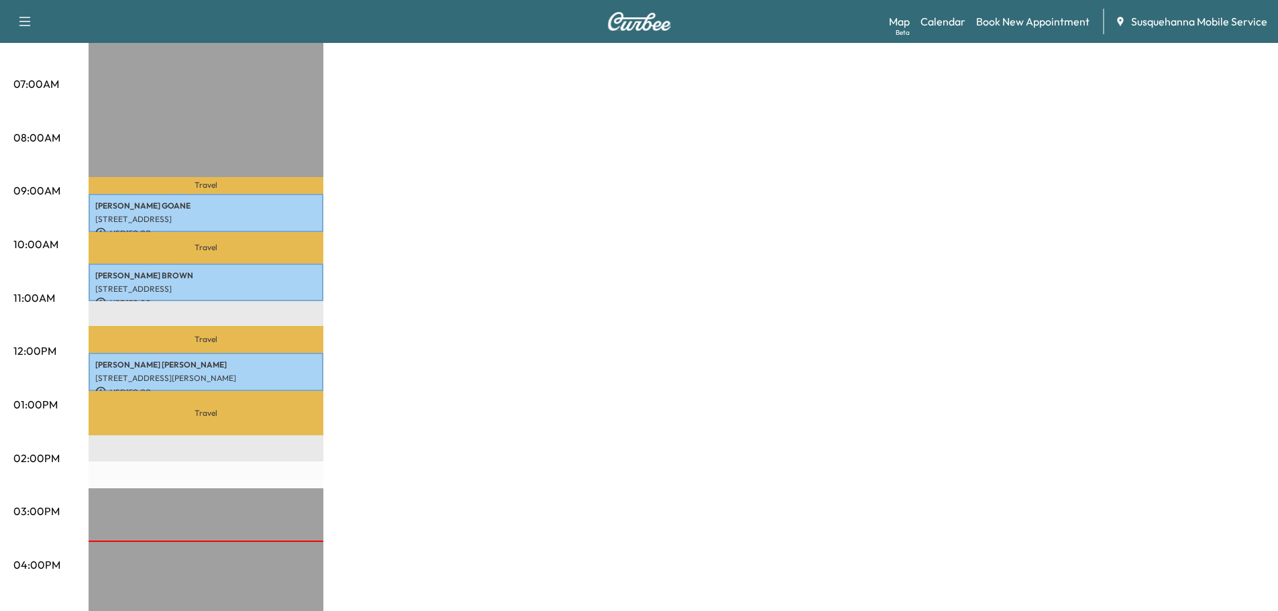
scroll to position [358, 0]
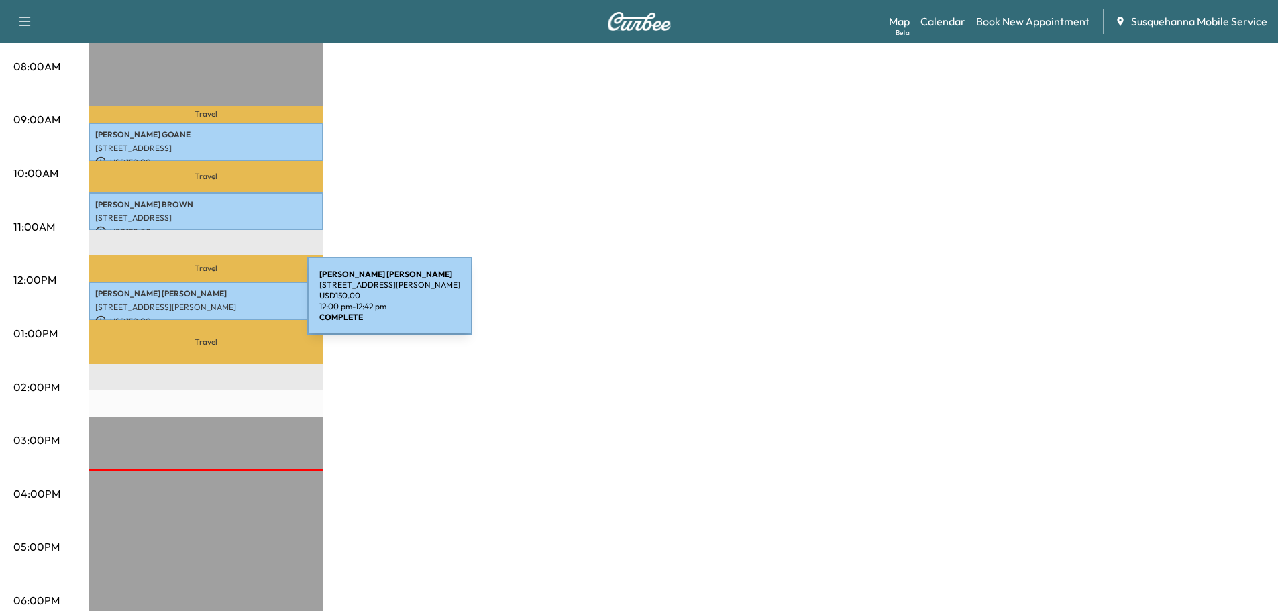
click at [207, 302] on p "[STREET_ADDRESS][PERSON_NAME]" at bounding box center [205, 307] width 221 height 11
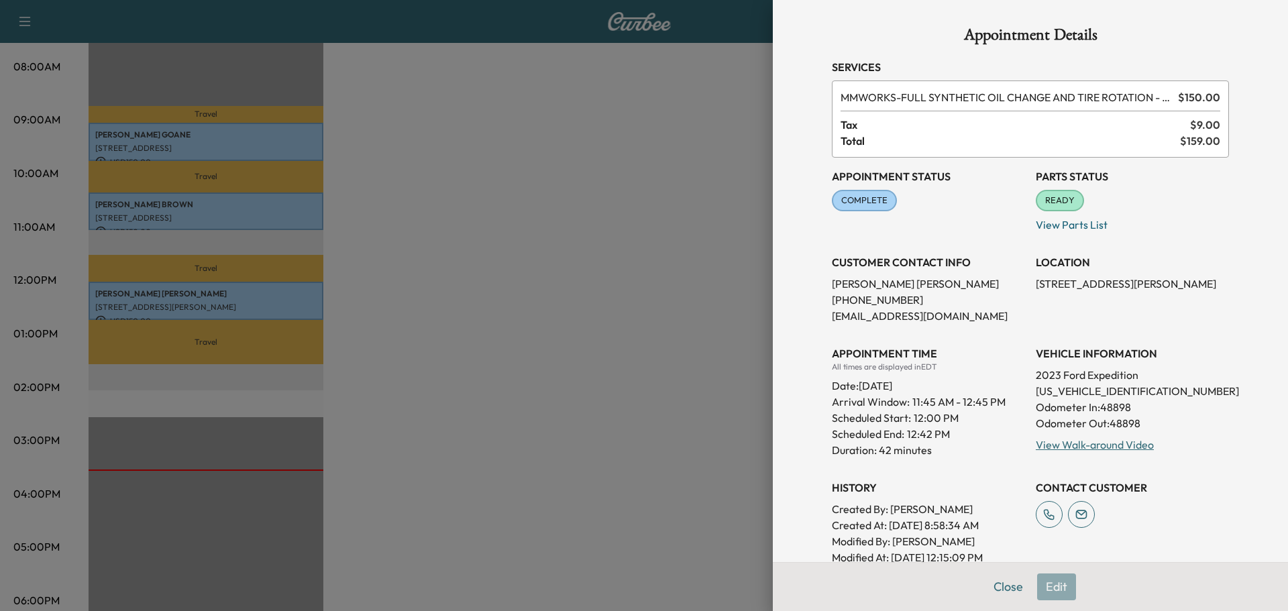
click at [1050, 397] on p "[US_VEHICLE_IDENTIFICATION_NUMBER]" at bounding box center [1132, 391] width 193 height 16
copy p "[US_VEHICLE_IDENTIFICATION_NUMBER]"
click at [1004, 584] on button "Close" at bounding box center [1008, 587] width 47 height 27
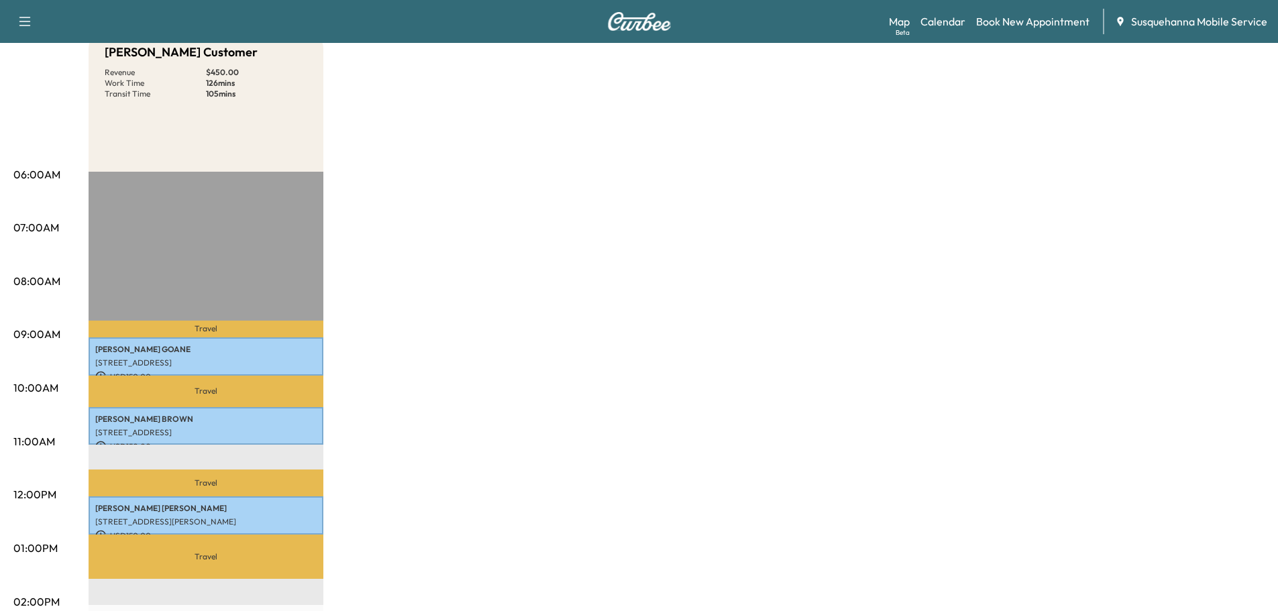
scroll to position [0, 0]
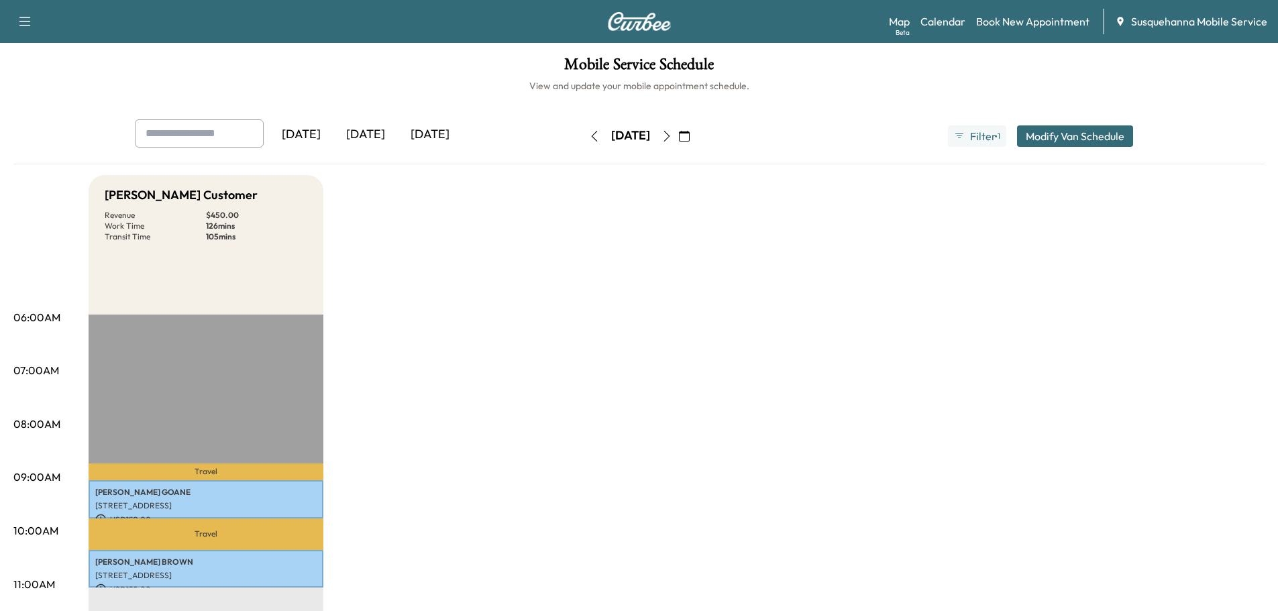
click at [672, 137] on icon "button" at bounding box center [667, 136] width 11 height 11
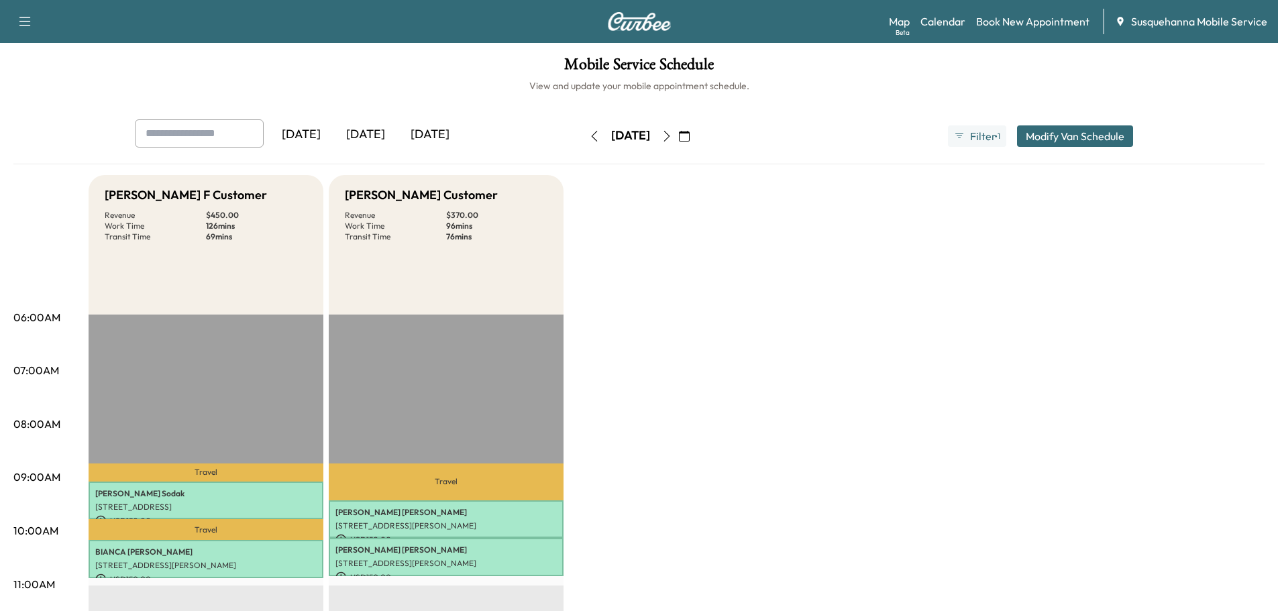
click at [678, 137] on button "button" at bounding box center [667, 135] width 23 height 21
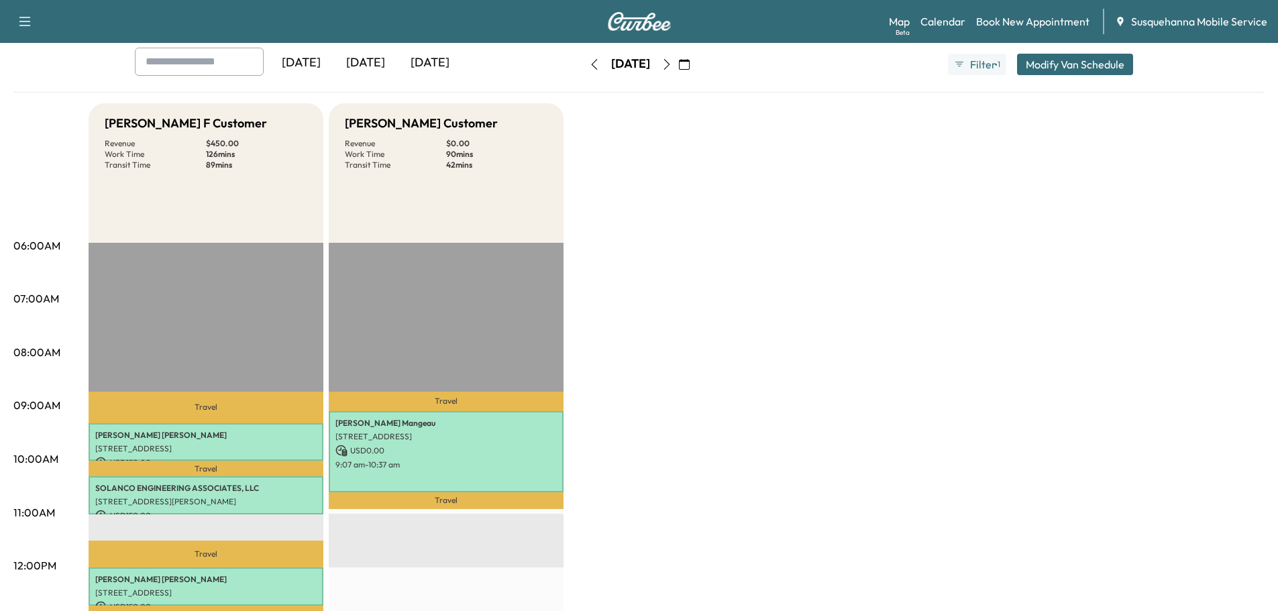
scroll to position [287, 0]
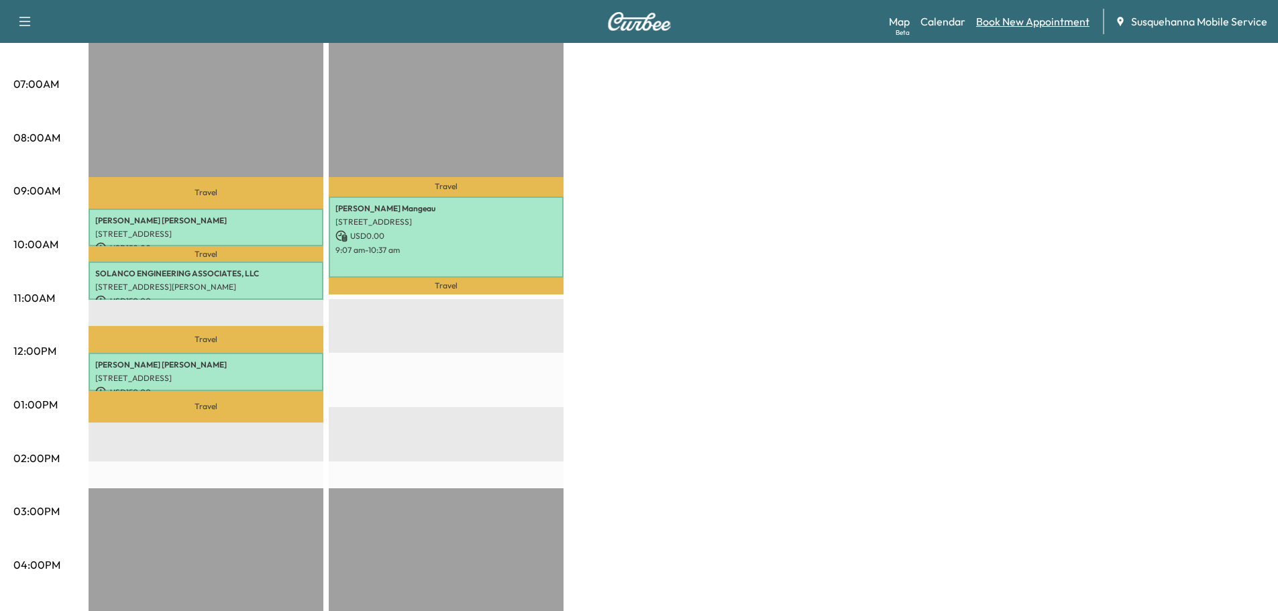
click at [1026, 23] on link "Book New Appointment" at bounding box center [1032, 21] width 113 height 16
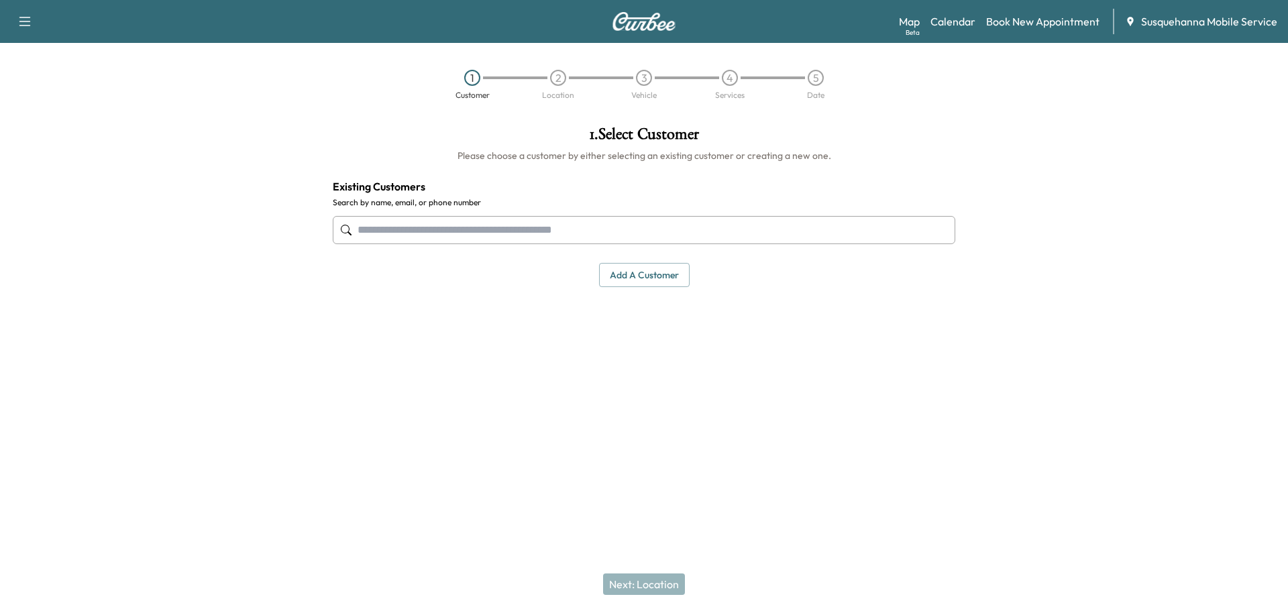
click at [501, 227] on input "text" at bounding box center [644, 230] width 623 height 28
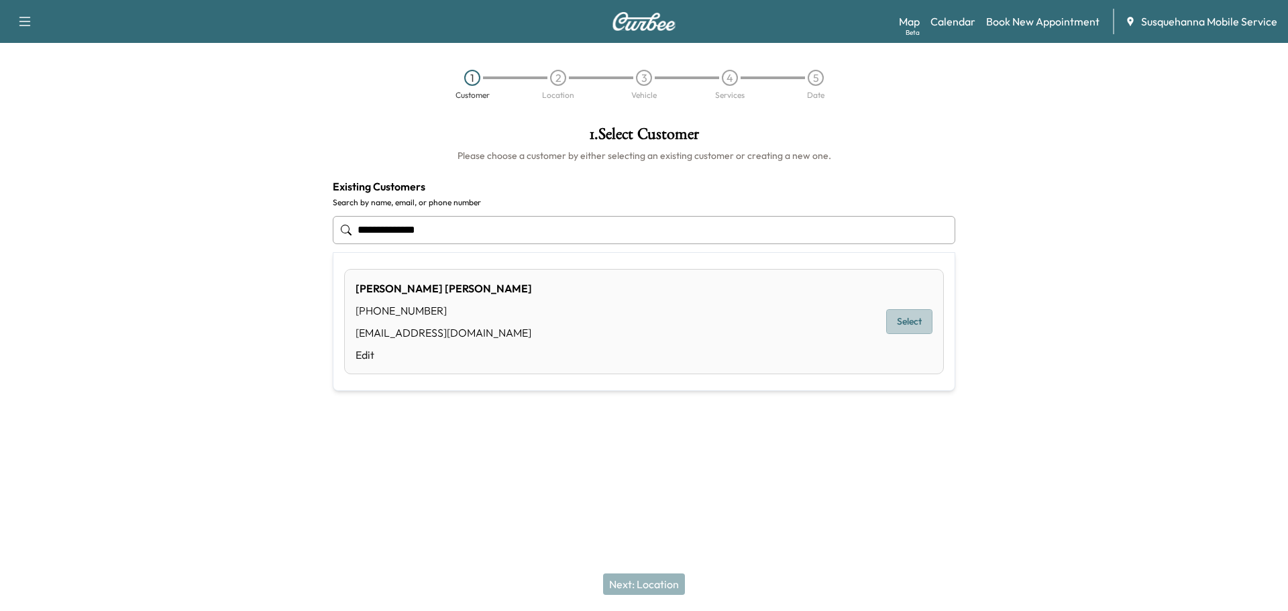
click at [905, 326] on button "Select" at bounding box center [909, 321] width 46 height 25
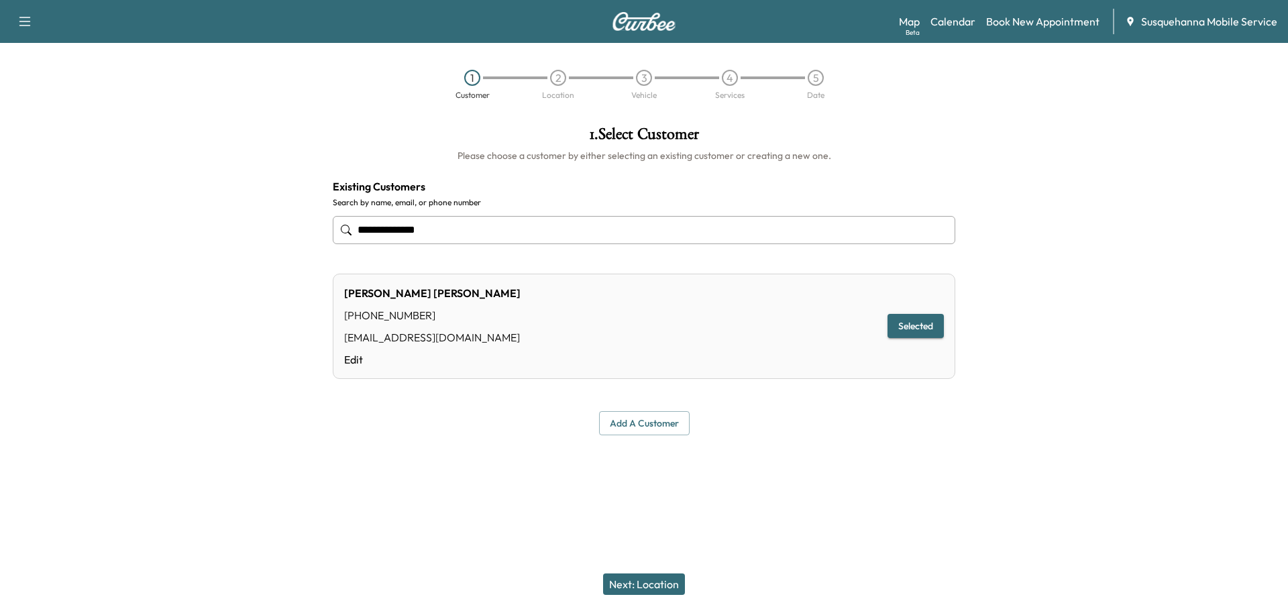
type input "**********"
click at [652, 580] on button "Next: Location" at bounding box center [644, 584] width 82 height 21
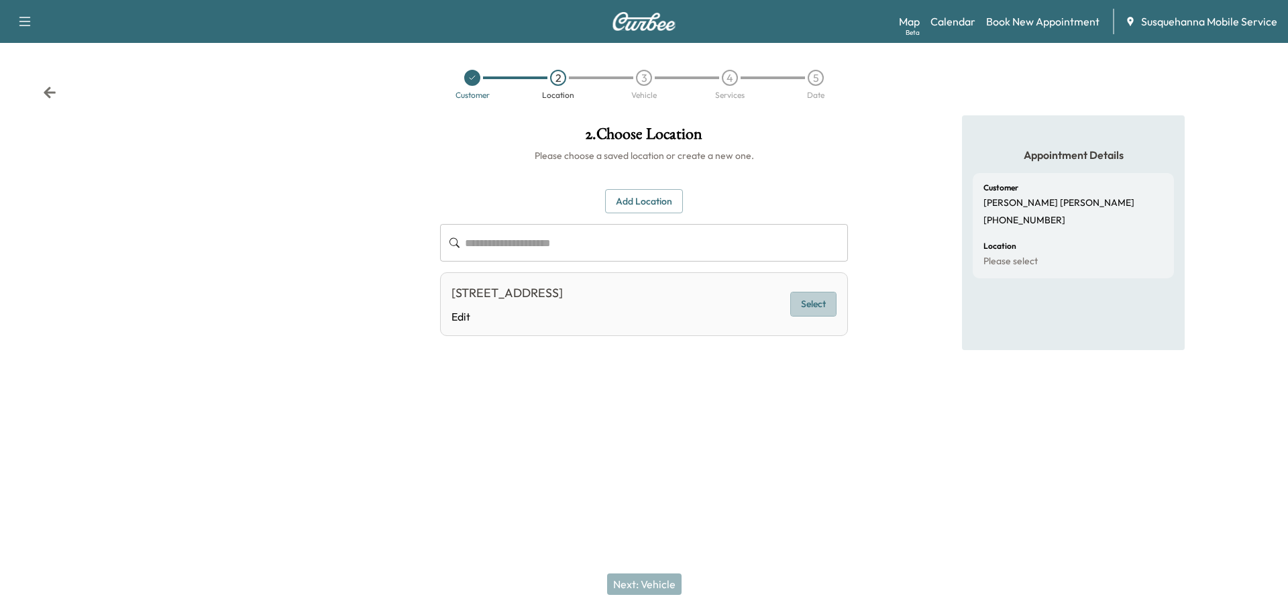
click at [808, 311] on button "Select" at bounding box center [813, 304] width 46 height 25
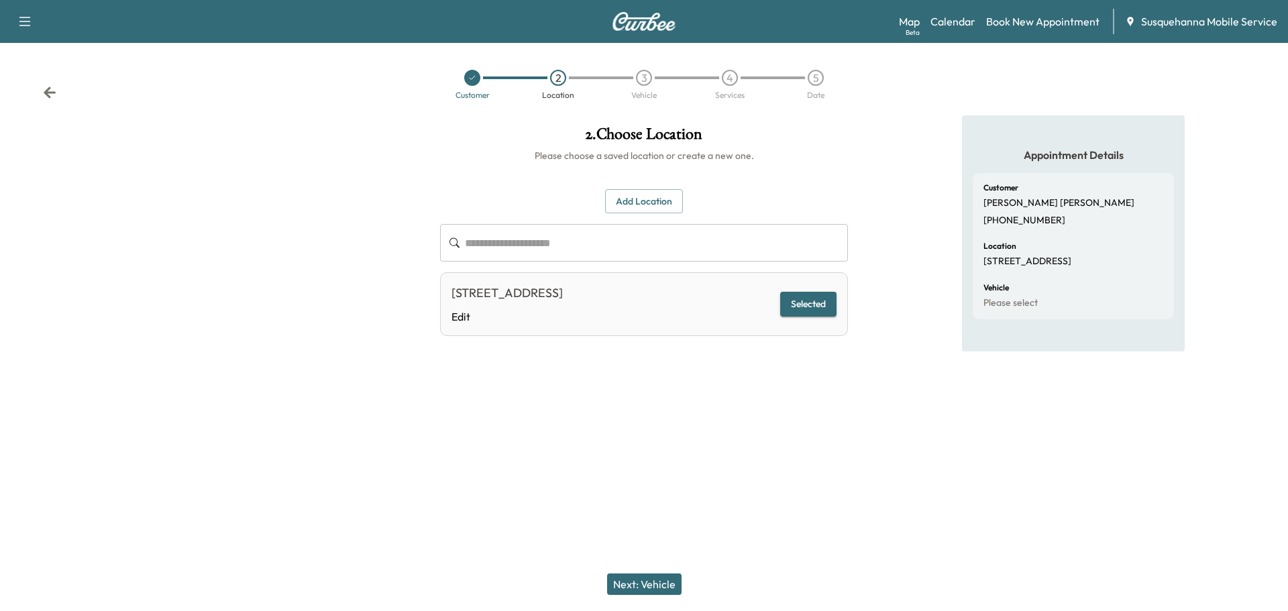
click at [667, 590] on button "Next: Vehicle" at bounding box center [644, 584] width 74 height 21
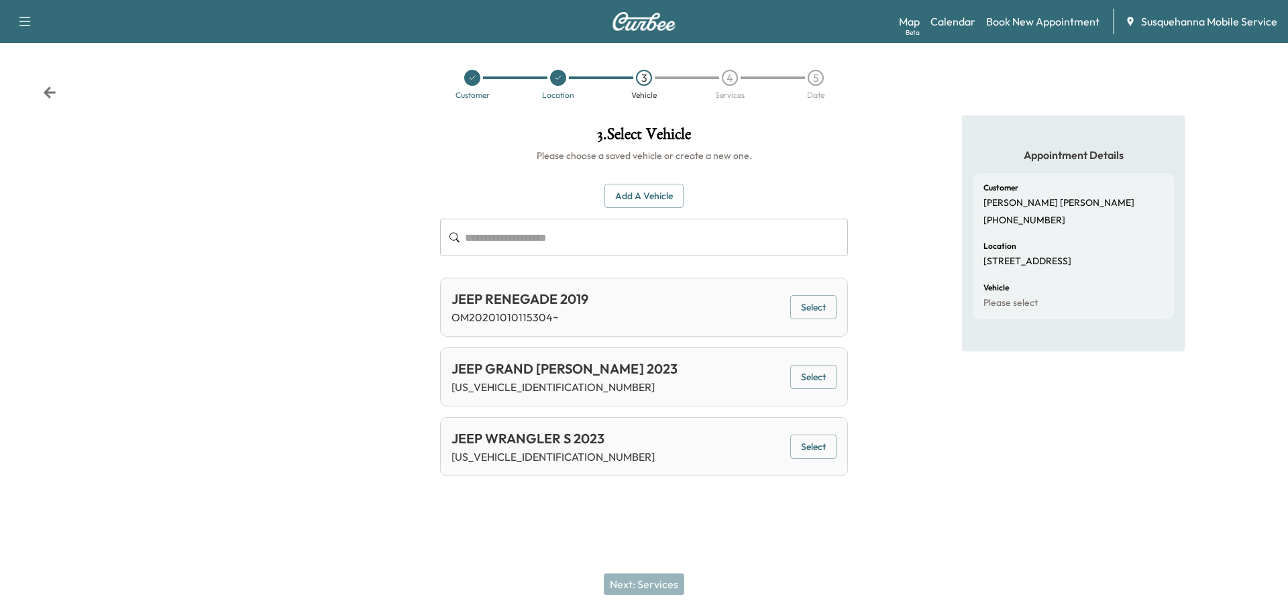
click at [830, 382] on button "Select" at bounding box center [813, 377] width 46 height 25
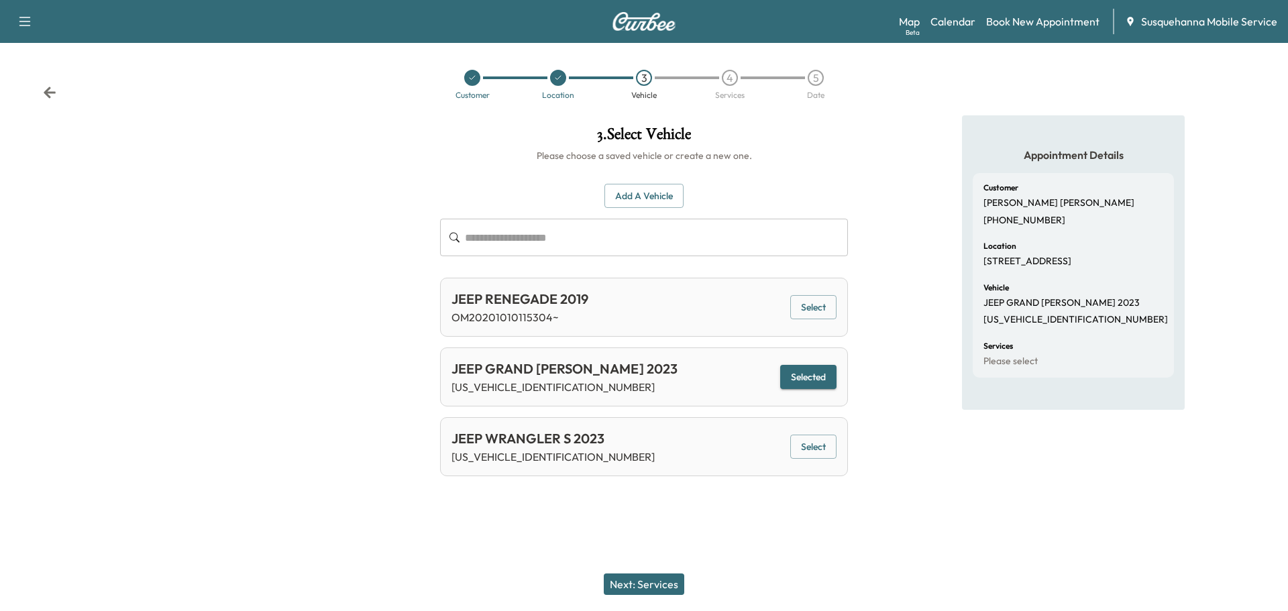
click at [671, 576] on button "Next: Services" at bounding box center [644, 584] width 81 height 21
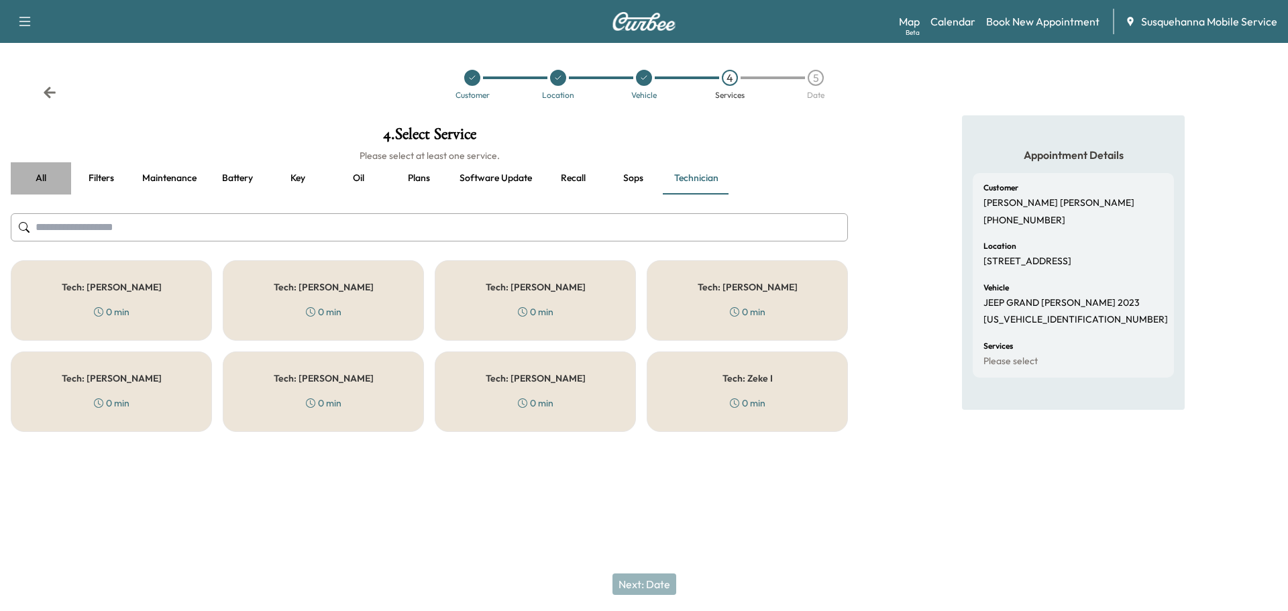
click at [42, 177] on button "all" at bounding box center [41, 178] width 60 height 32
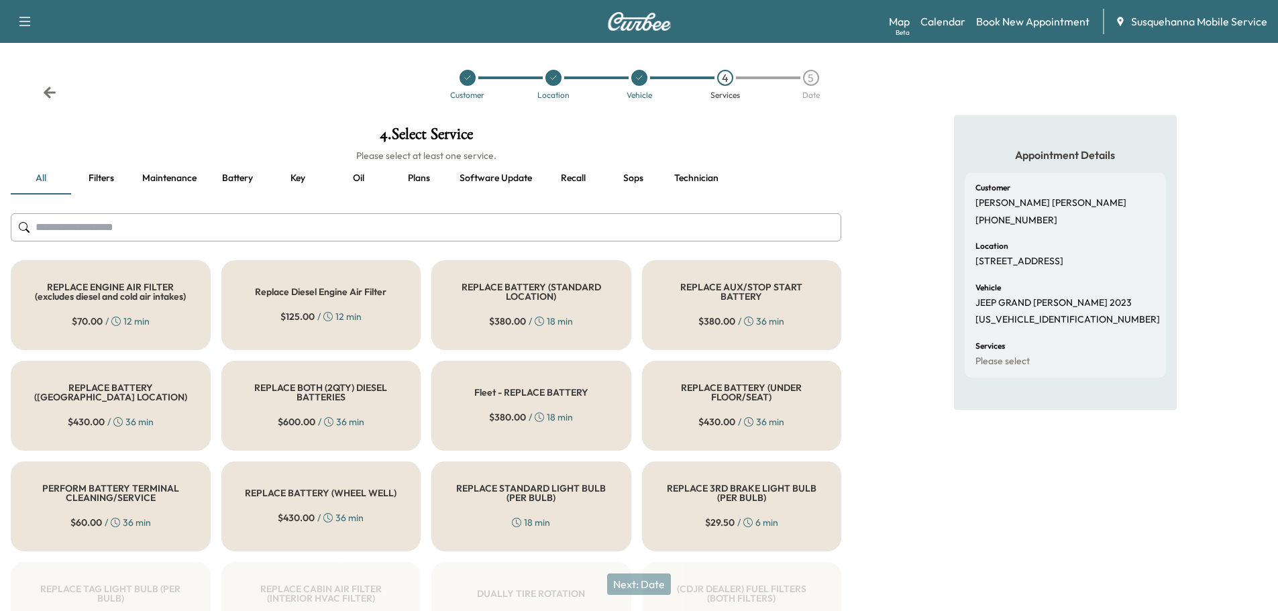
click at [366, 225] on input "text" at bounding box center [426, 227] width 831 height 28
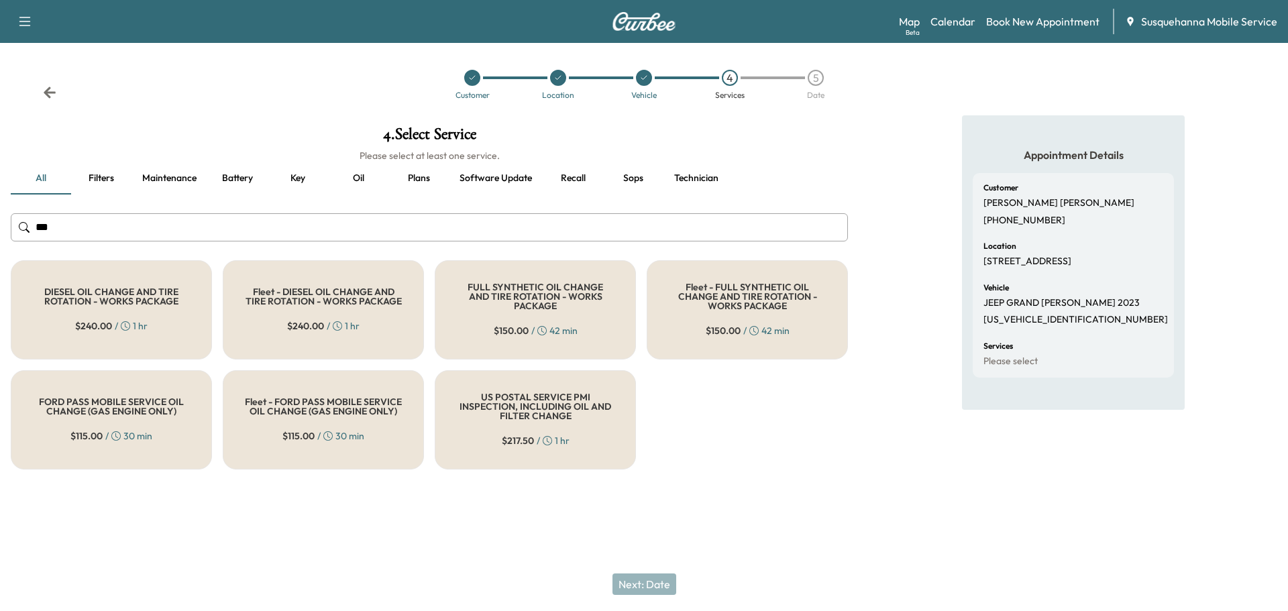
type input "***"
click at [507, 311] on div "FULL SYNTHETIC OIL CHANGE AND TIRE ROTATION - WORKS PACKAGE $ 150.00 / 42 min" at bounding box center [535, 309] width 201 height 99
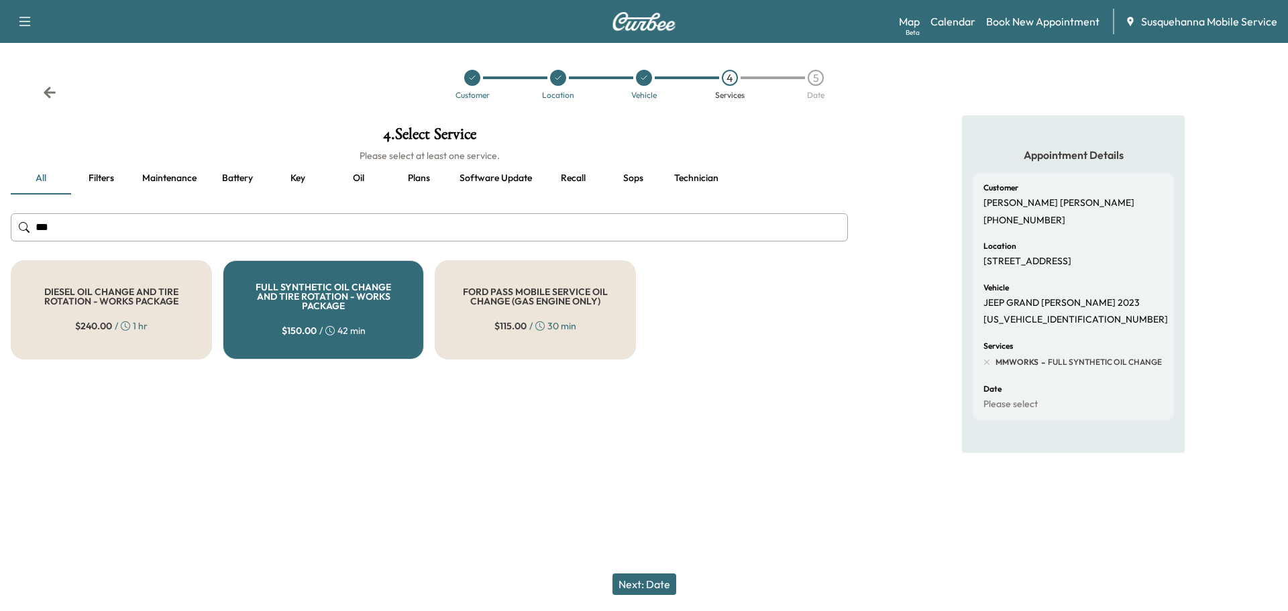
click at [652, 584] on button "Next: Date" at bounding box center [645, 584] width 64 height 21
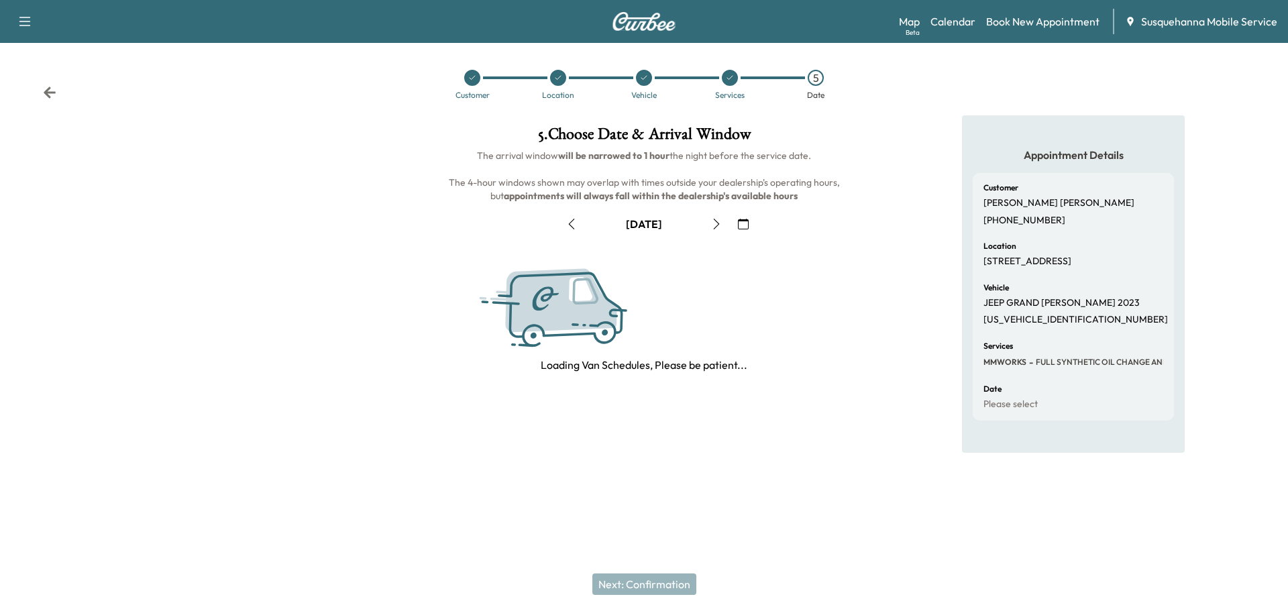
click at [736, 227] on button "button" at bounding box center [743, 223] width 23 height 21
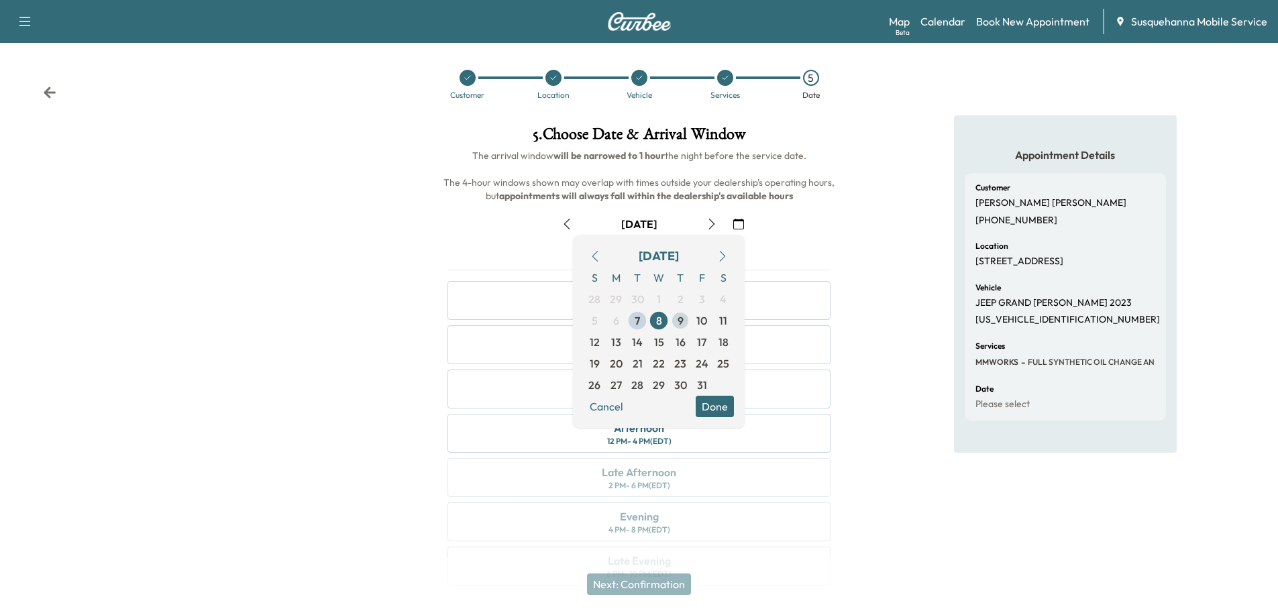
click at [683, 325] on span "9" at bounding box center [681, 321] width 6 height 16
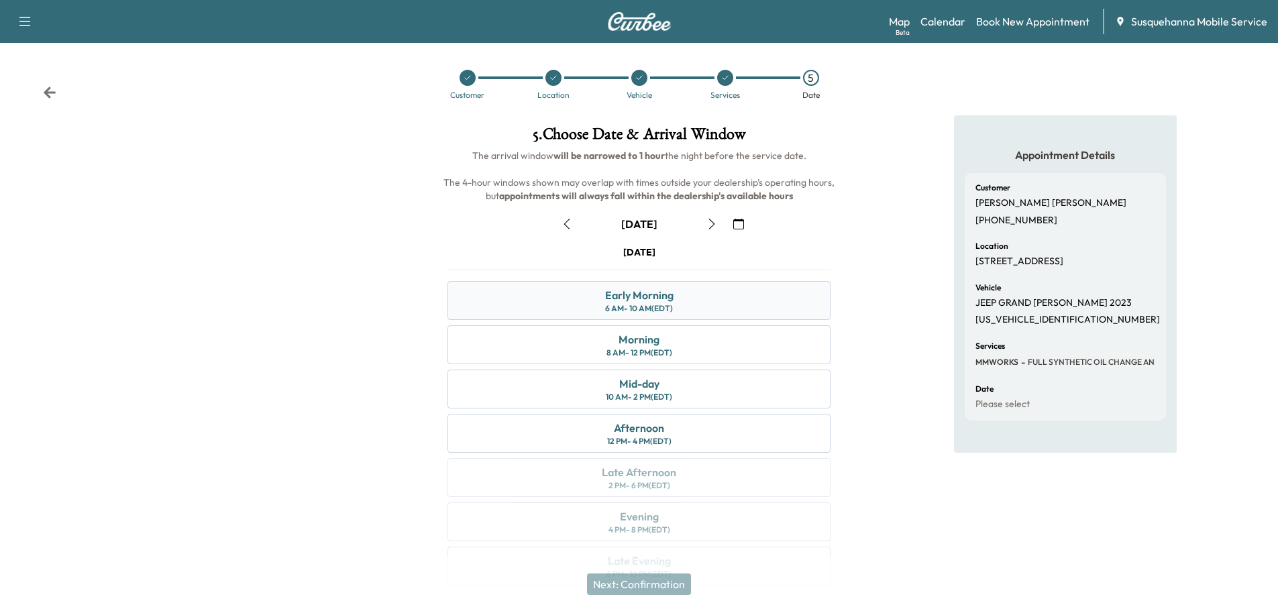
click at [674, 310] on div "Early Morning 6 AM - 10 AM (EDT)" at bounding box center [639, 300] width 383 height 39
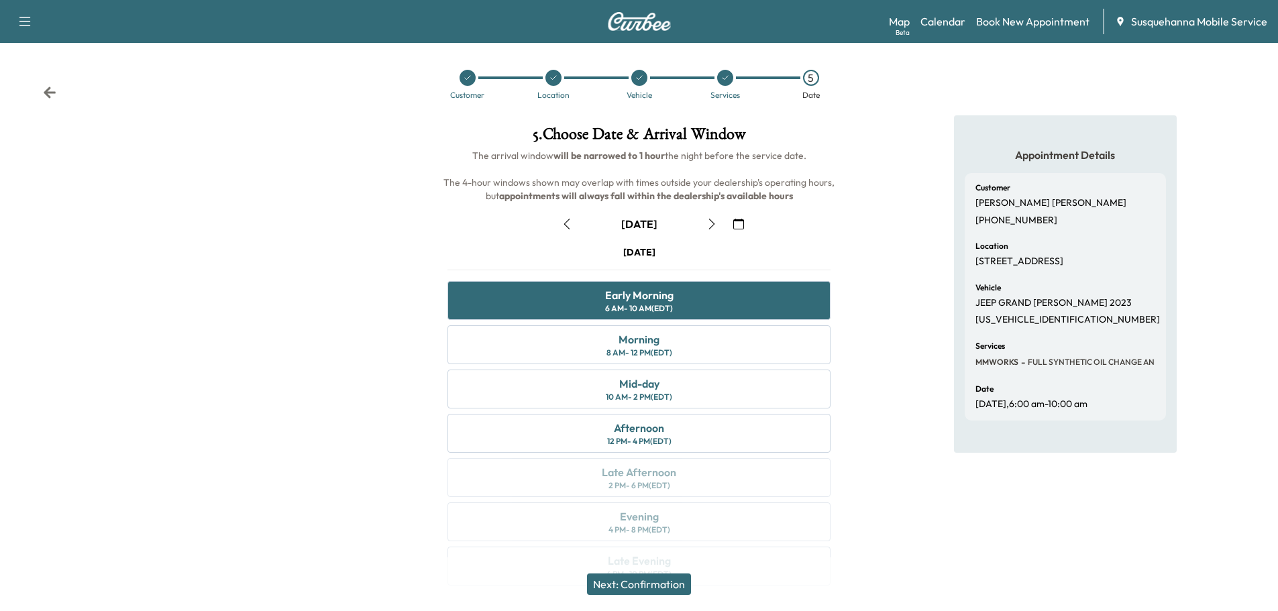
click at [672, 580] on button "Next: Confirmation" at bounding box center [639, 584] width 104 height 21
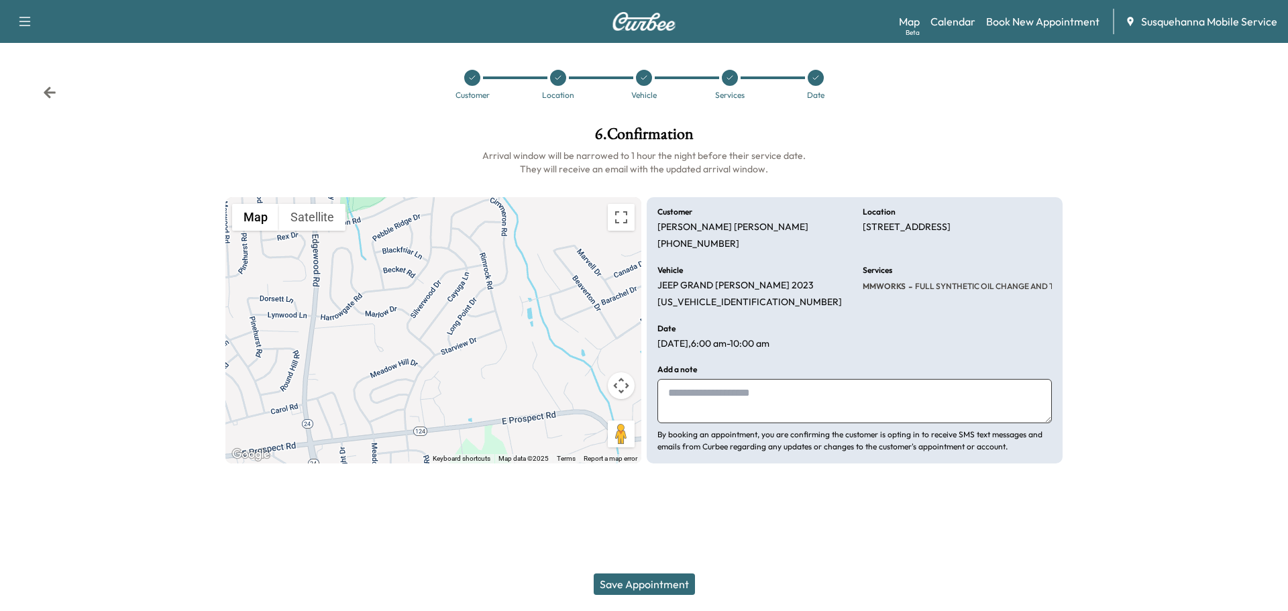
click at [734, 392] on textarea at bounding box center [855, 401] width 395 height 44
type textarea "**********"
click at [621, 584] on button "Save Appointment" at bounding box center [644, 584] width 101 height 21
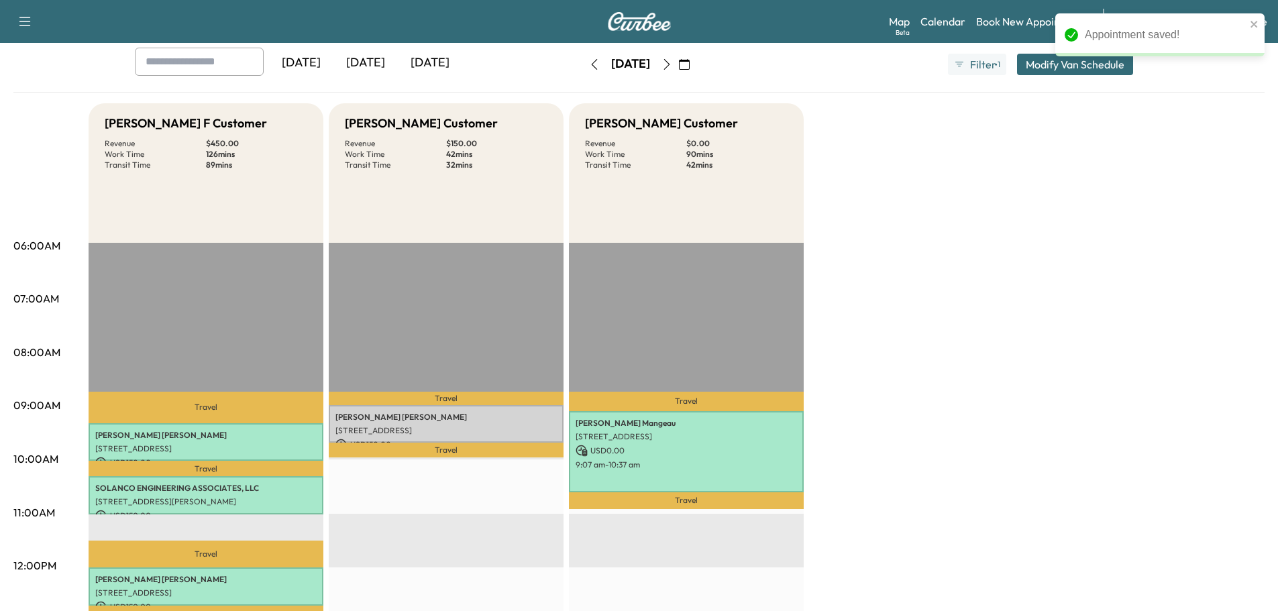
scroll to position [143, 0]
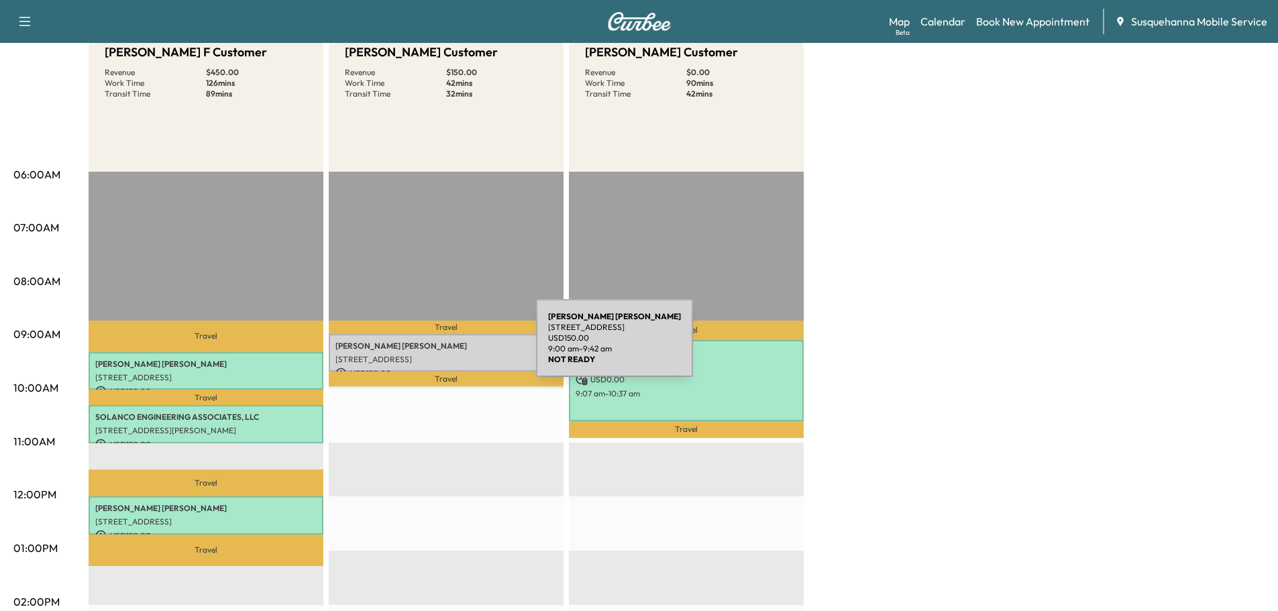
click at [435, 346] on p "[PERSON_NAME]" at bounding box center [446, 346] width 221 height 11
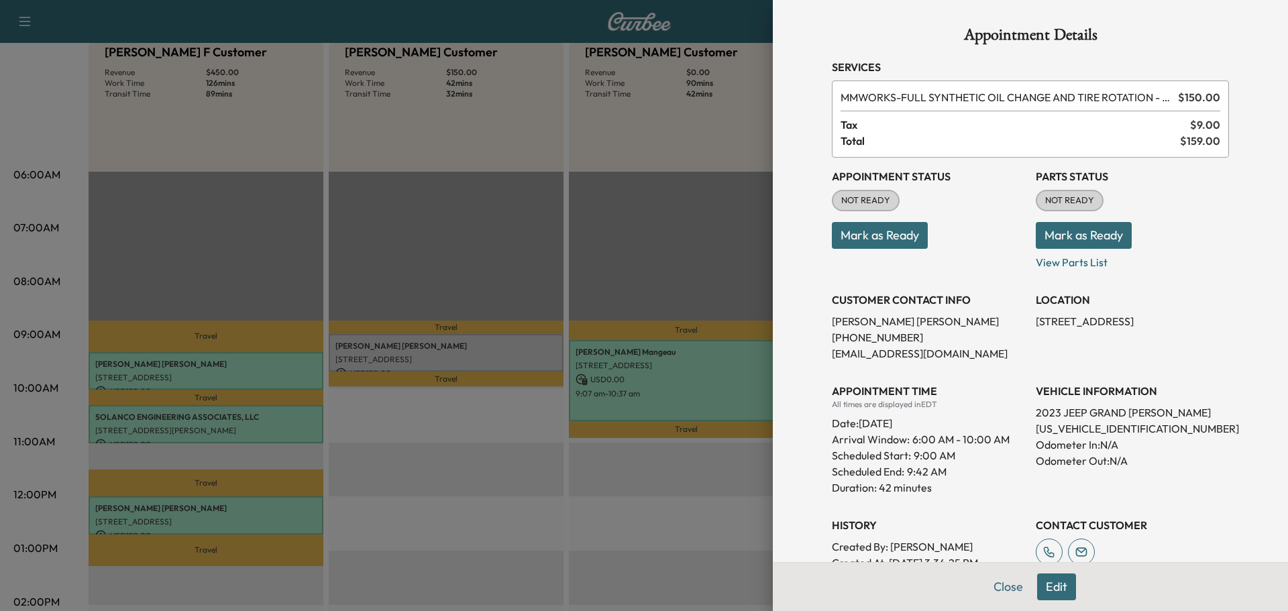
click at [1043, 243] on button "Mark as Ready" at bounding box center [1084, 235] width 96 height 27
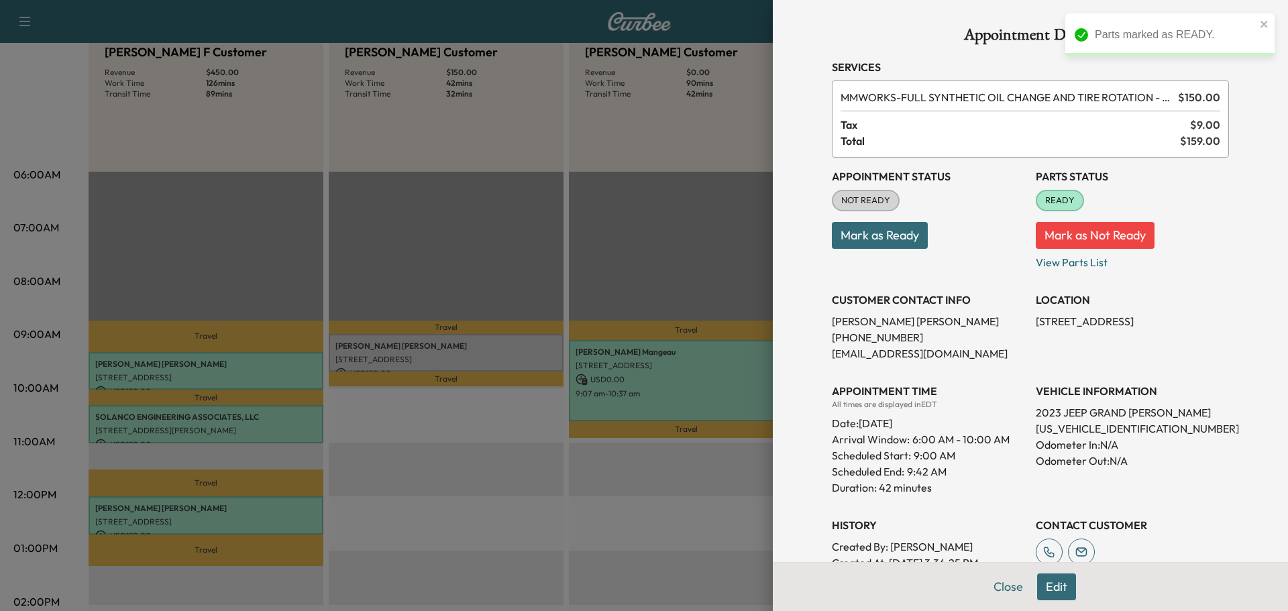
click at [901, 246] on button "Mark as Ready" at bounding box center [880, 235] width 96 height 27
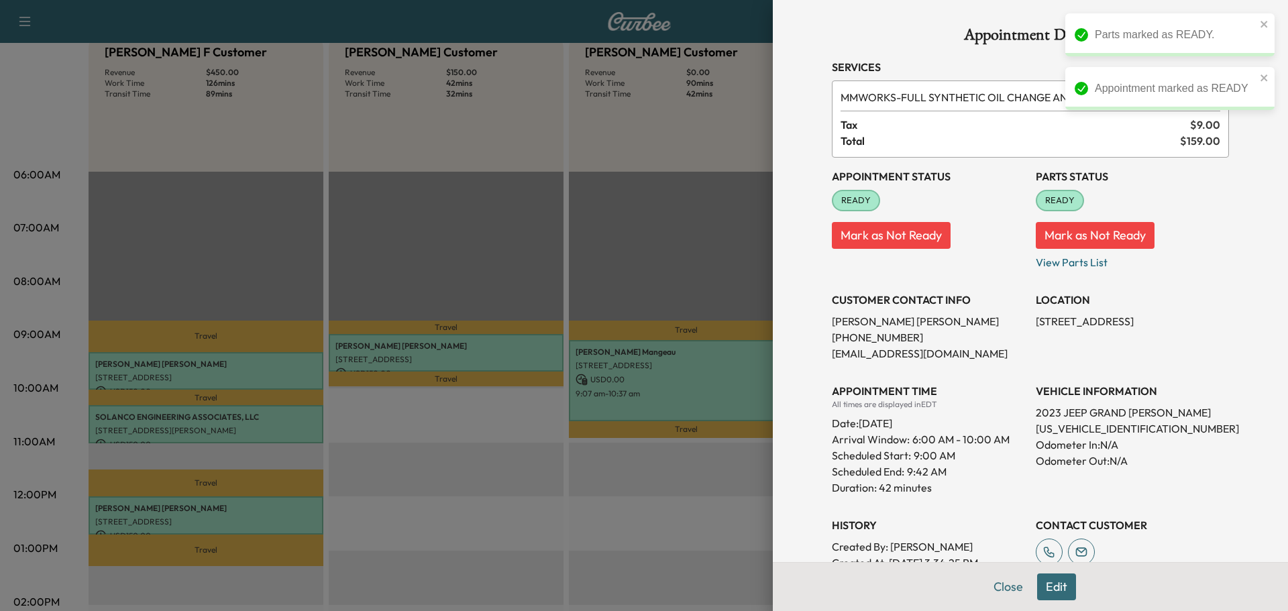
click at [994, 581] on button "Close" at bounding box center [1008, 587] width 47 height 27
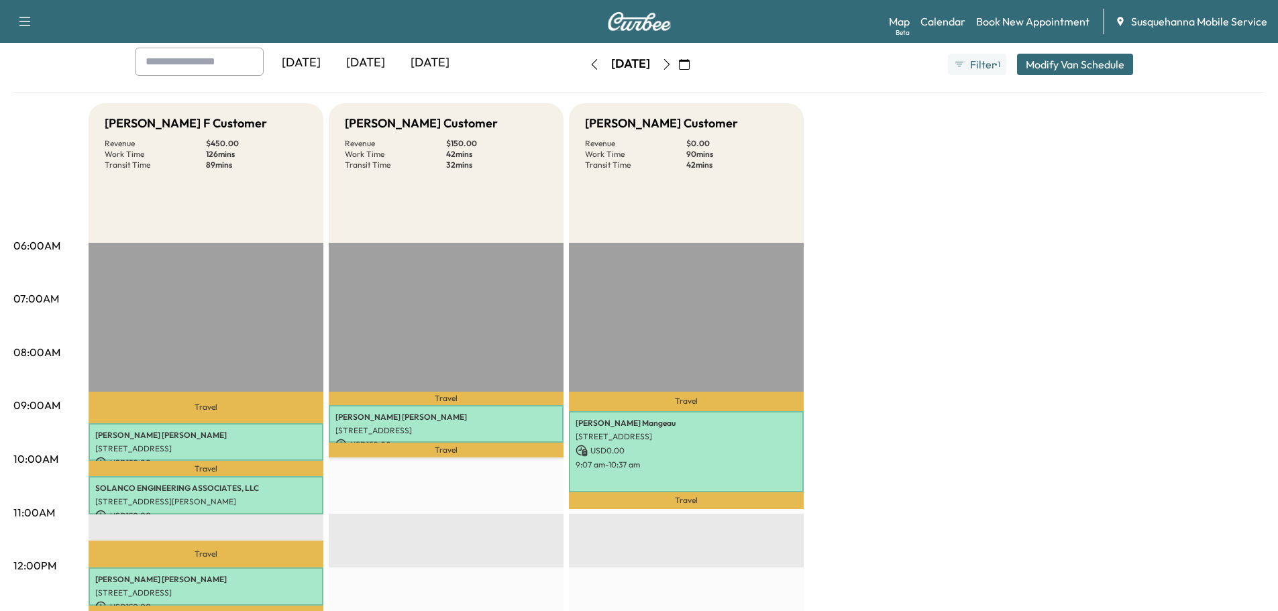
scroll to position [0, 0]
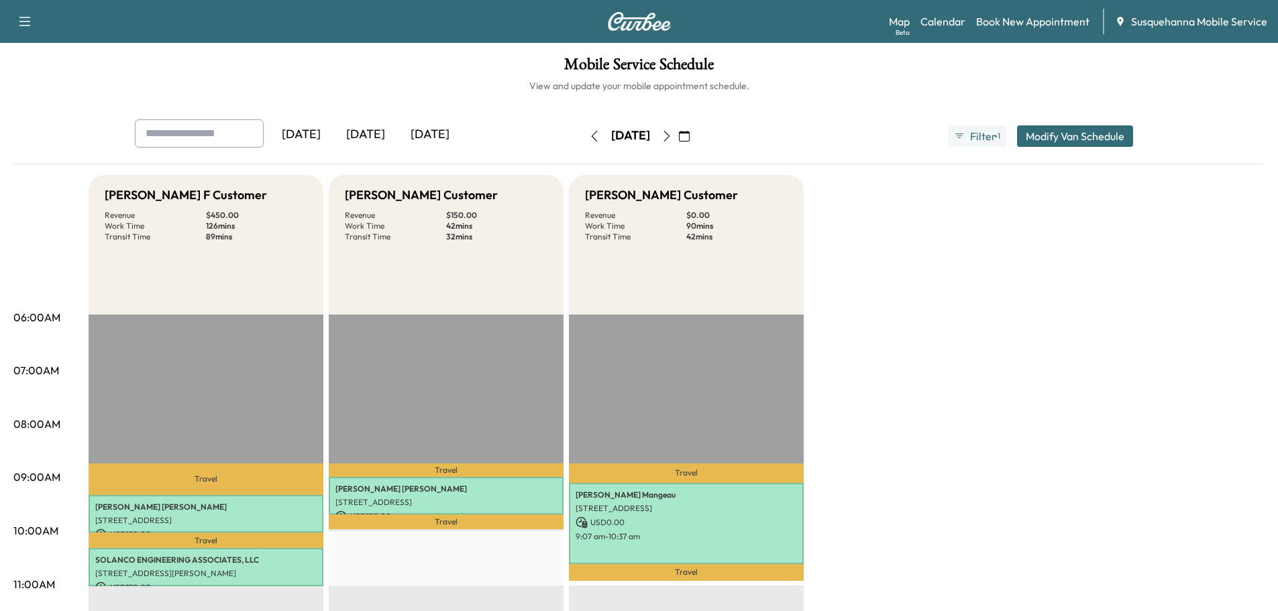
click at [583, 144] on button "button" at bounding box center [594, 135] width 23 height 21
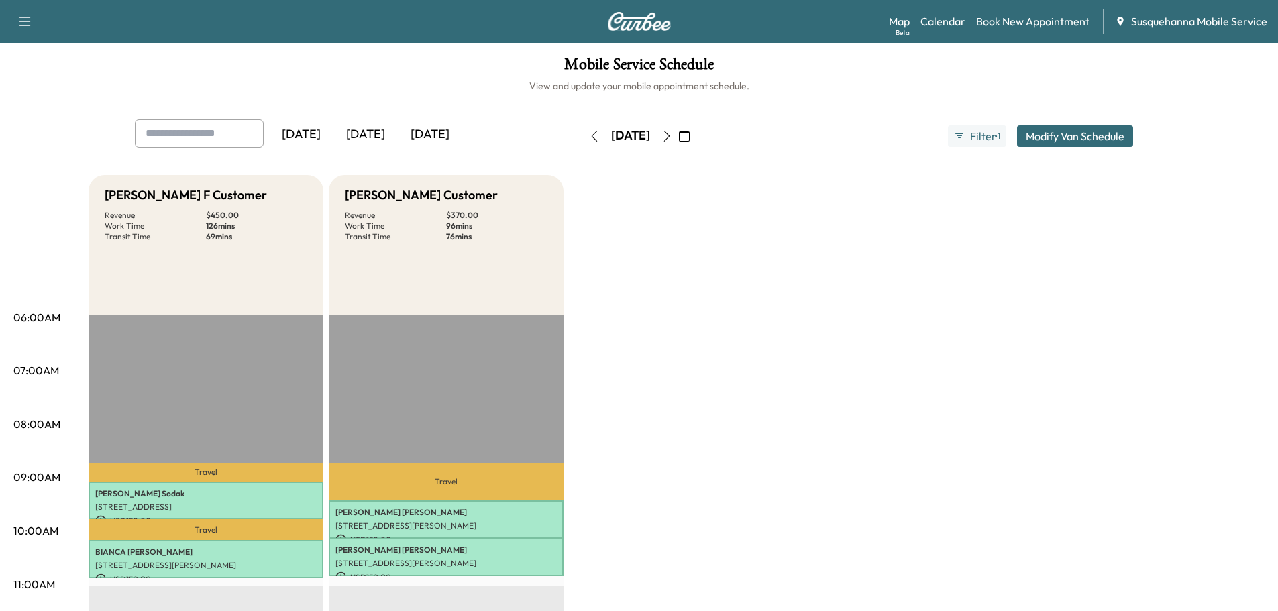
click at [672, 136] on icon "button" at bounding box center [667, 136] width 11 height 11
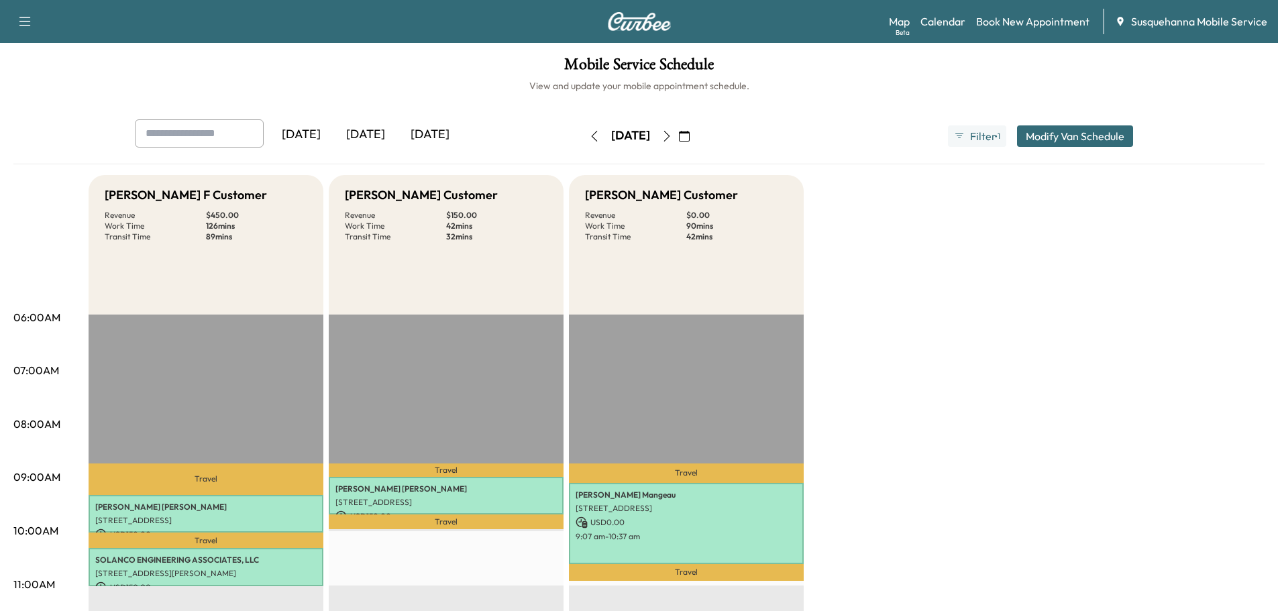
click at [672, 138] on icon "button" at bounding box center [667, 136] width 11 height 11
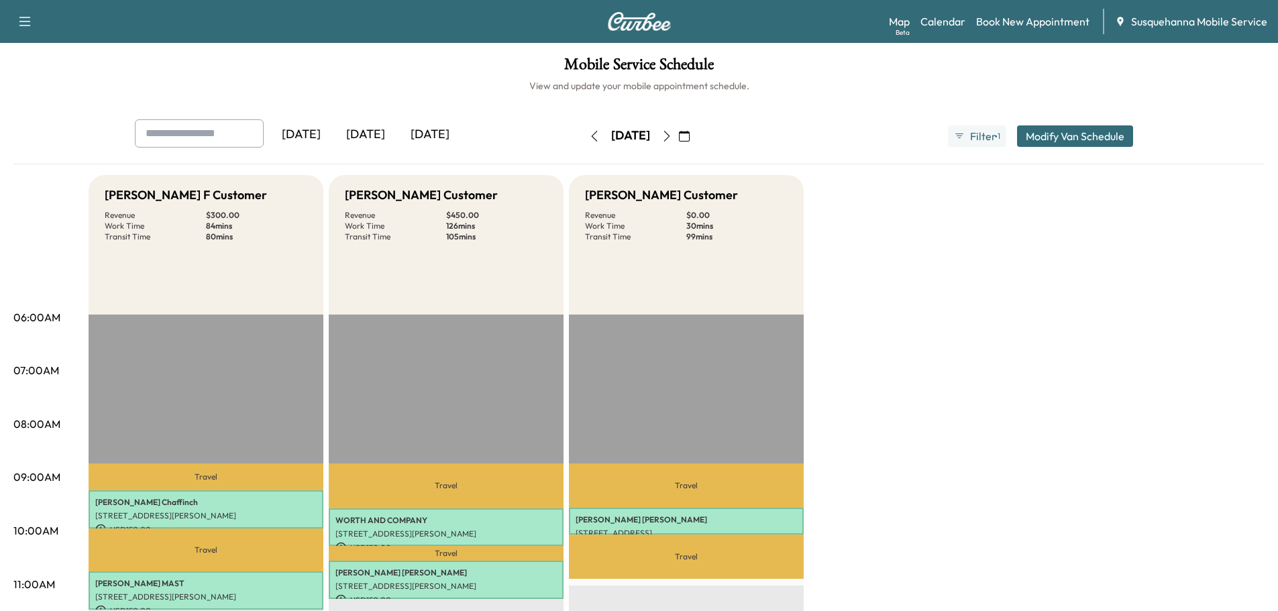
click at [589, 135] on icon "button" at bounding box center [594, 136] width 11 height 11
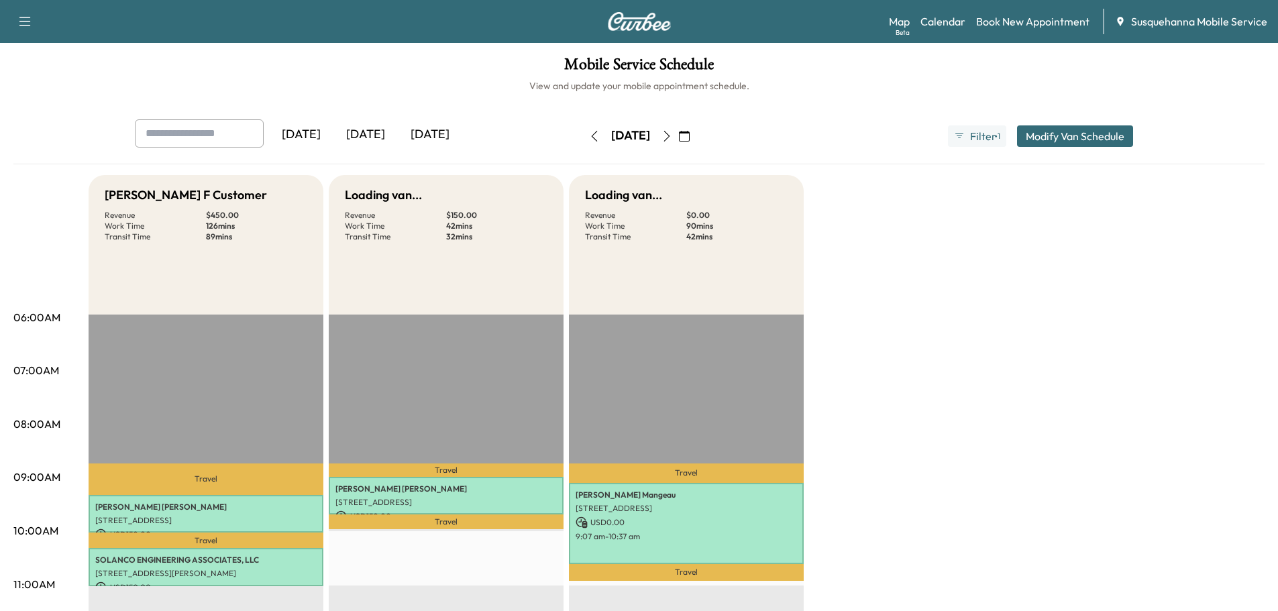
click at [589, 135] on icon "button" at bounding box center [594, 136] width 11 height 11
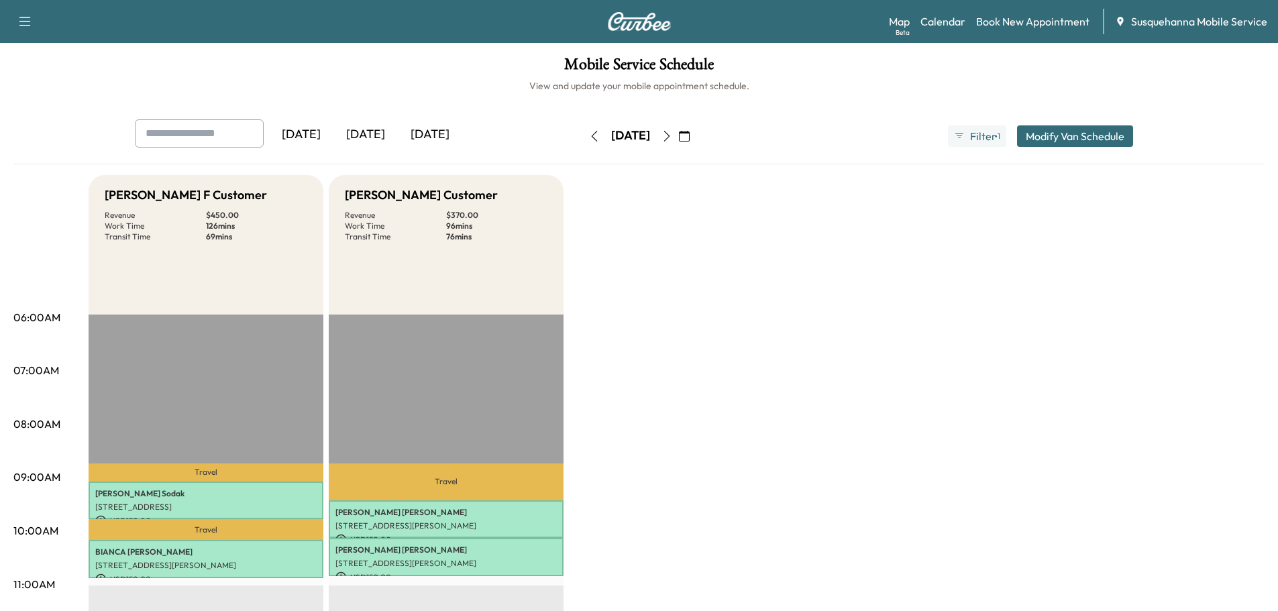
click at [672, 133] on icon "button" at bounding box center [667, 136] width 11 height 11
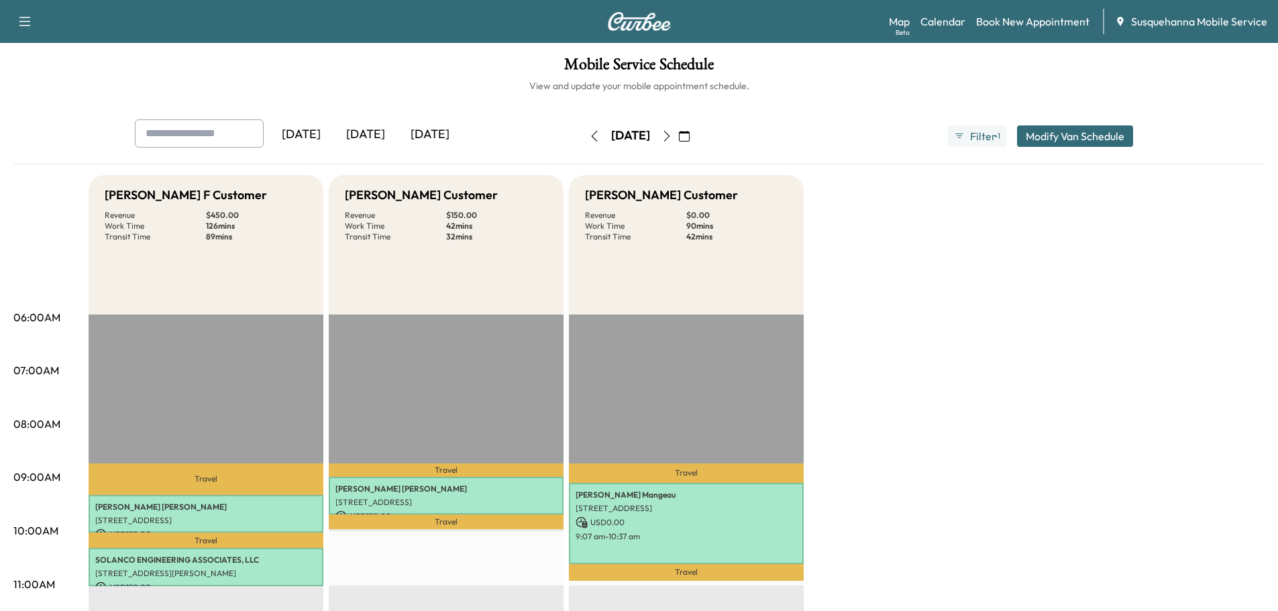
click at [696, 133] on button "button" at bounding box center [684, 135] width 23 height 21
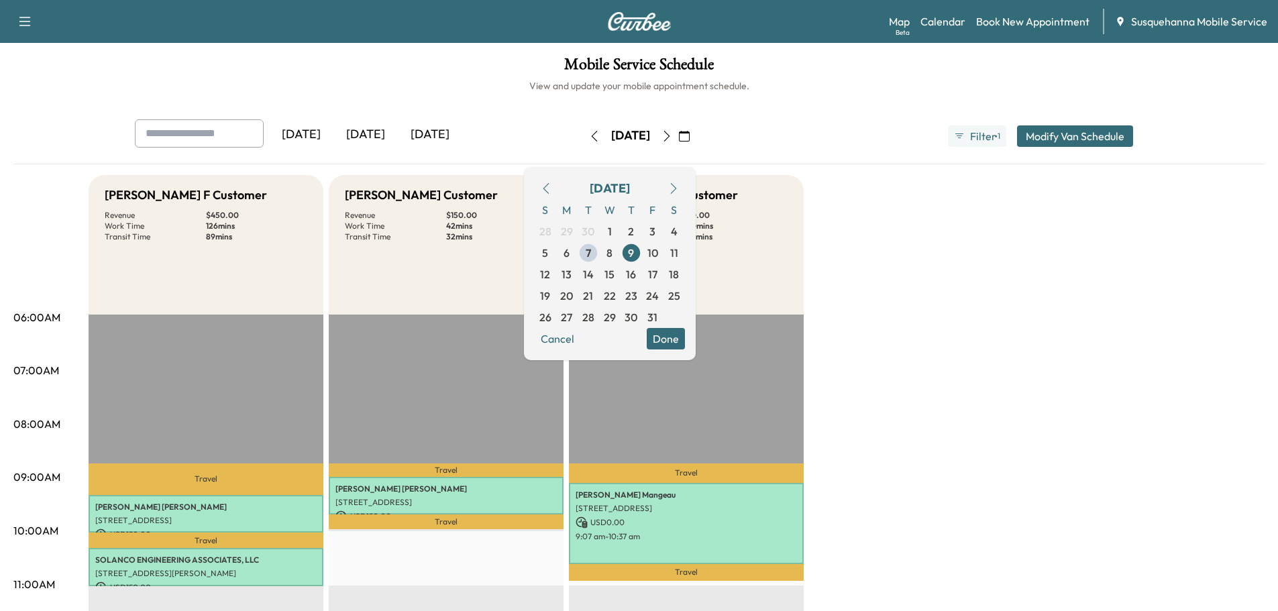
click at [672, 133] on icon "button" at bounding box center [667, 136] width 11 height 11
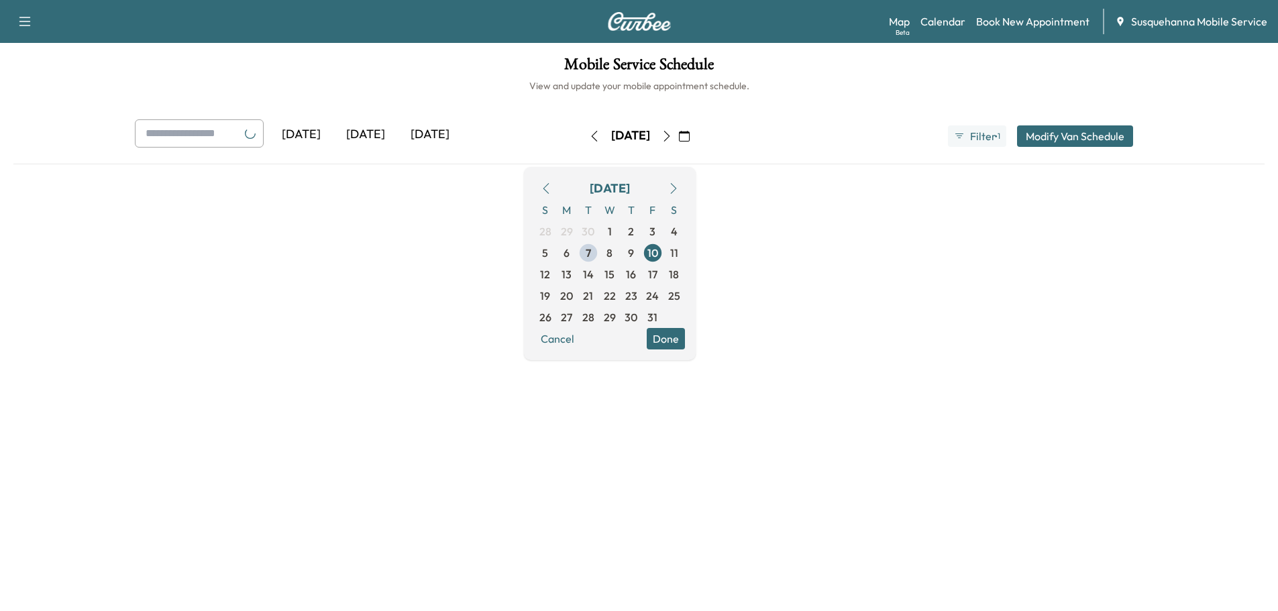
click at [685, 333] on button "Done" at bounding box center [666, 338] width 38 height 21
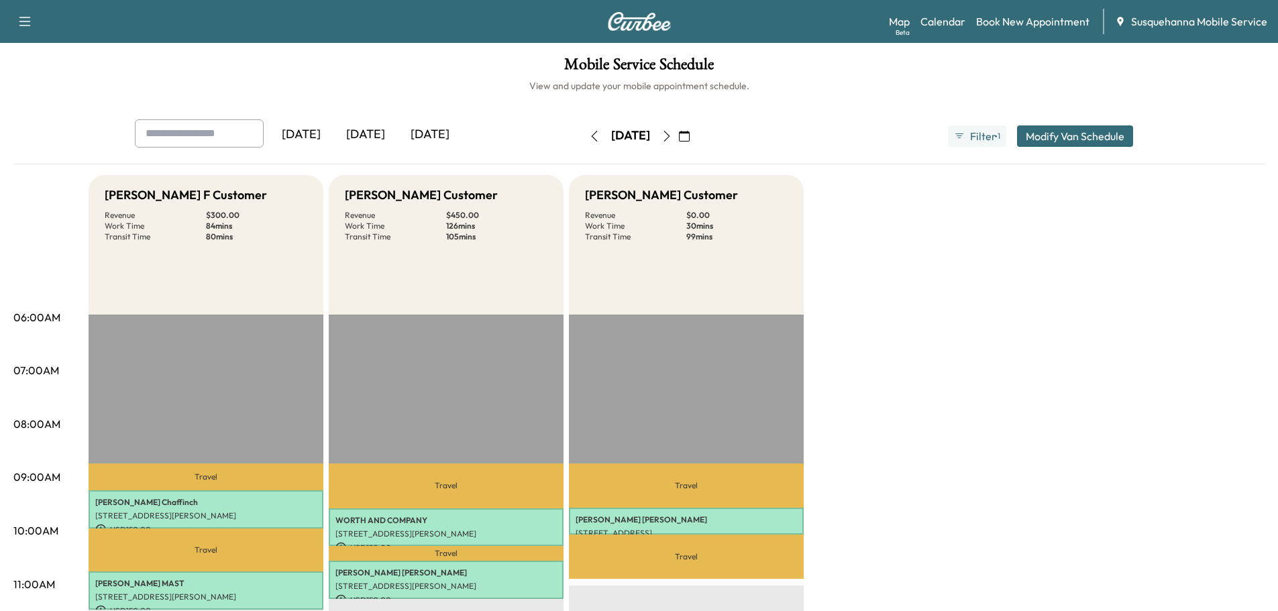
click at [589, 139] on icon "button" at bounding box center [594, 136] width 11 height 11
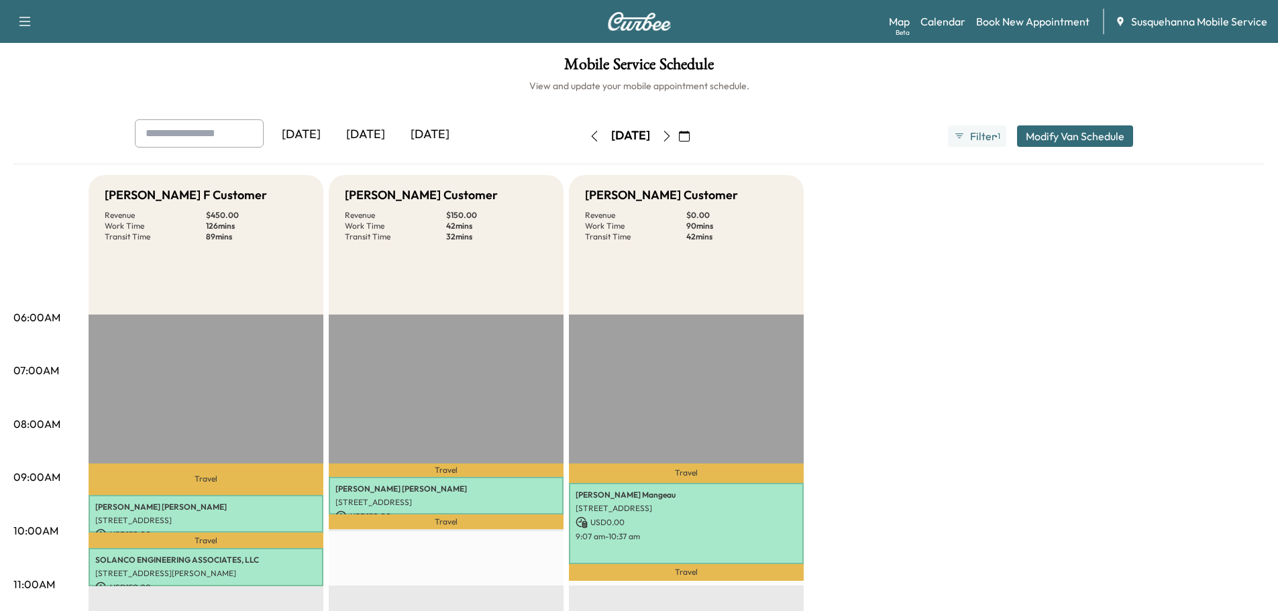
click at [672, 137] on icon "button" at bounding box center [667, 136] width 11 height 11
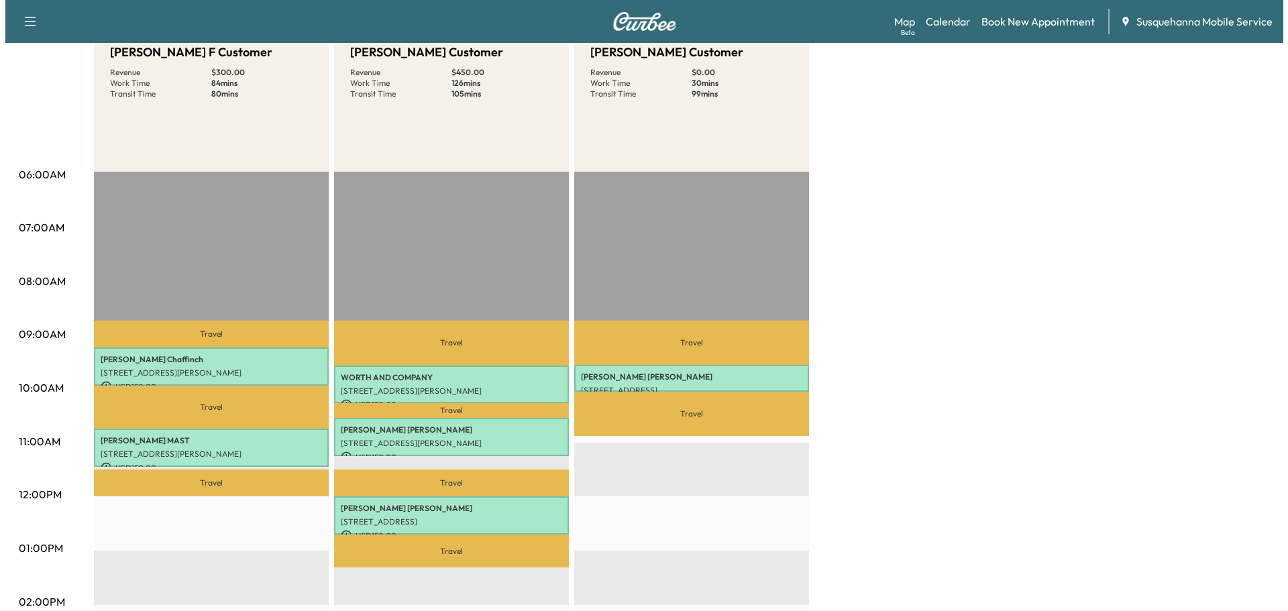
scroll to position [215, 0]
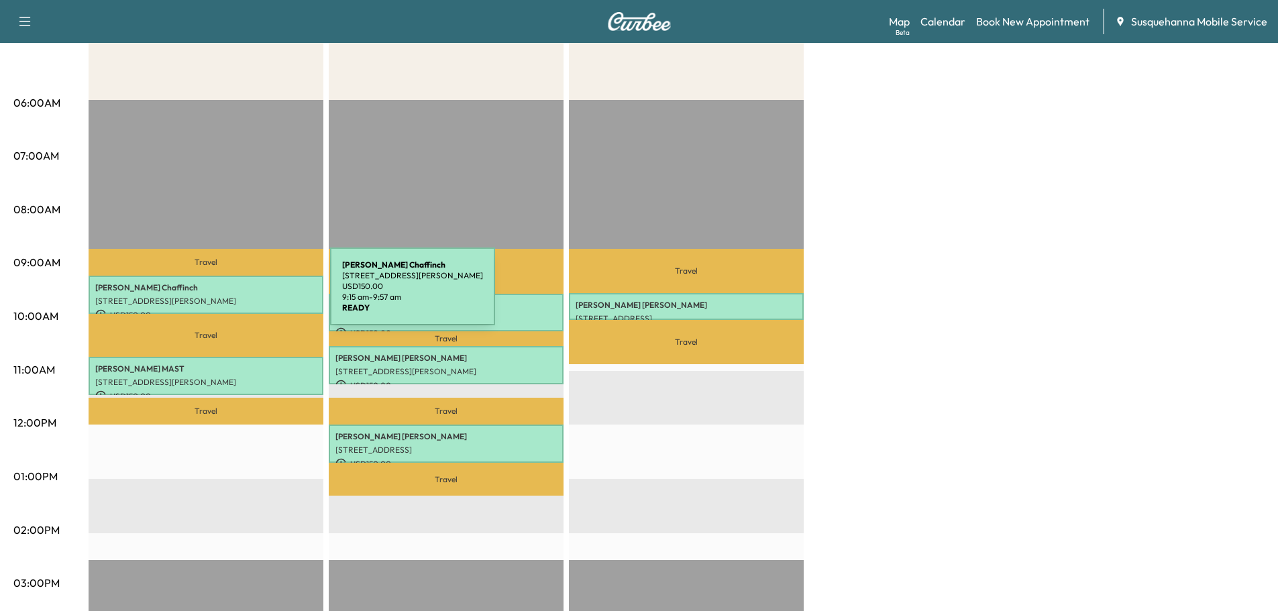
click at [229, 296] on p "[STREET_ADDRESS][PERSON_NAME]" at bounding box center [205, 301] width 221 height 11
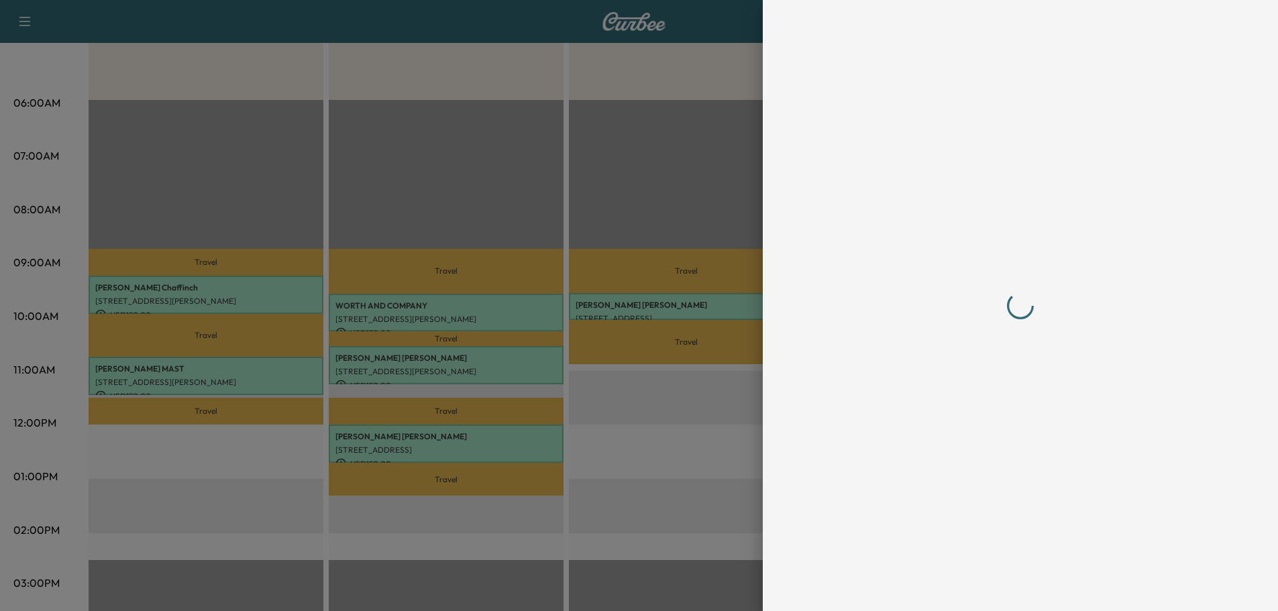
click at [229, 295] on div at bounding box center [639, 305] width 1278 height 611
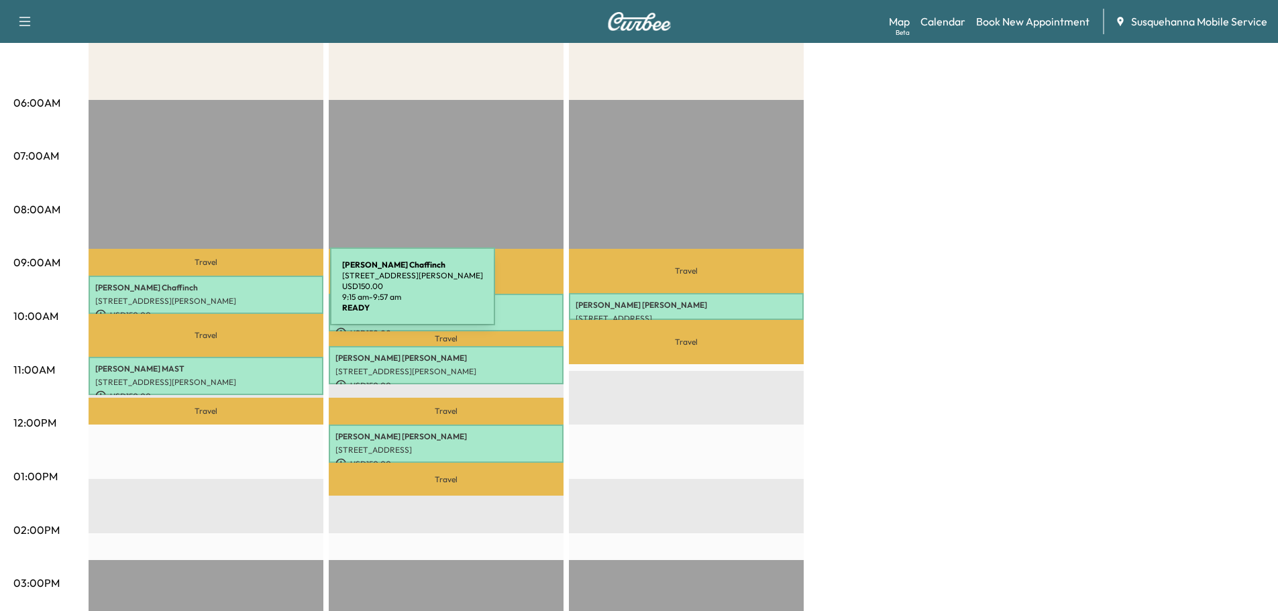
click at [229, 296] on p "[STREET_ADDRESS][PERSON_NAME]" at bounding box center [205, 301] width 221 height 11
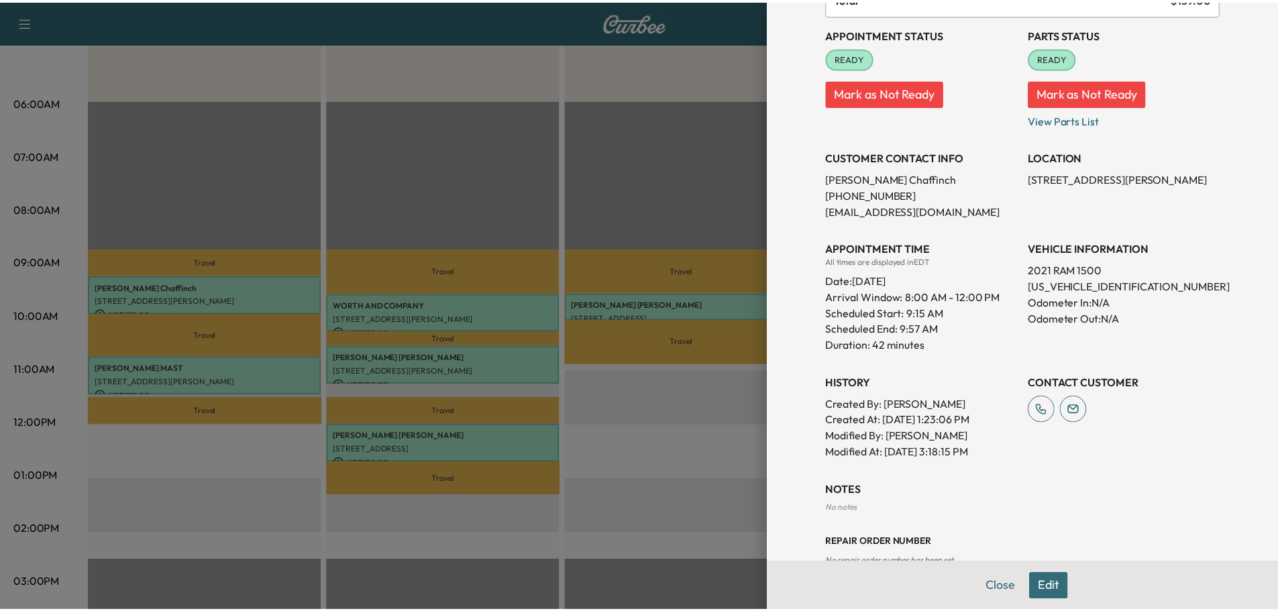
scroll to position [175, 0]
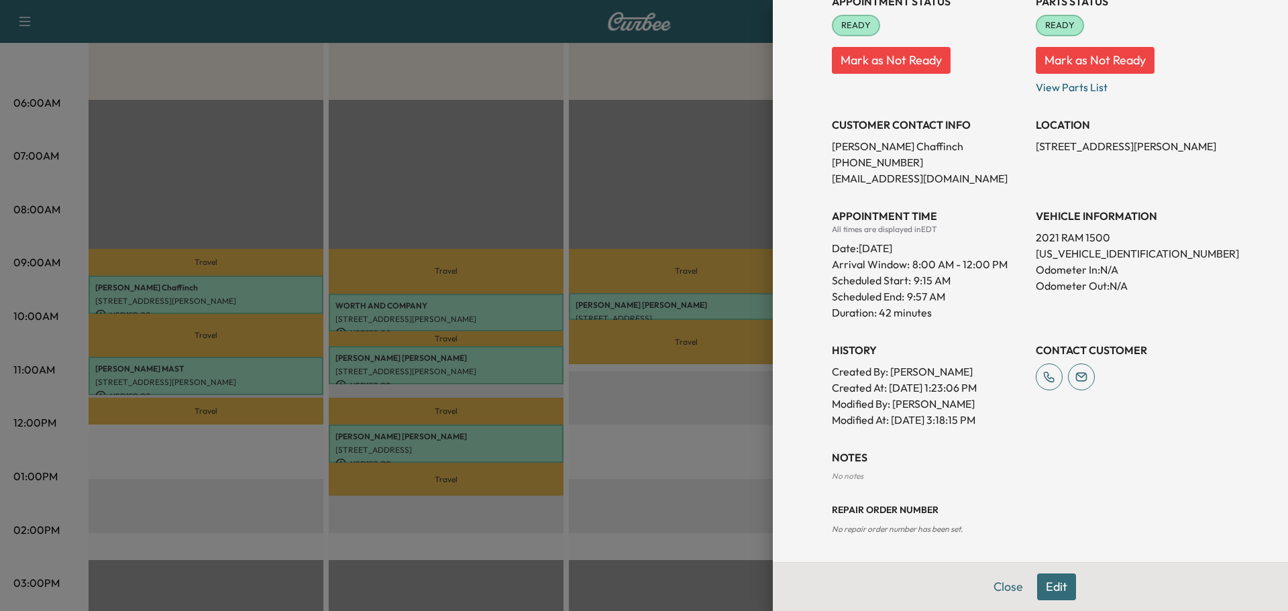
click at [988, 587] on button "Close" at bounding box center [1008, 587] width 47 height 27
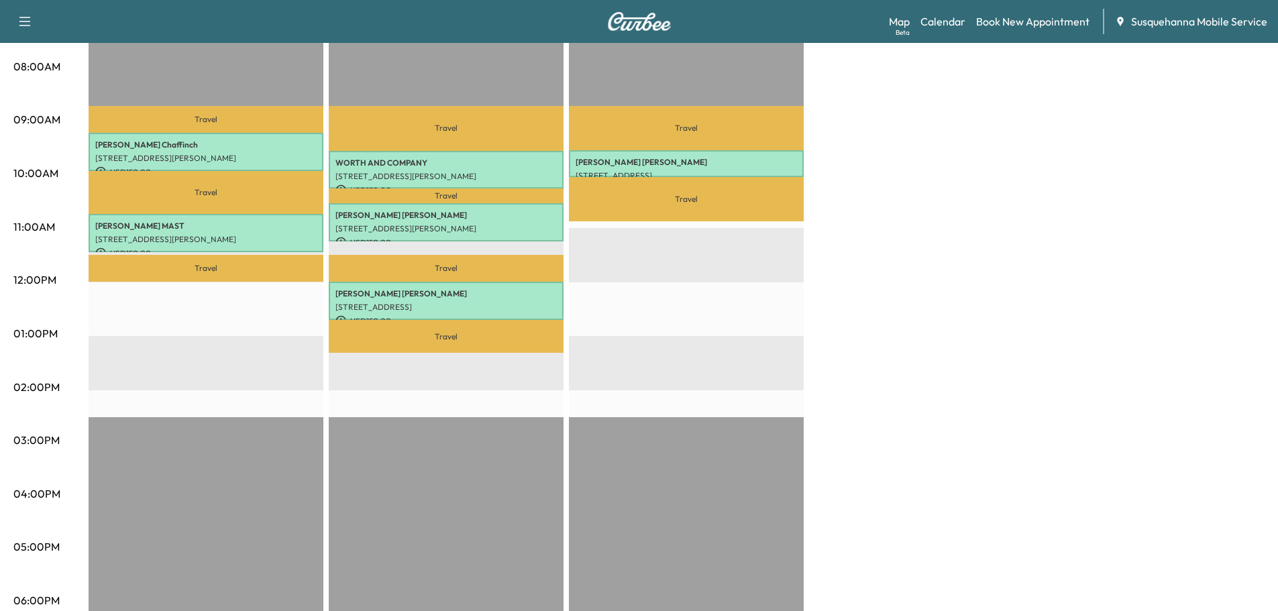
scroll to position [429, 0]
